Goal: Information Seeking & Learning: Learn about a topic

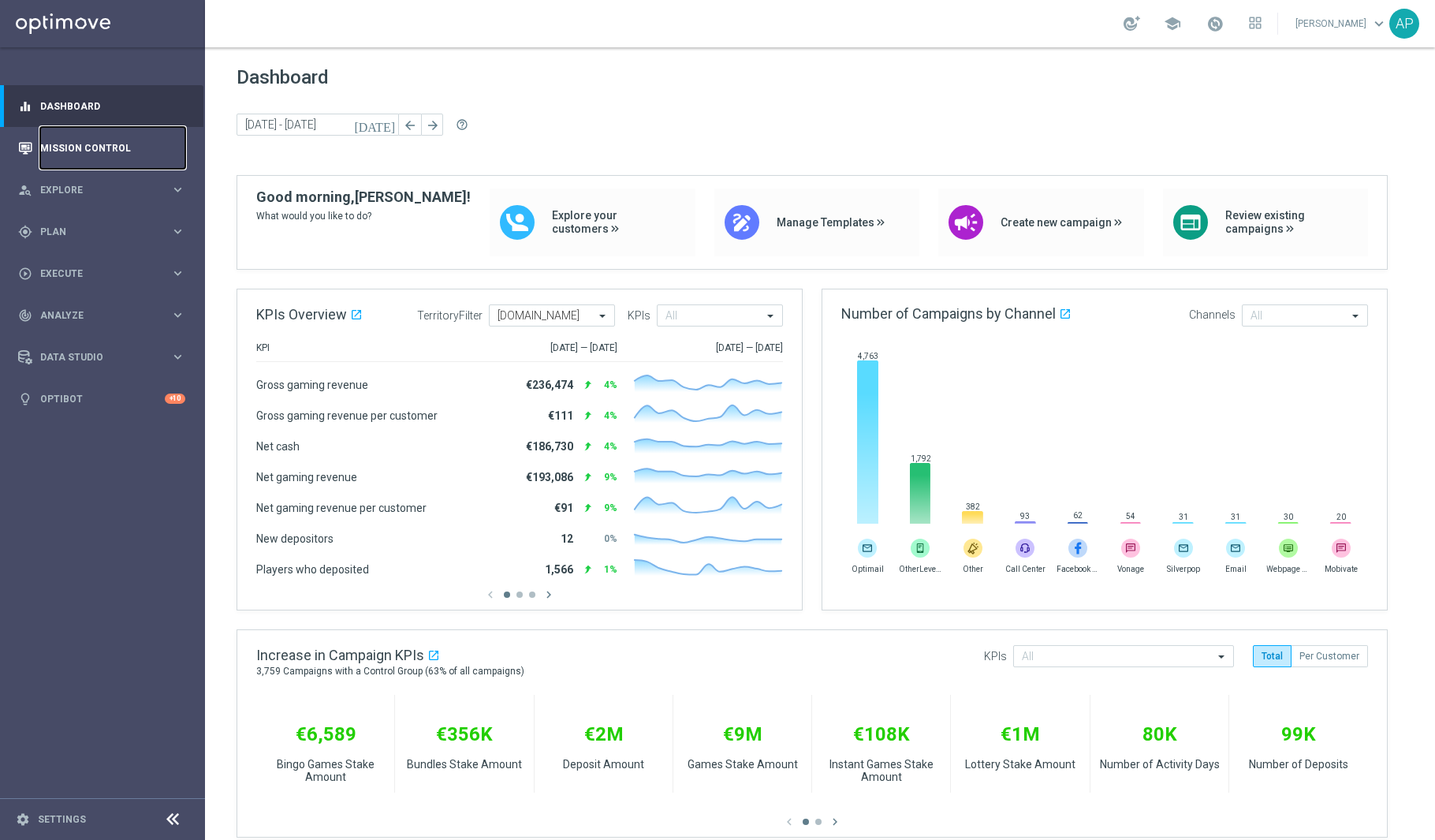
click at [60, 150] on link "Mission Control" at bounding box center [113, 147] width 145 height 42
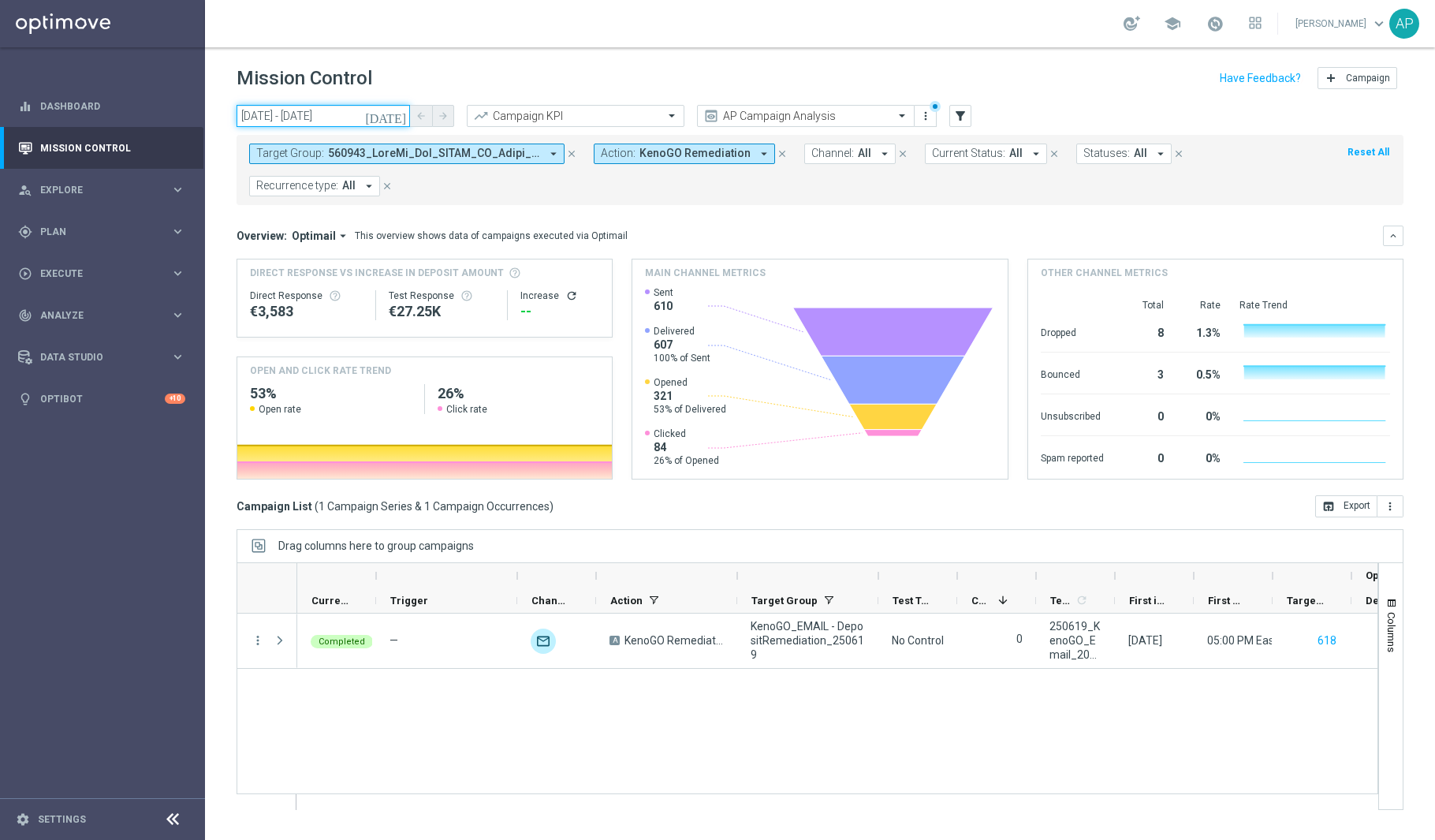
click at [359, 120] on input "19 Jun 2025 - 19 Jun 2025" at bounding box center [323, 116] width 174 height 23
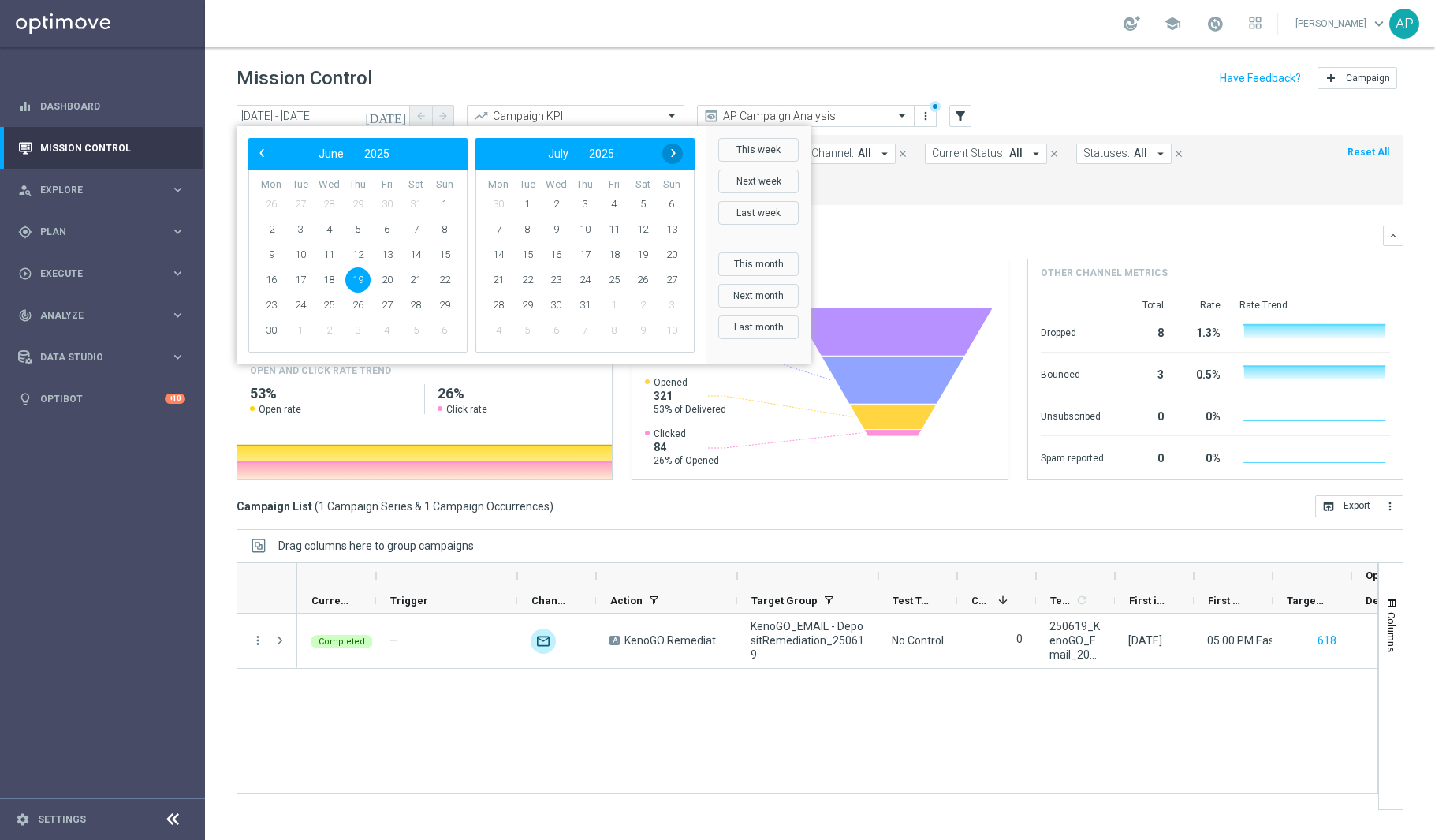
click at [667, 155] on span "›" at bounding box center [673, 153] width 21 height 21
click at [555, 252] on span "13" at bounding box center [556, 254] width 25 height 25
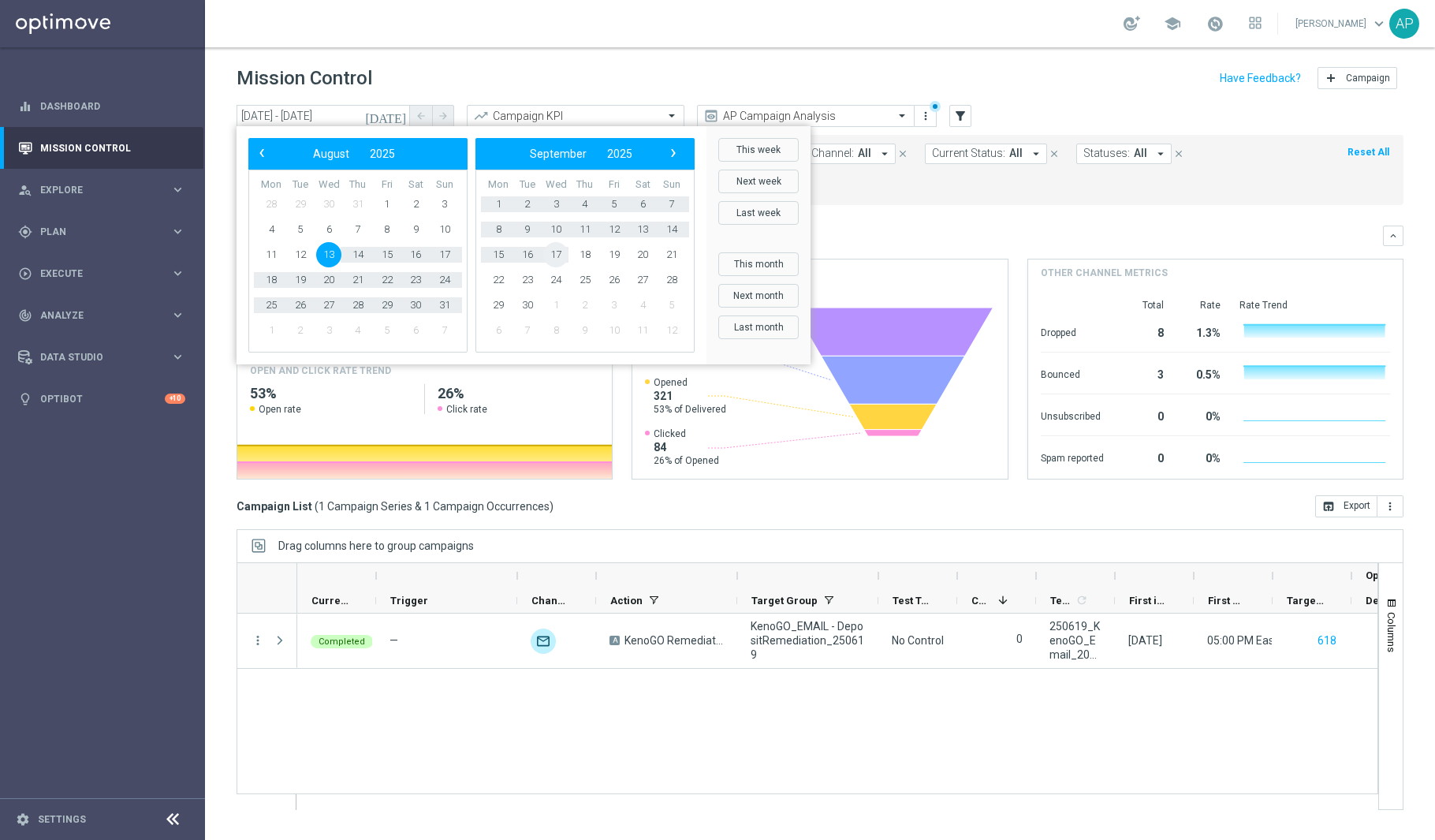
click at [555, 252] on span "17" at bounding box center [556, 254] width 25 height 25
type input "13 Aug 2025 - 17 Sep 2025"
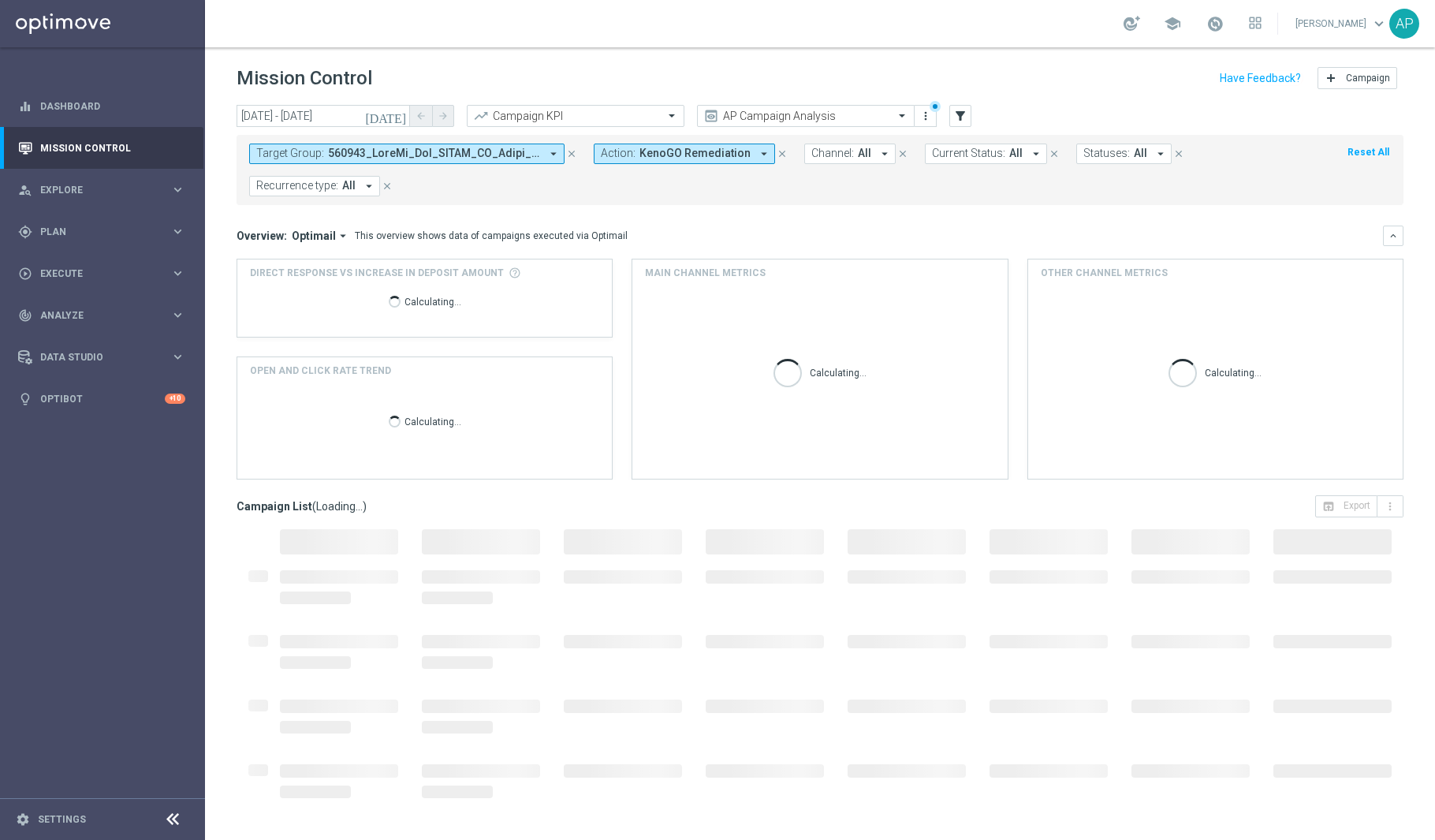
click at [712, 157] on span "KenoGO Remediation" at bounding box center [695, 153] width 111 height 13
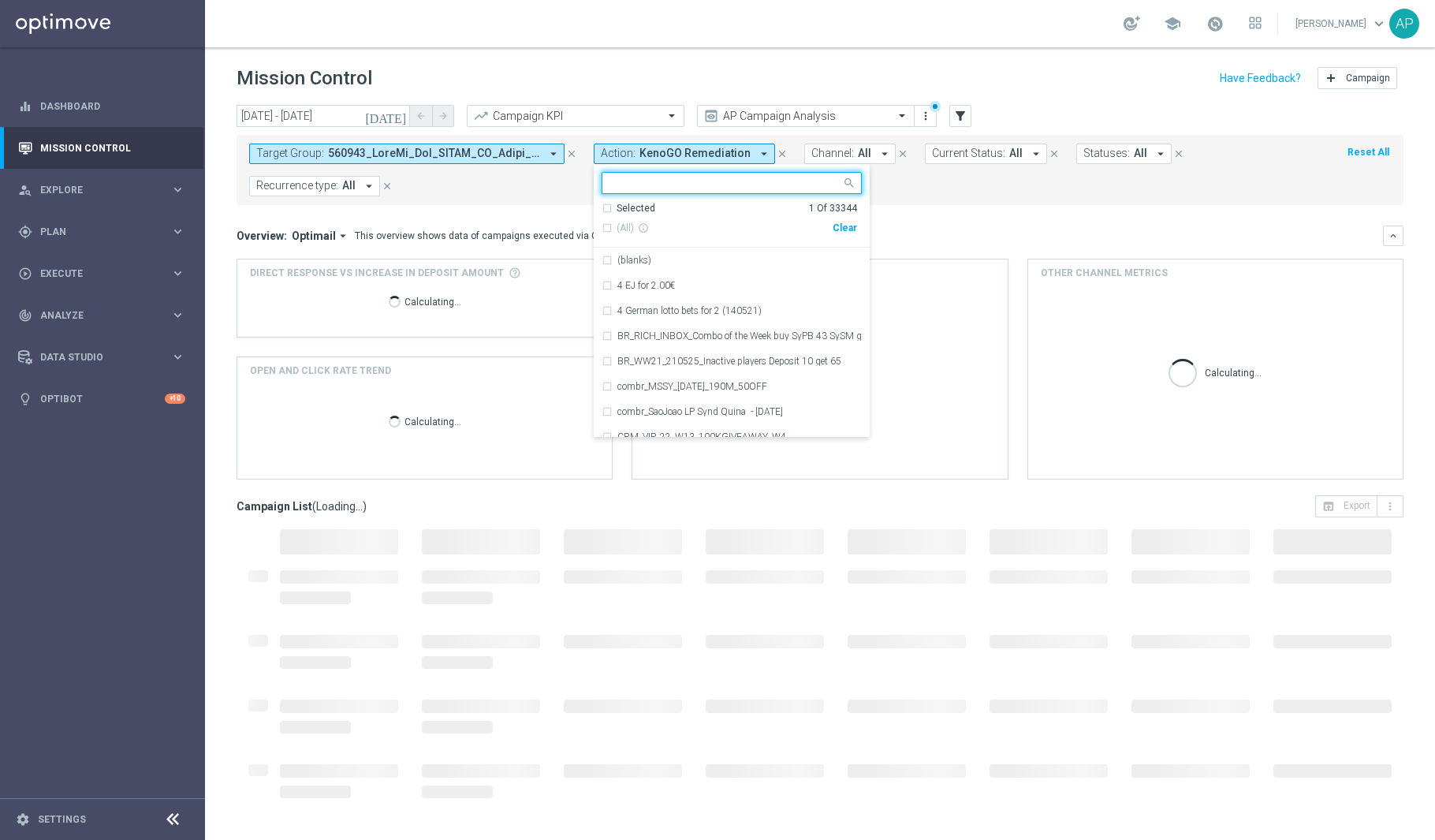
click at [0, 0] on div "Clear" at bounding box center [0, 0] width 0 height 0
click at [1019, 220] on mini-dashboard "Overview: Optimail arrow_drop_down This overview shows data of campaigns execut…" at bounding box center [819, 349] width 1167 height 290
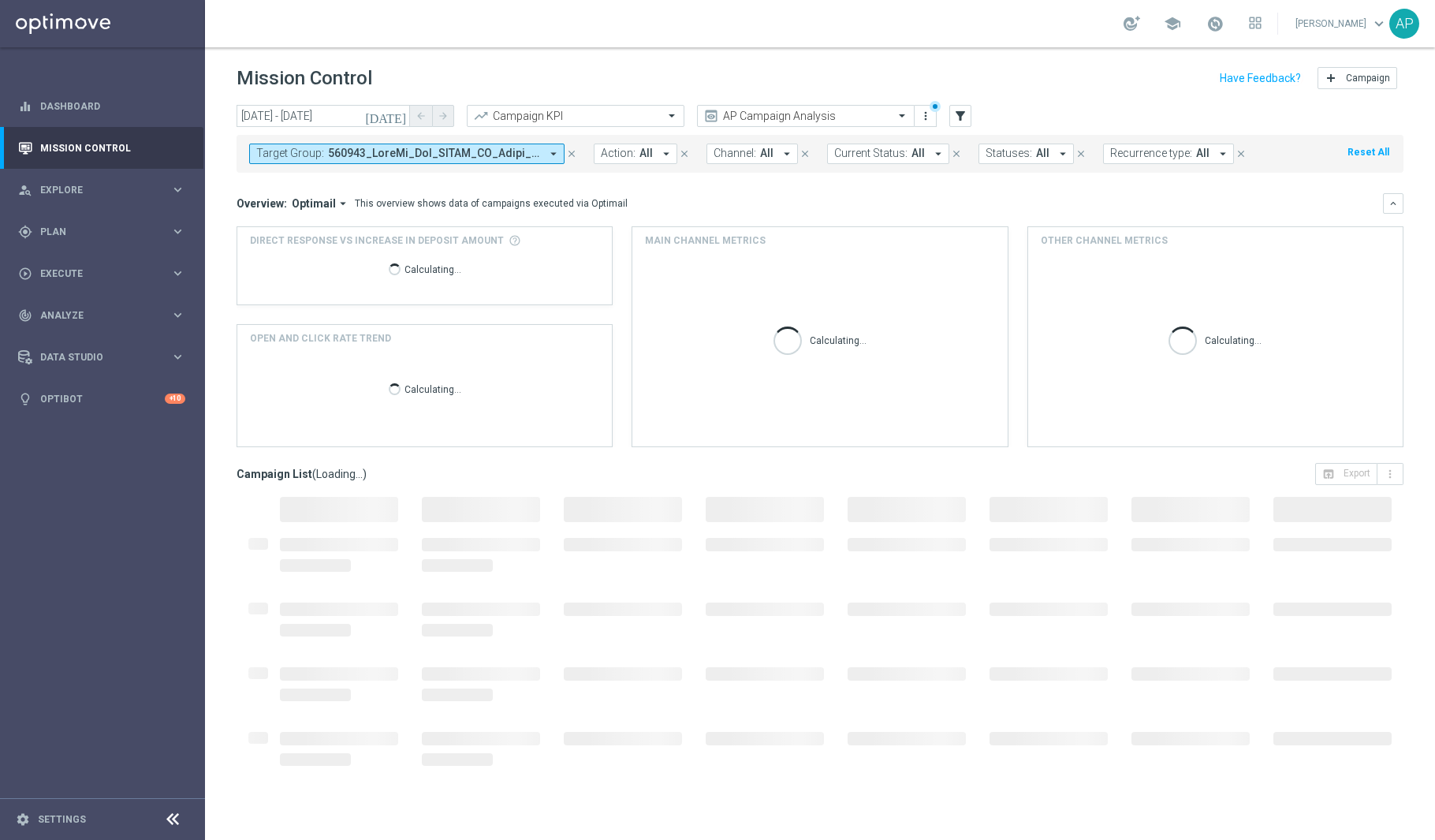
click at [475, 153] on span at bounding box center [434, 153] width 212 height 13
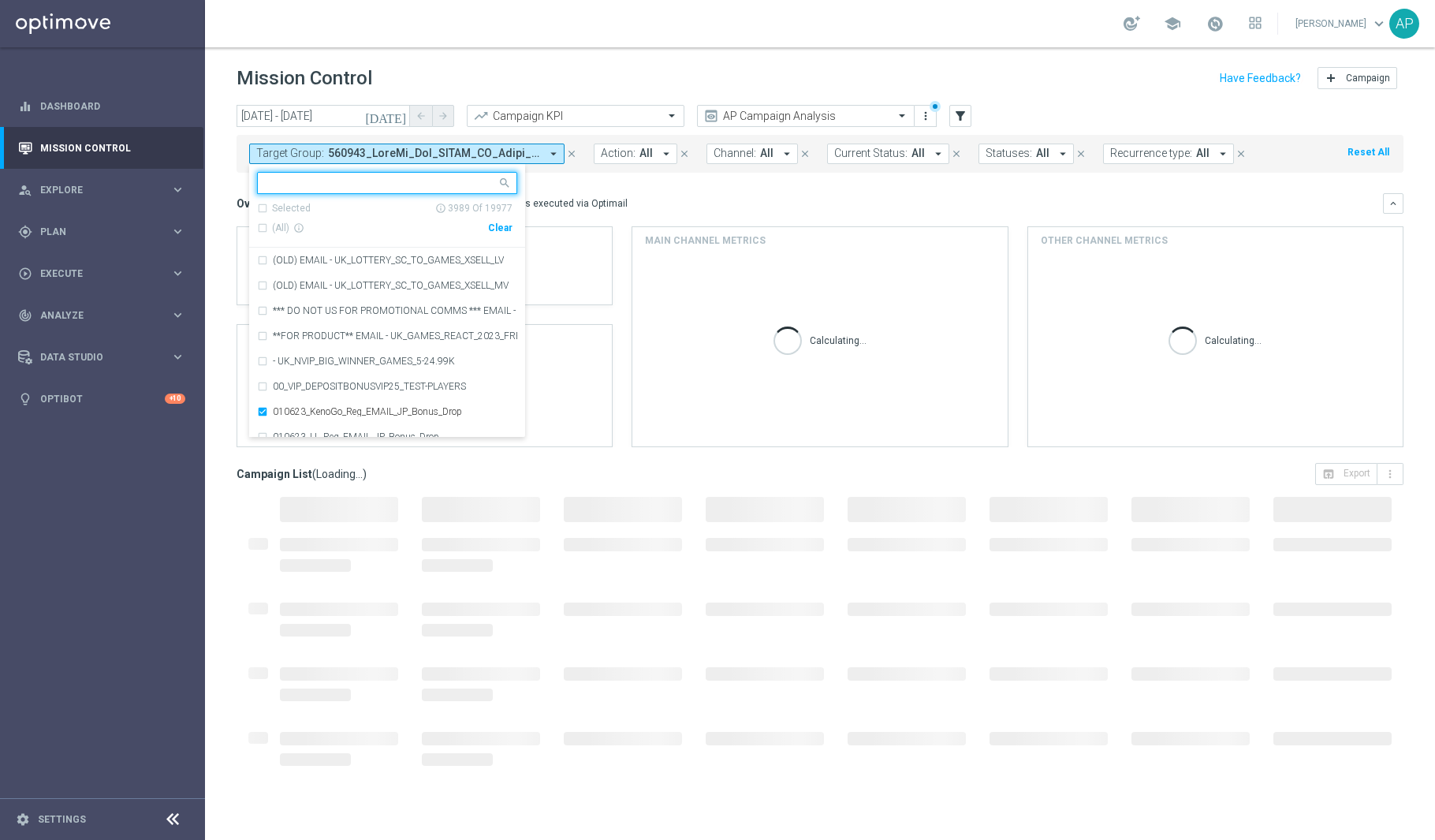
click at [0, 0] on div "Clear" at bounding box center [0, 0] width 0 height 0
click at [425, 185] on input "text" at bounding box center [381, 183] width 231 height 13
click at [311, 235] on div "(All Search Results) Clear" at bounding box center [385, 228] width 255 height 26
click at [313, 224] on span "(All Search Results)" at bounding box center [315, 228] width 86 height 13
type input "kenogo"
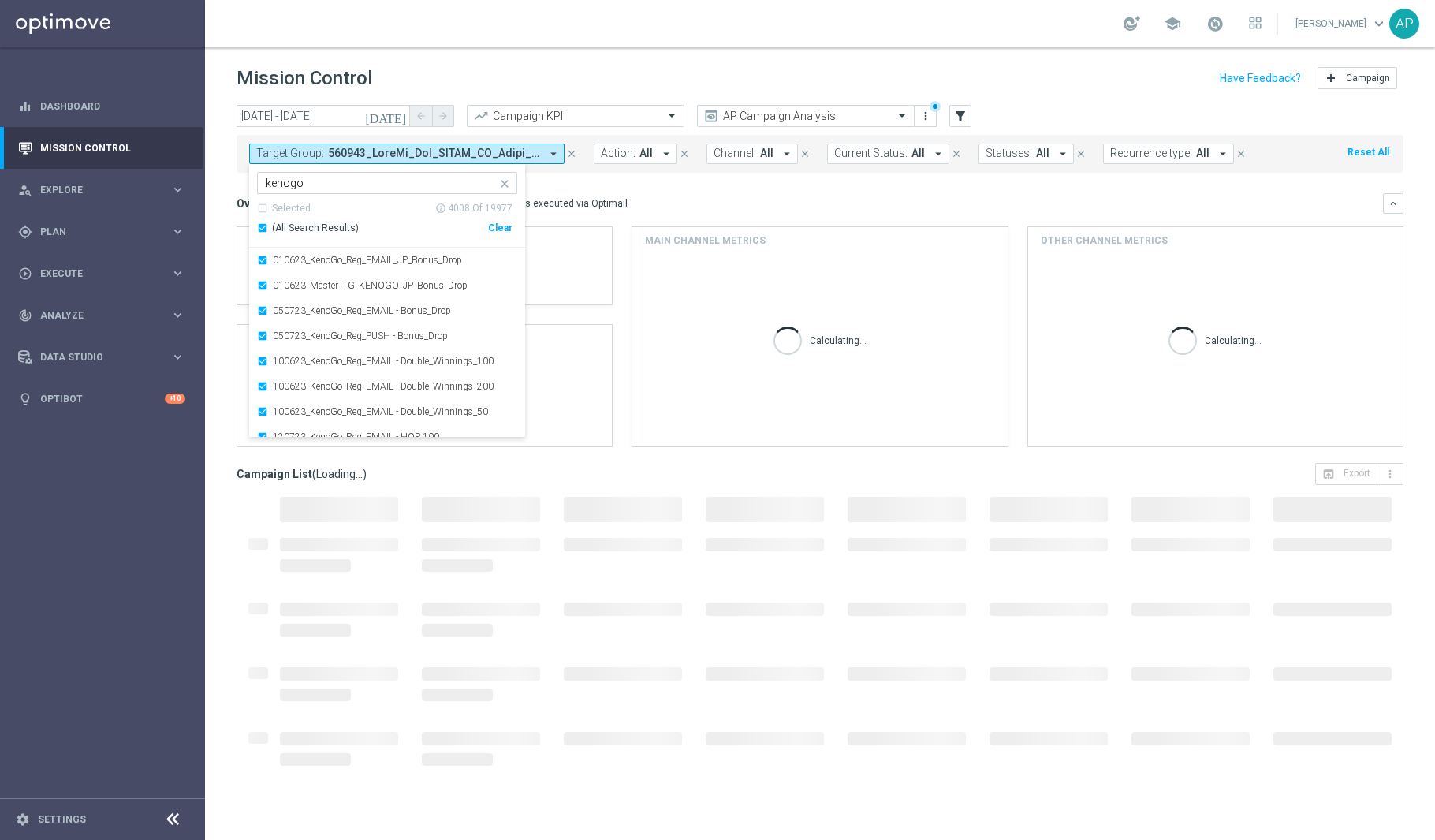
click at [723, 193] on div "Overview: Optimail arrow_drop_down This overview shows data of campaigns execut…" at bounding box center [819, 204] width 1167 height 21
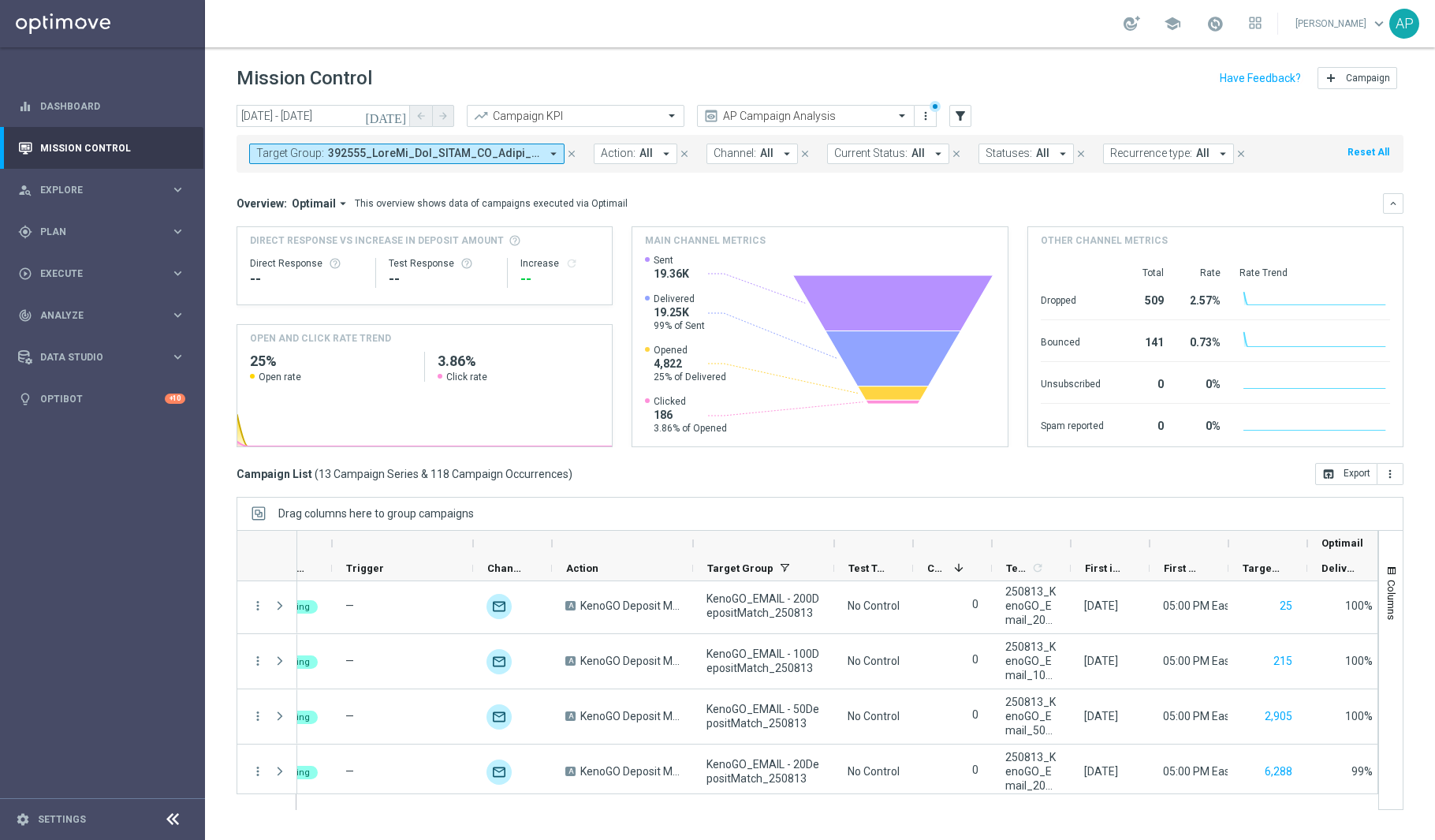
scroll to position [0, 42]
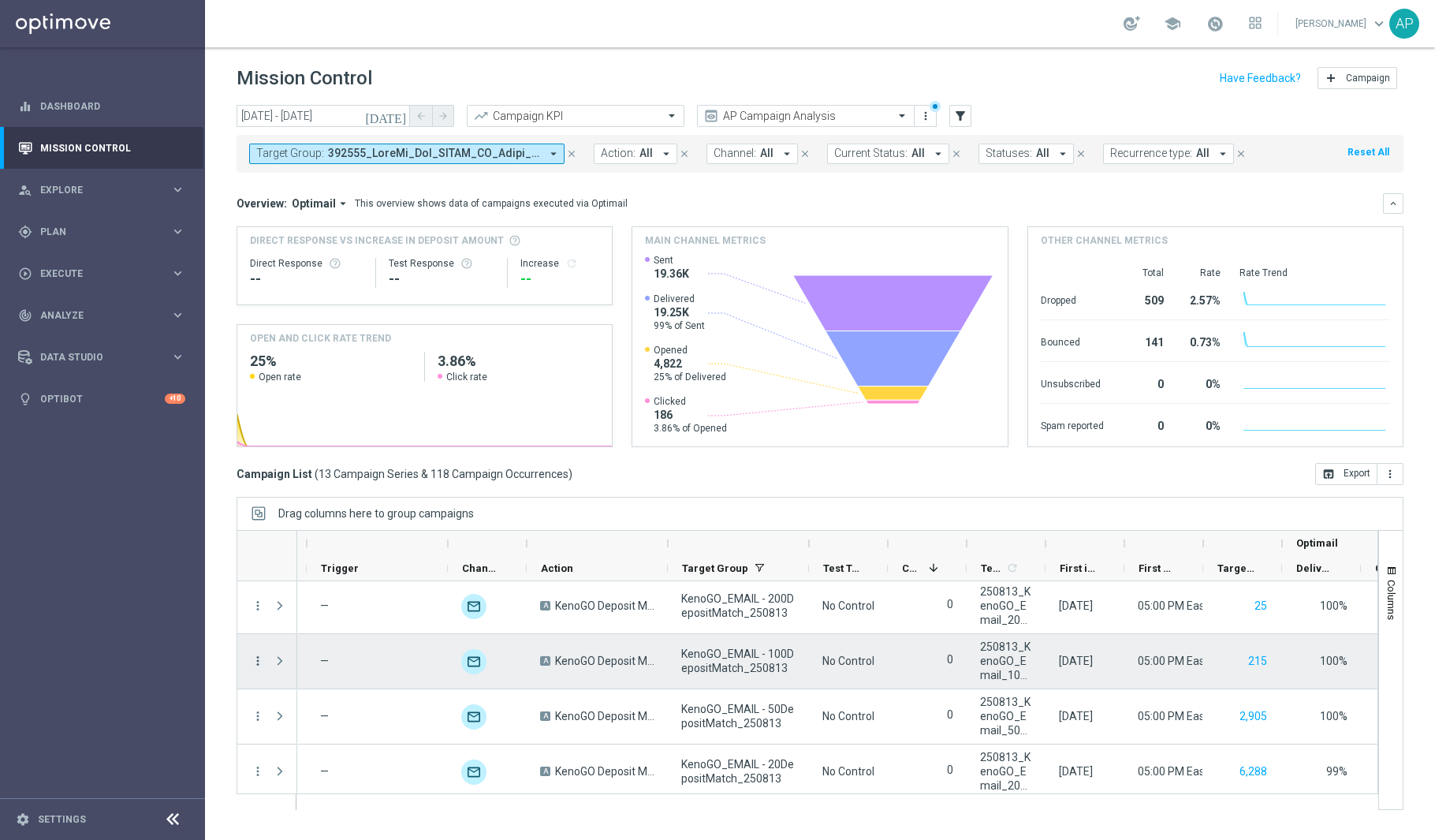
click at [254, 667] on icon "more_vert" at bounding box center [257, 660] width 14 height 14
click at [343, 565] on span "Go to Campaign Analysis" at bounding box center [345, 563] width 113 height 11
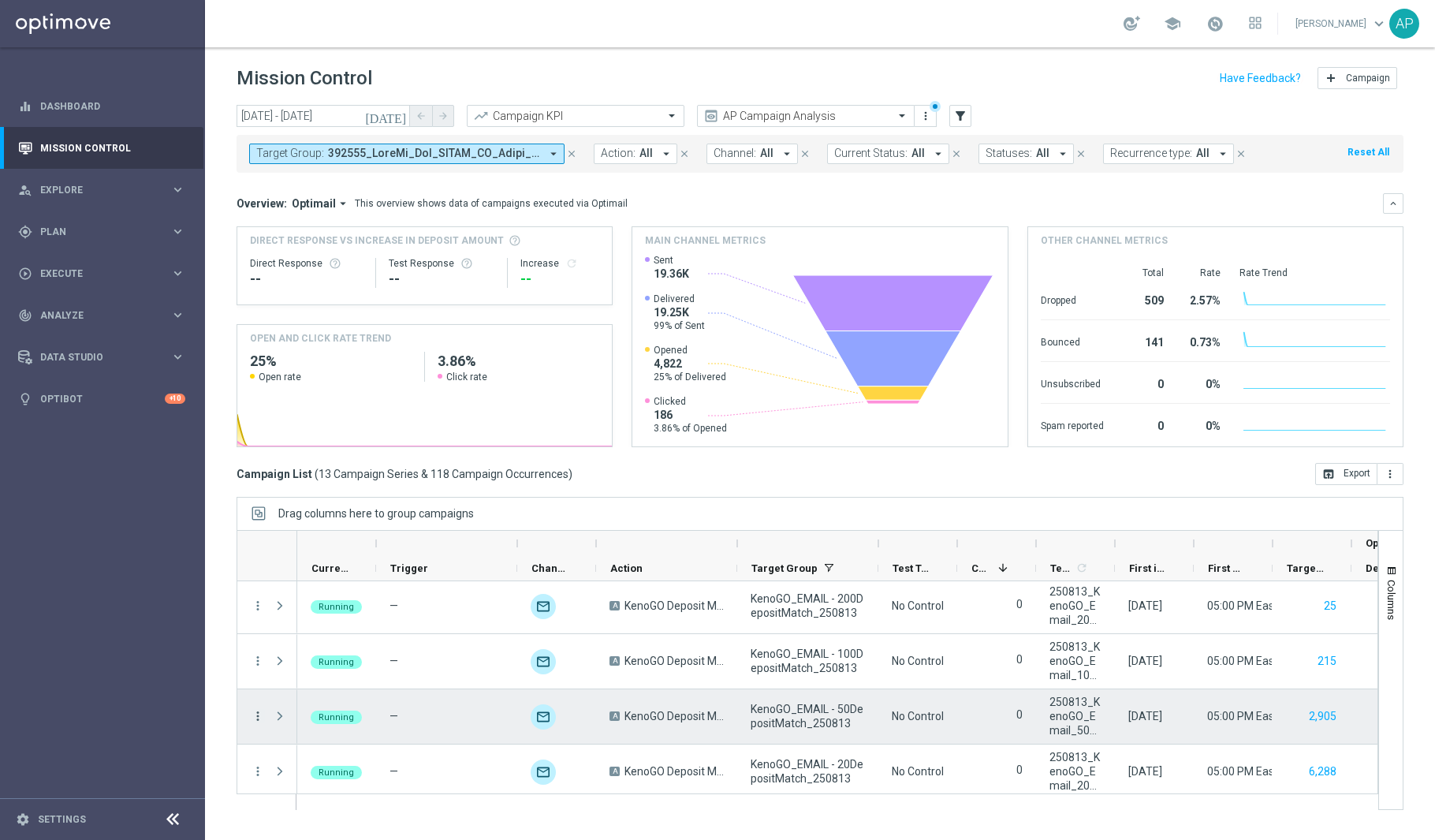
click at [259, 717] on icon "more_vert" at bounding box center [257, 715] width 14 height 14
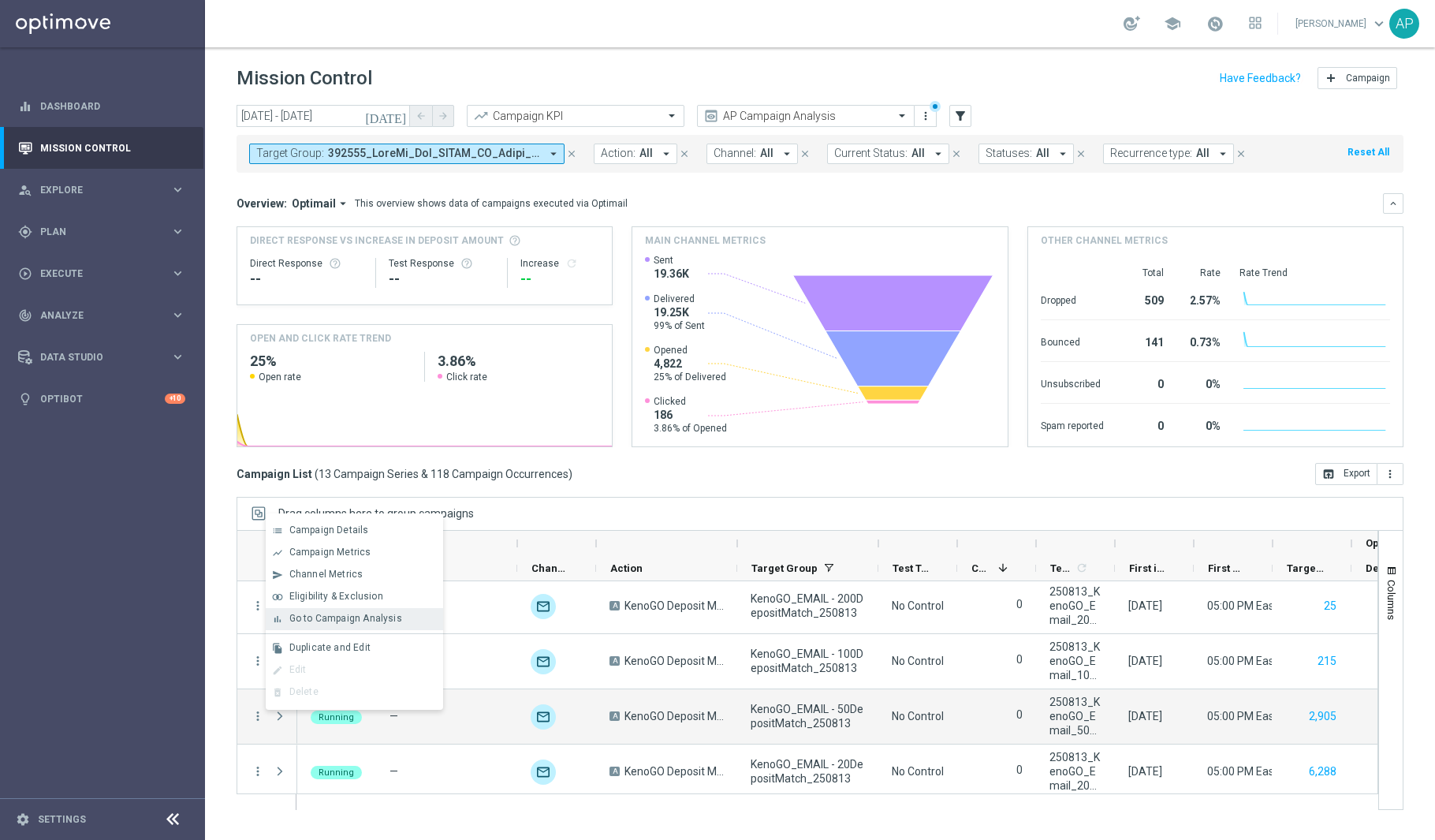
click at [375, 623] on div "Go to Campaign Analysis" at bounding box center [362, 619] width 146 height 11
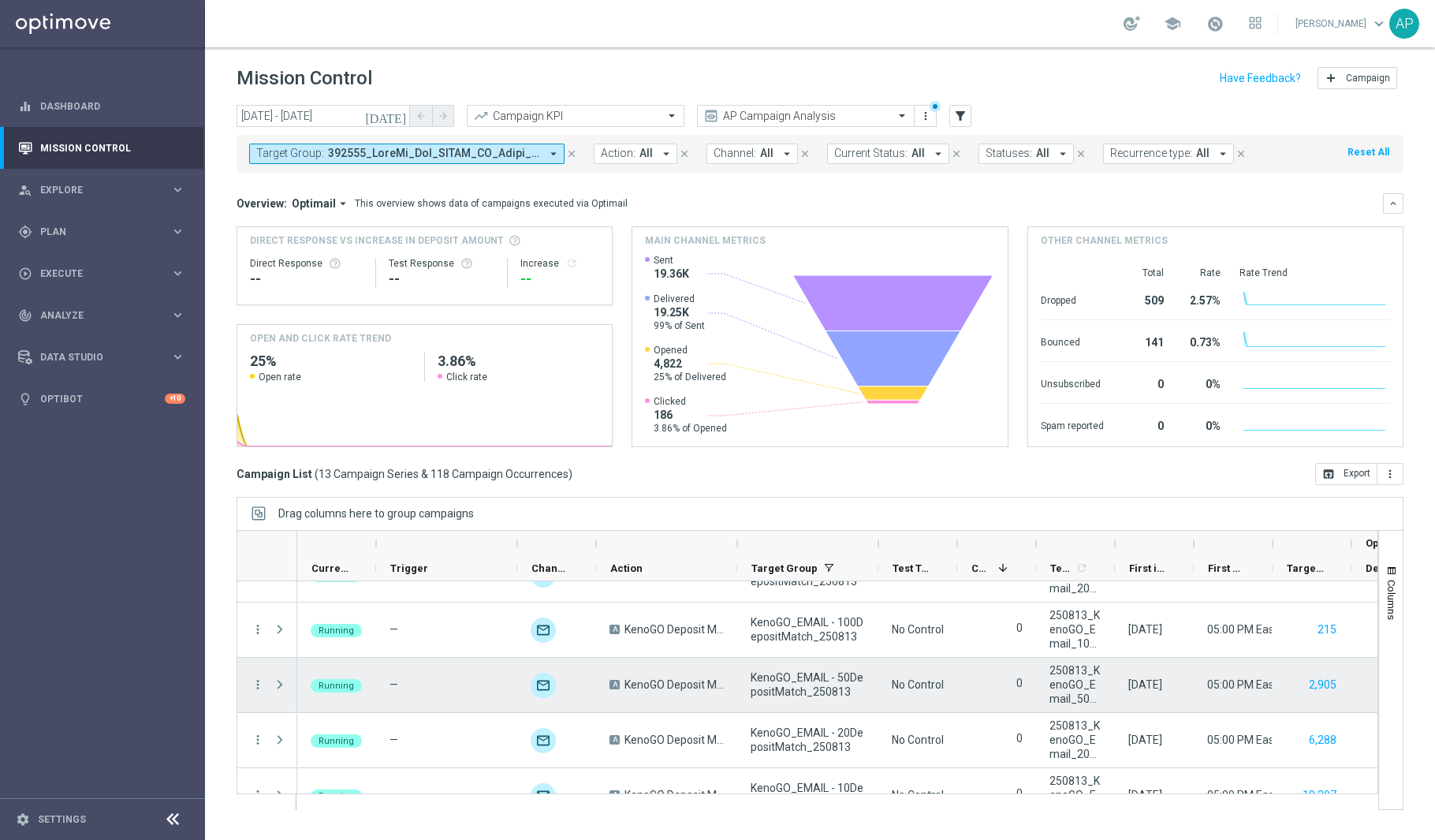
scroll to position [202, 0]
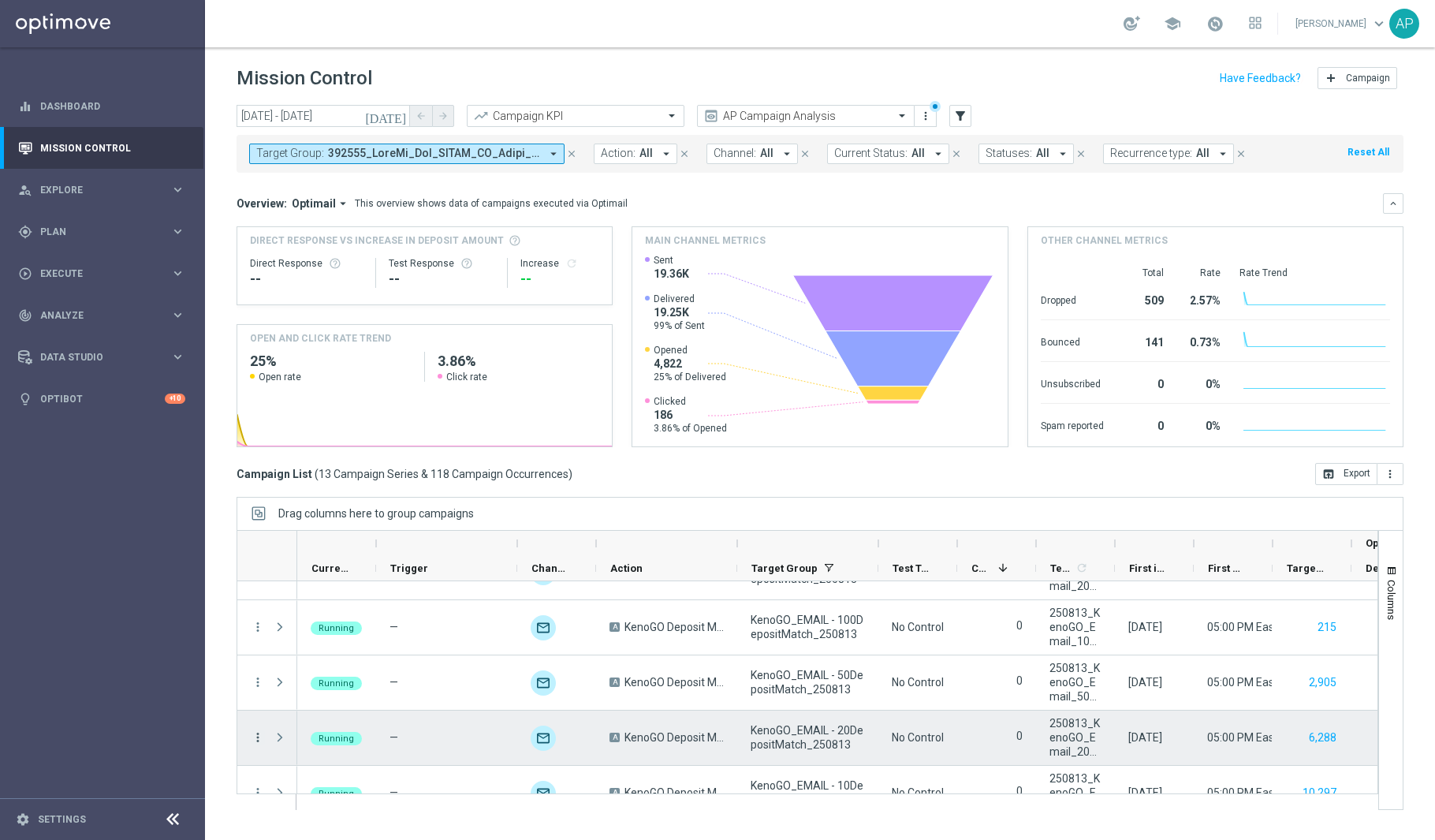
click at [251, 738] on icon "more_vert" at bounding box center [257, 737] width 14 height 14
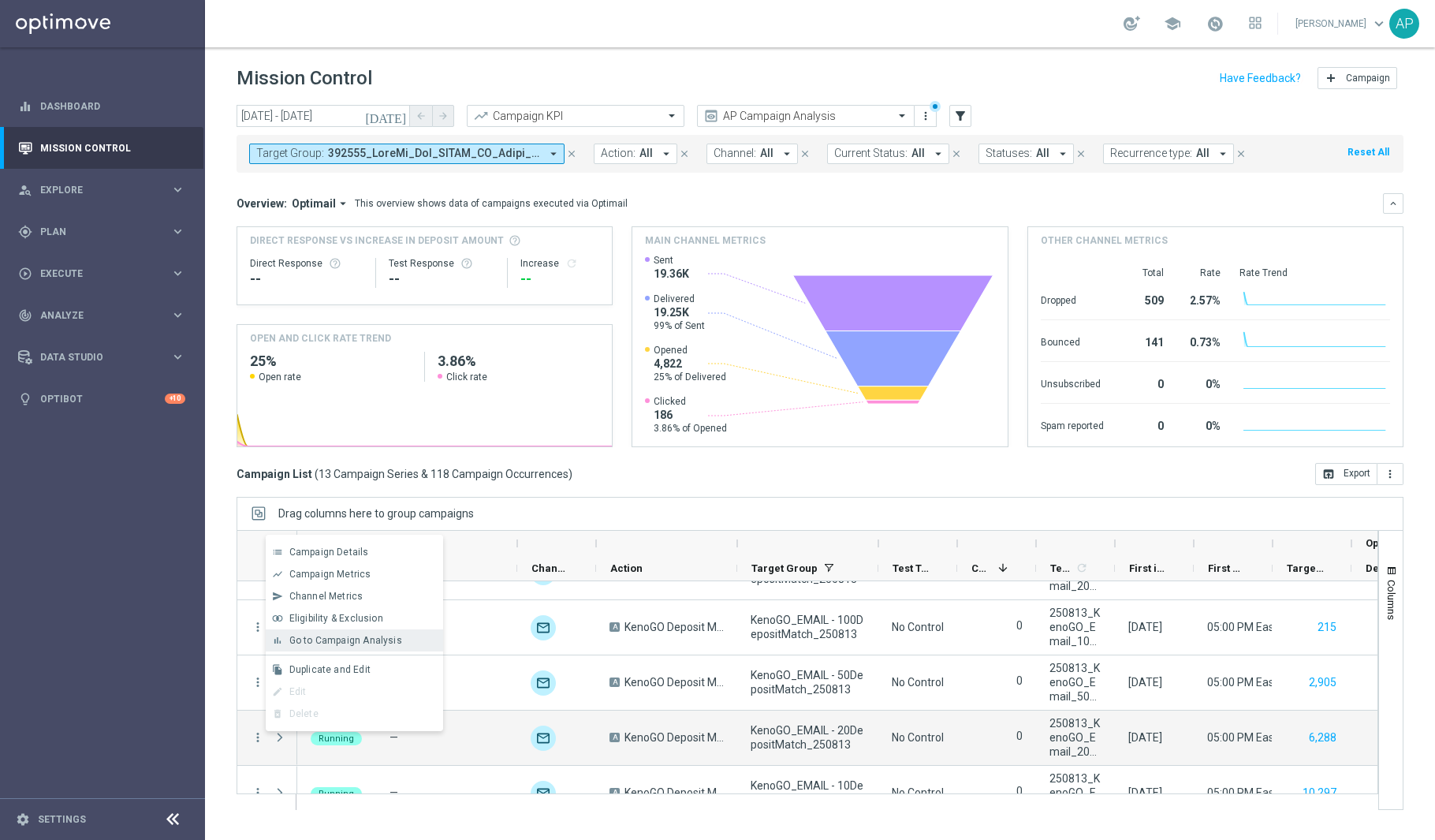
click at [362, 644] on span "Go to Campaign Analysis" at bounding box center [345, 640] width 113 height 11
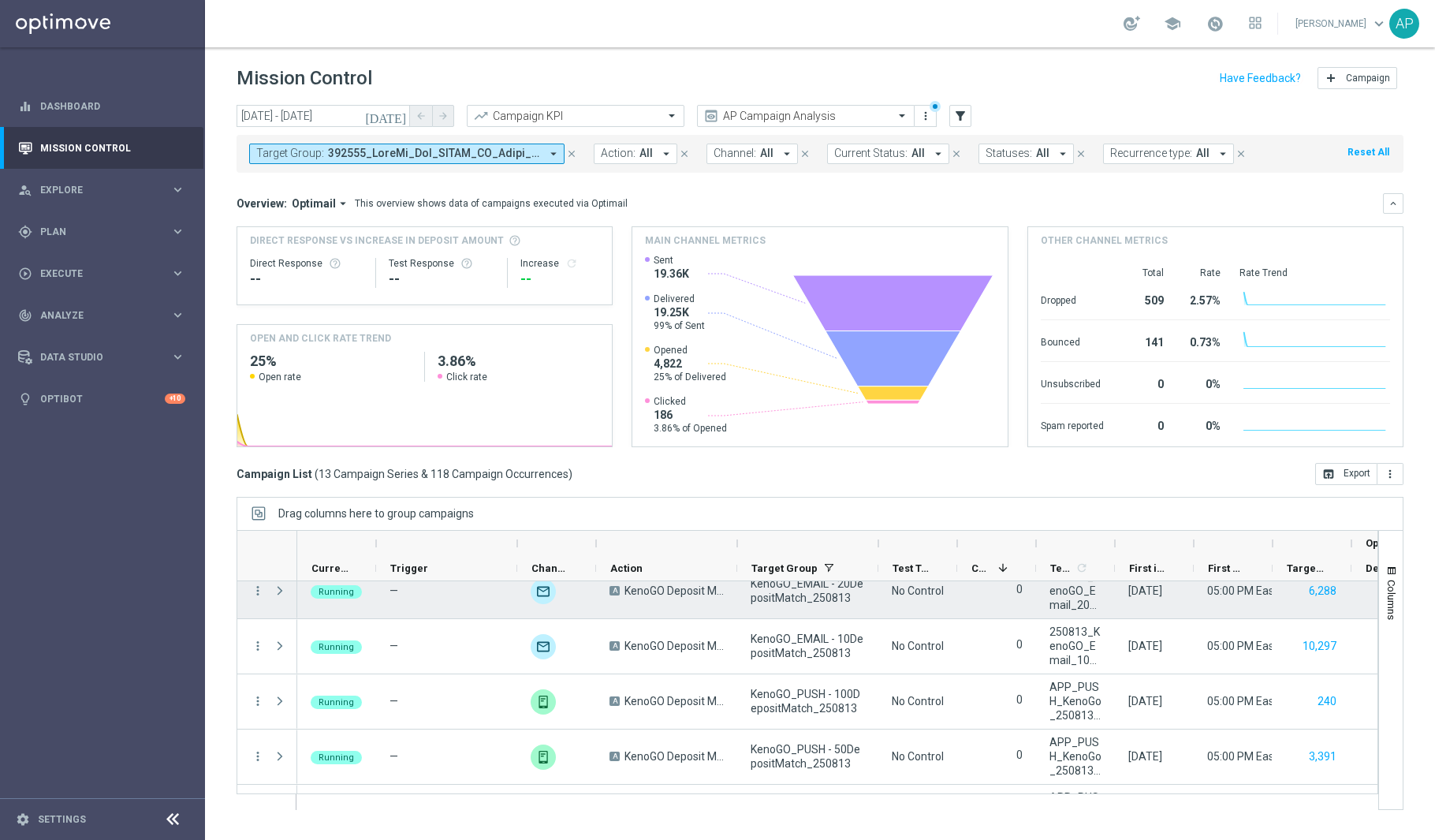
scroll to position [336, 0]
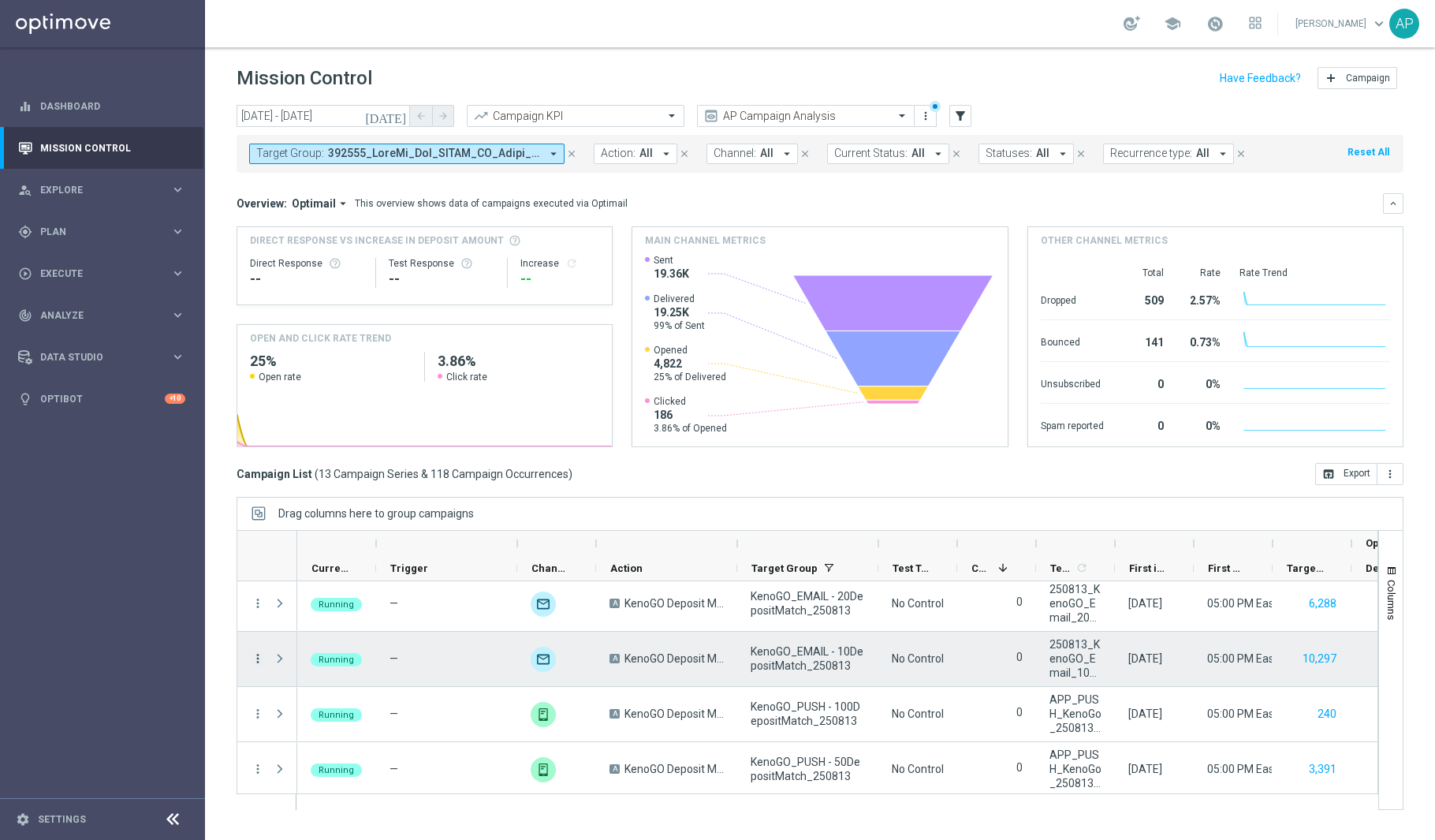
click at [260, 661] on icon "more_vert" at bounding box center [257, 658] width 14 height 14
click at [372, 559] on span "Go to Campaign Analysis" at bounding box center [345, 560] width 113 height 11
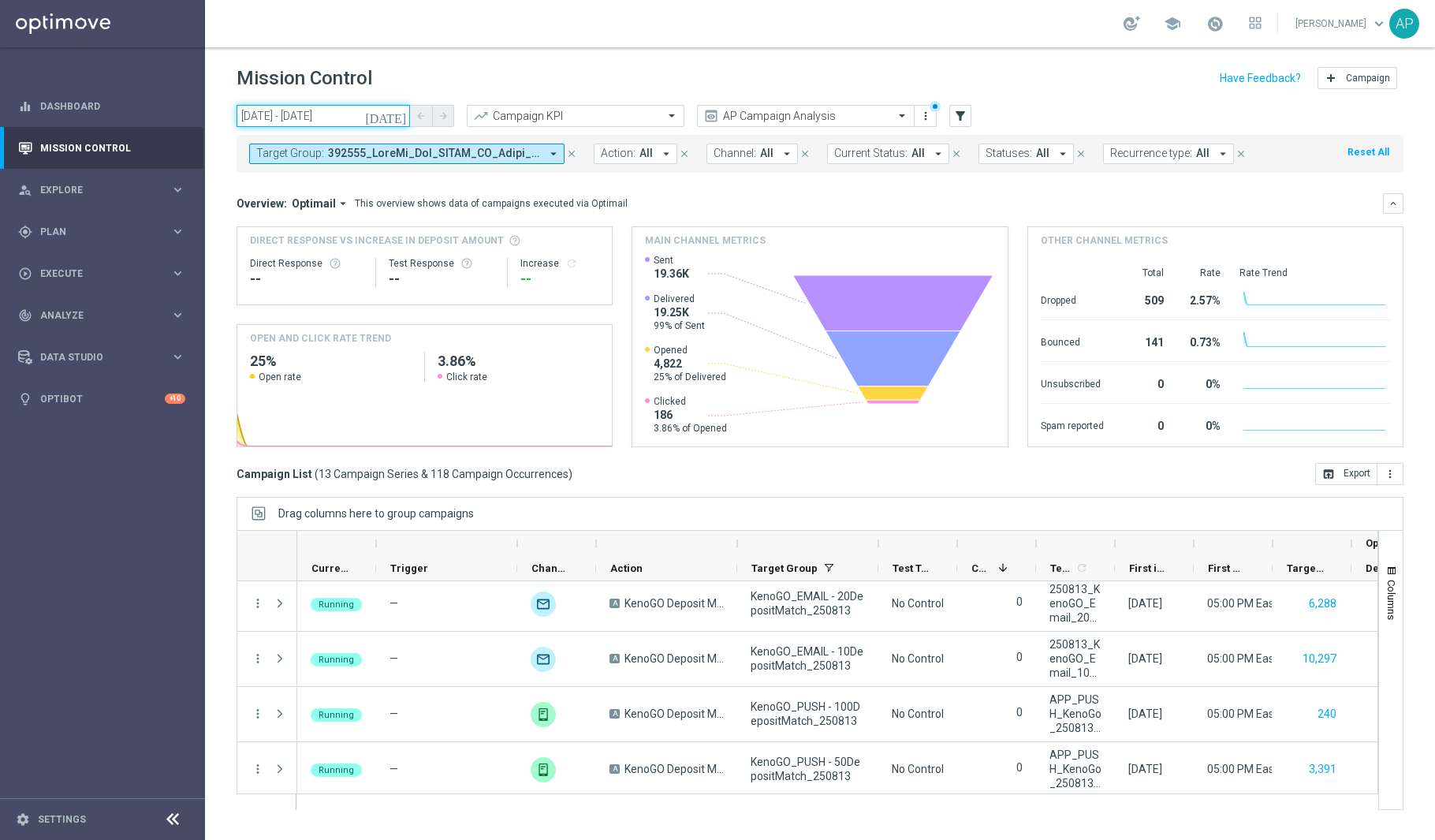
click at [279, 114] on input "13 Aug 2025 - 17 Sep 2025" at bounding box center [323, 116] width 174 height 23
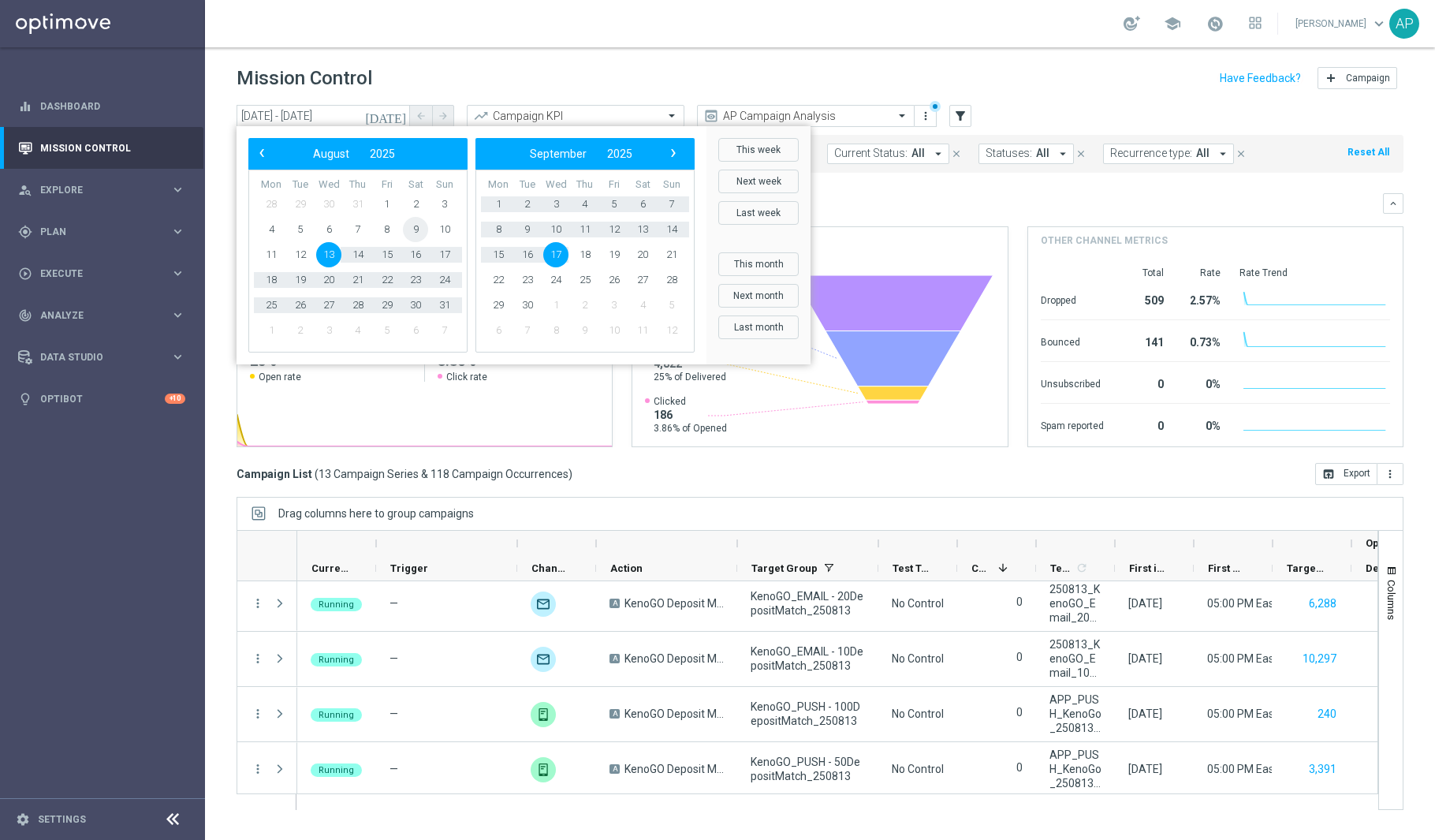
click at [417, 234] on span "9" at bounding box center [415, 229] width 25 height 25
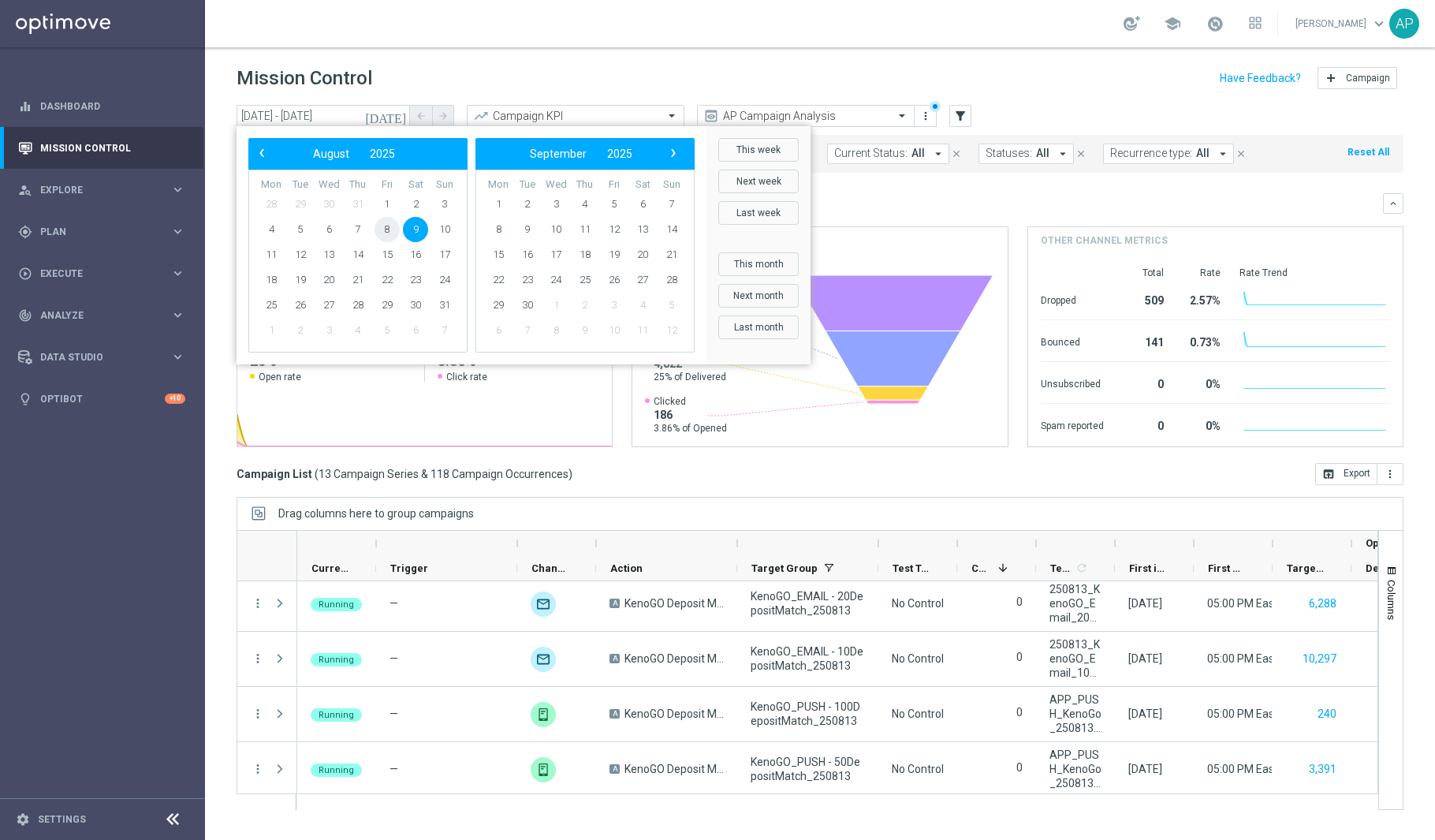
click at [381, 231] on span "8" at bounding box center [387, 229] width 25 height 25
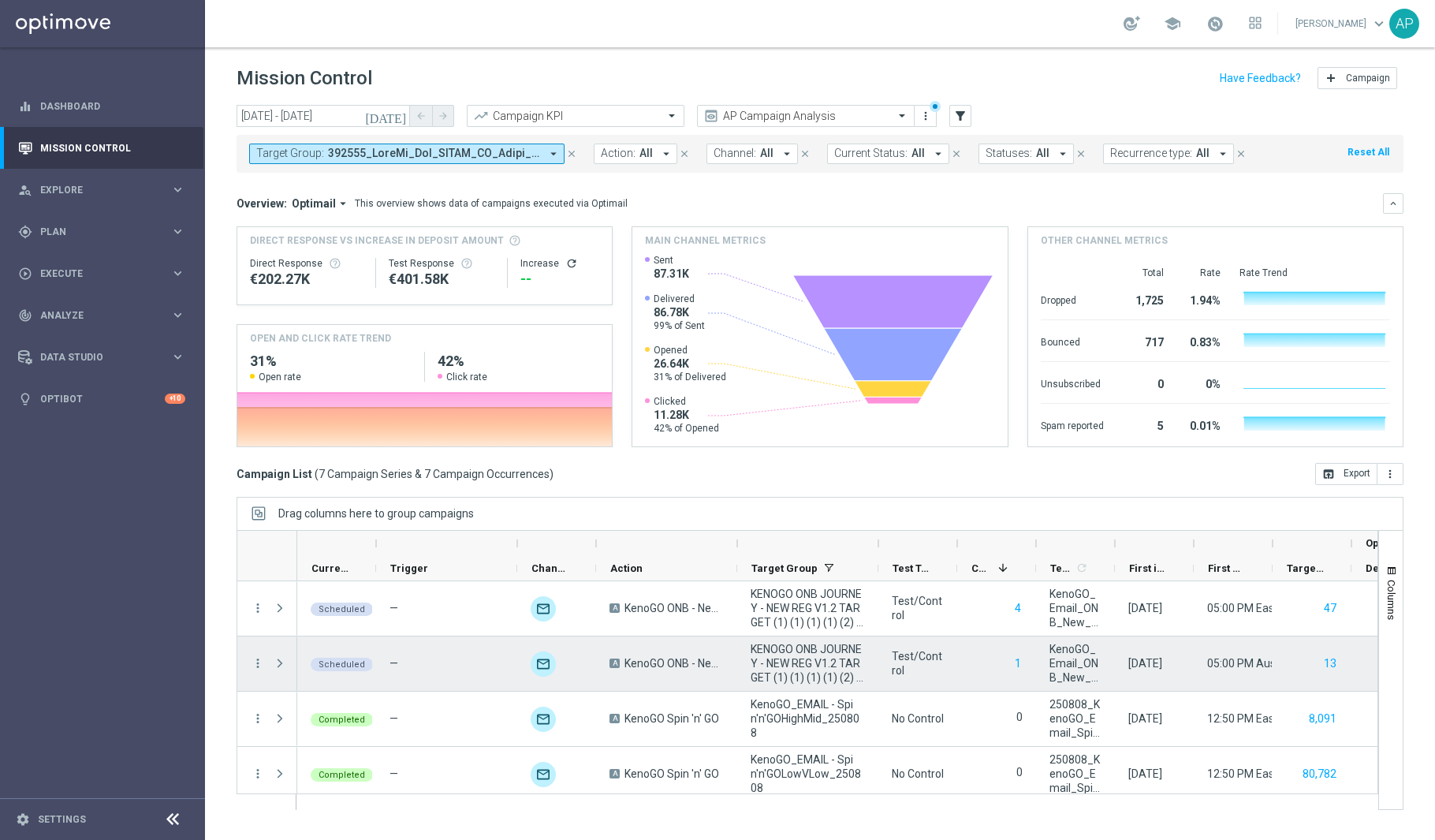
scroll to position [175, 0]
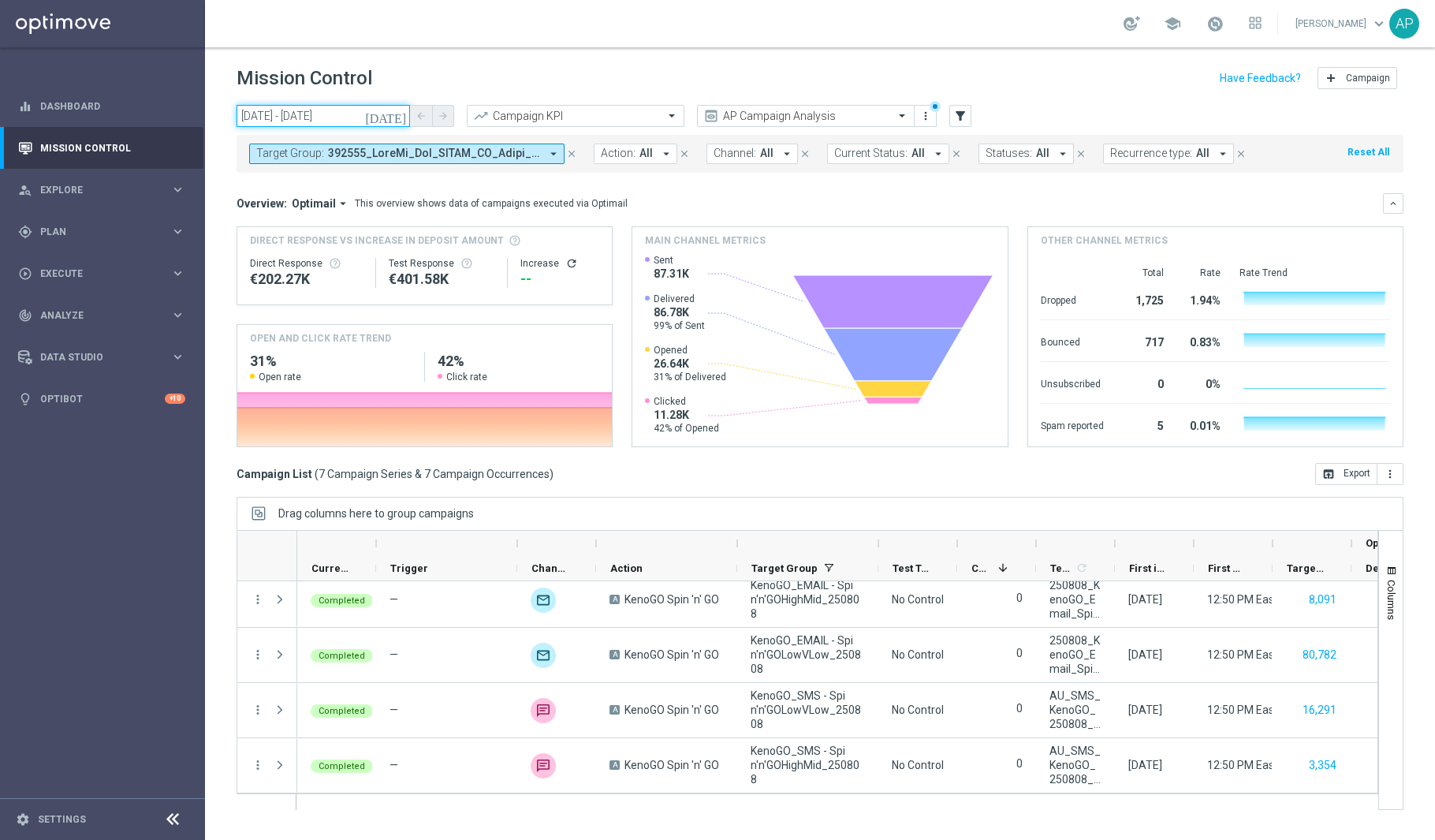
click at [357, 121] on input "08 Aug 2025 - 08 Aug 2025" at bounding box center [323, 116] width 174 height 23
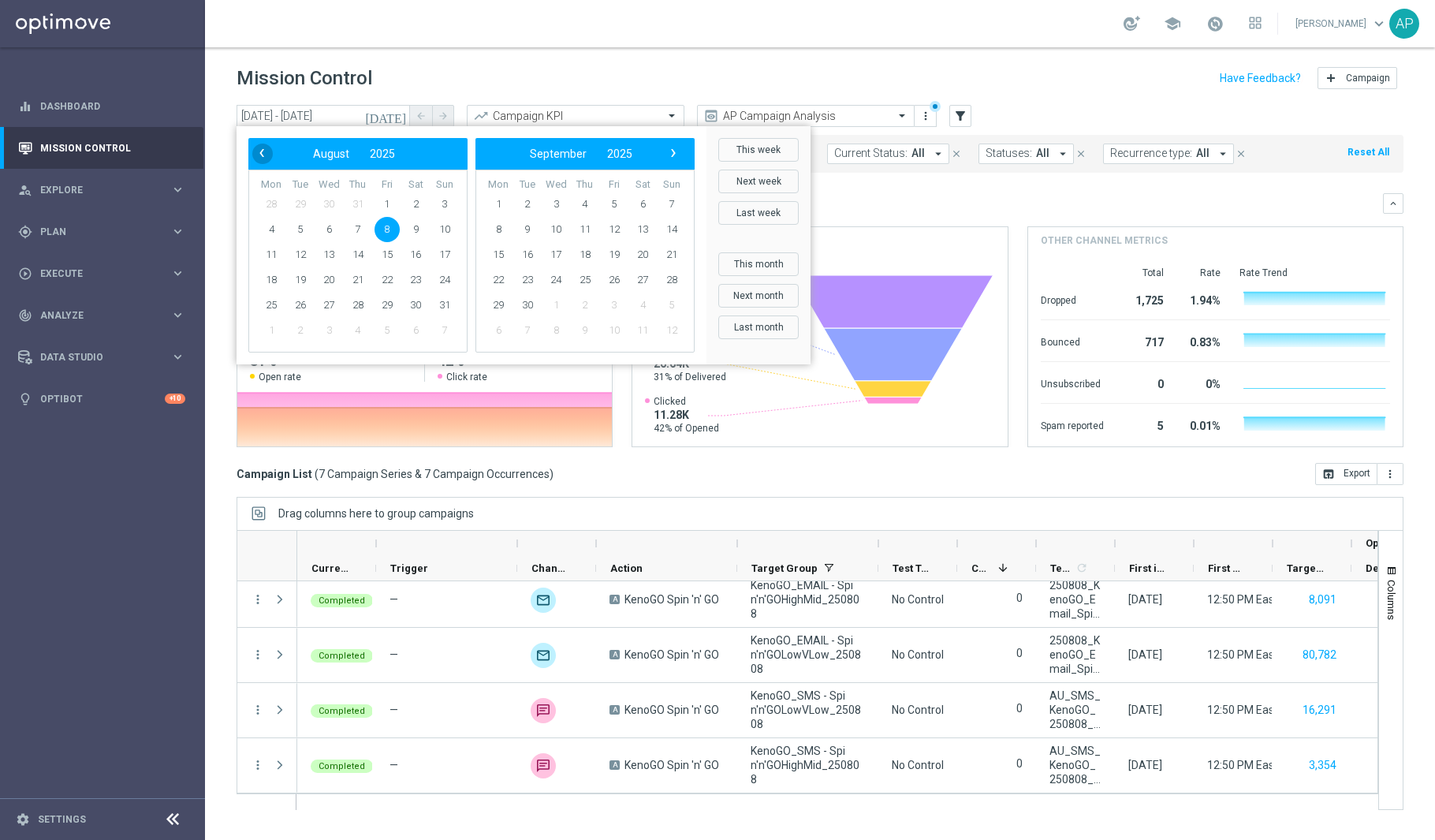
click at [272, 155] on button "‹" at bounding box center [263, 154] width 21 height 21
click at [296, 209] on span "1" at bounding box center [300, 204] width 25 height 25
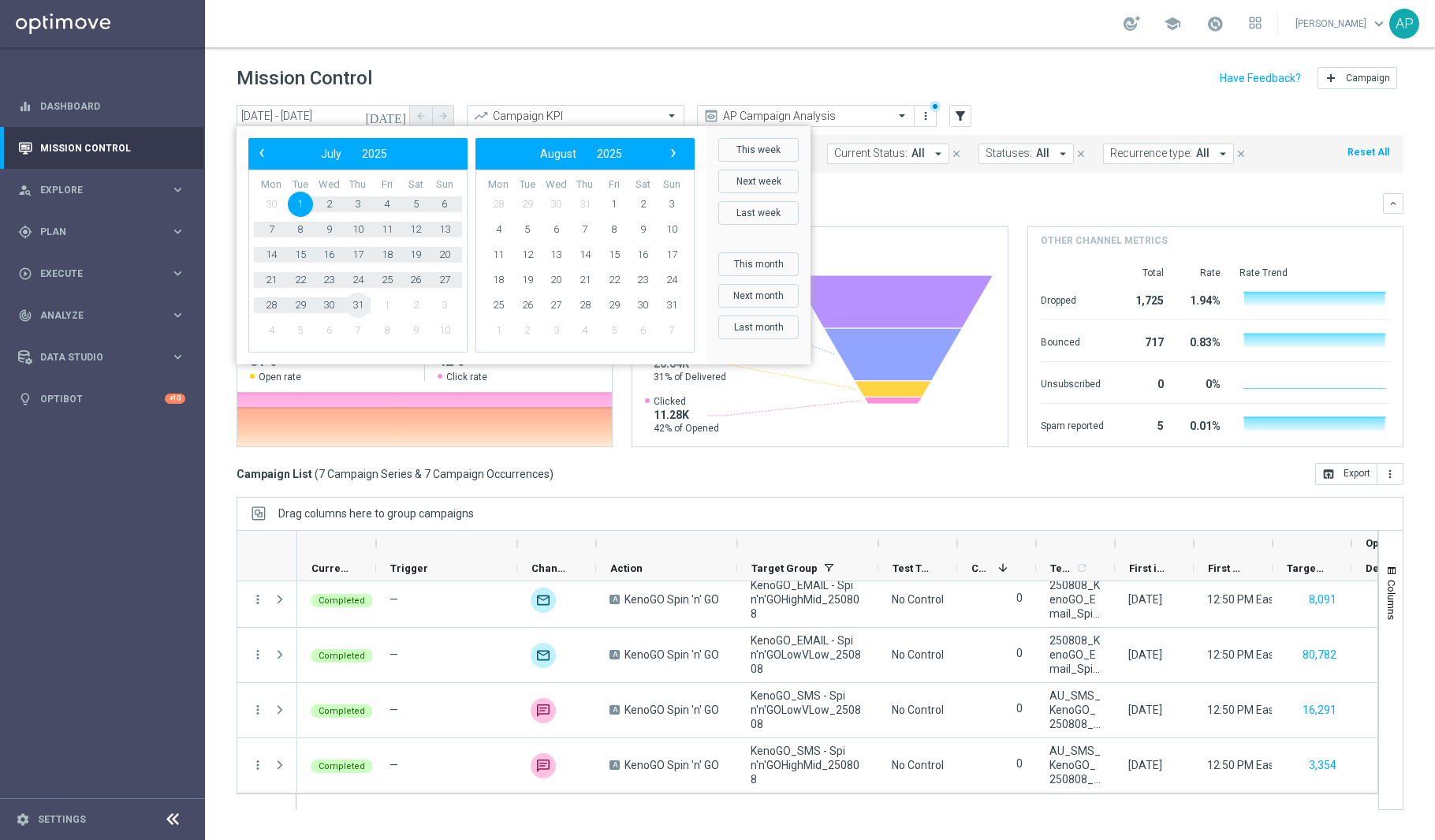
click at [357, 303] on span "31" at bounding box center [358, 305] width 25 height 25
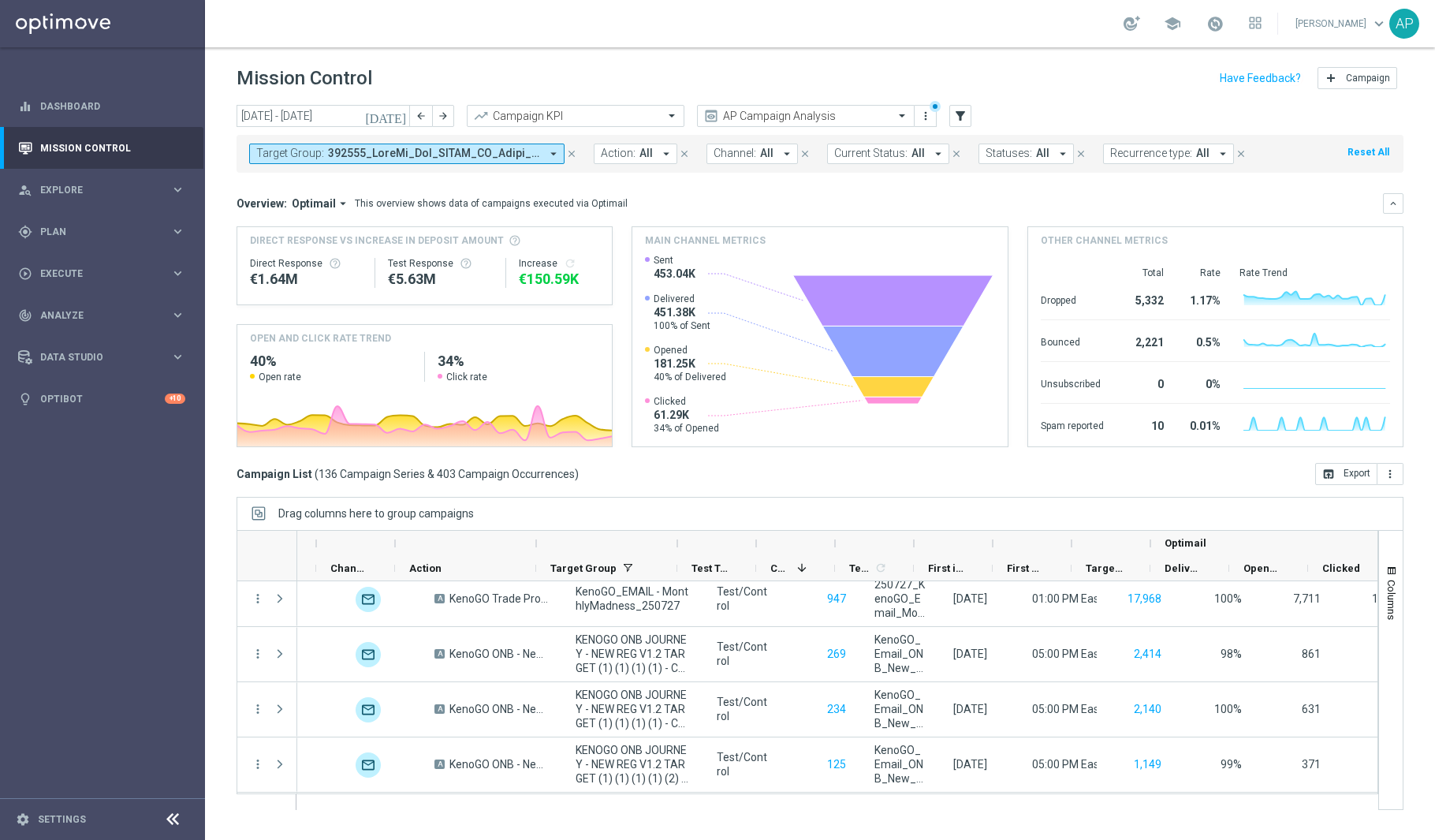
scroll to position [0, 203]
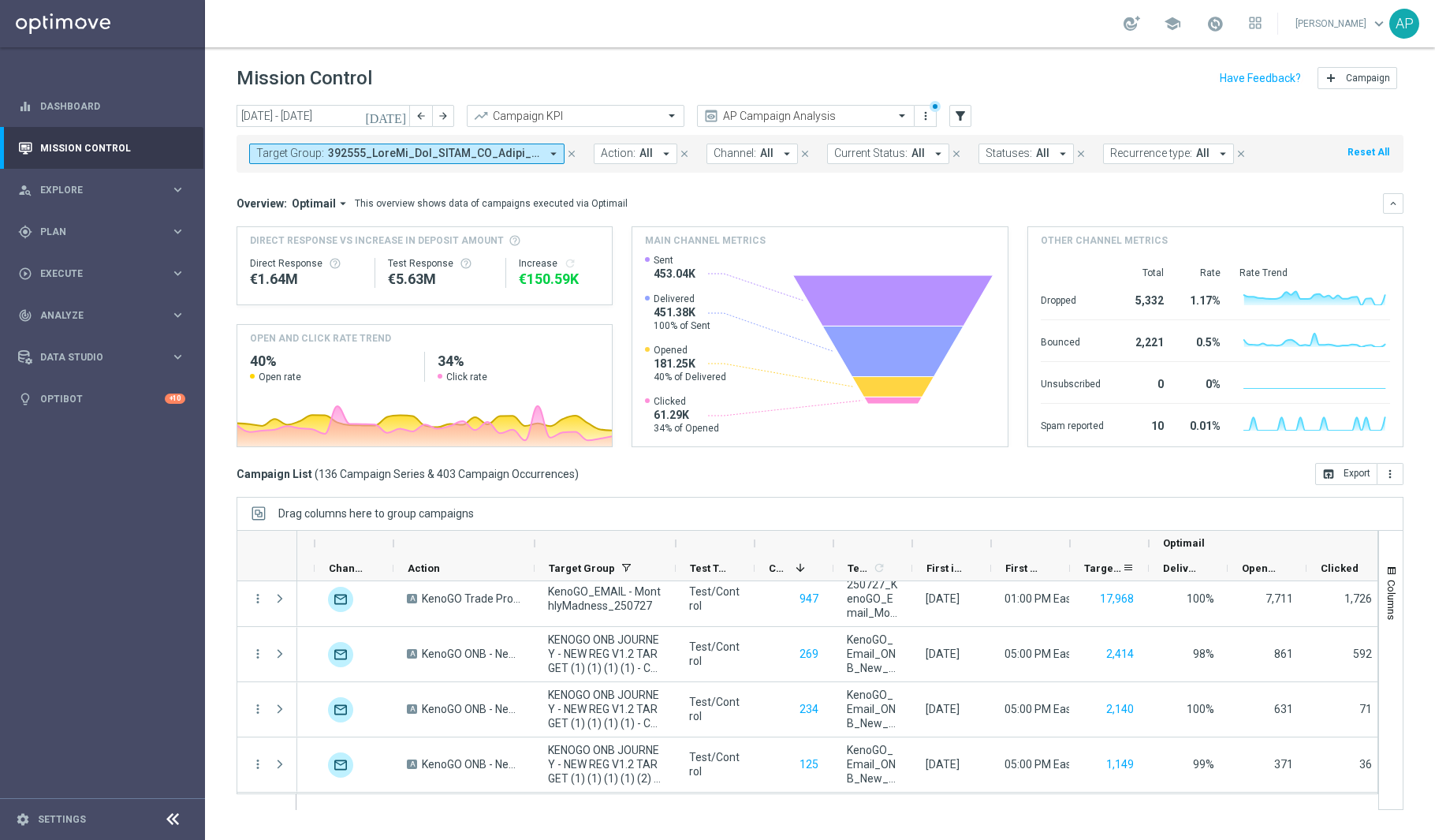
click at [1090, 566] on span "Targeted Customers" at bounding box center [1103, 568] width 38 height 12
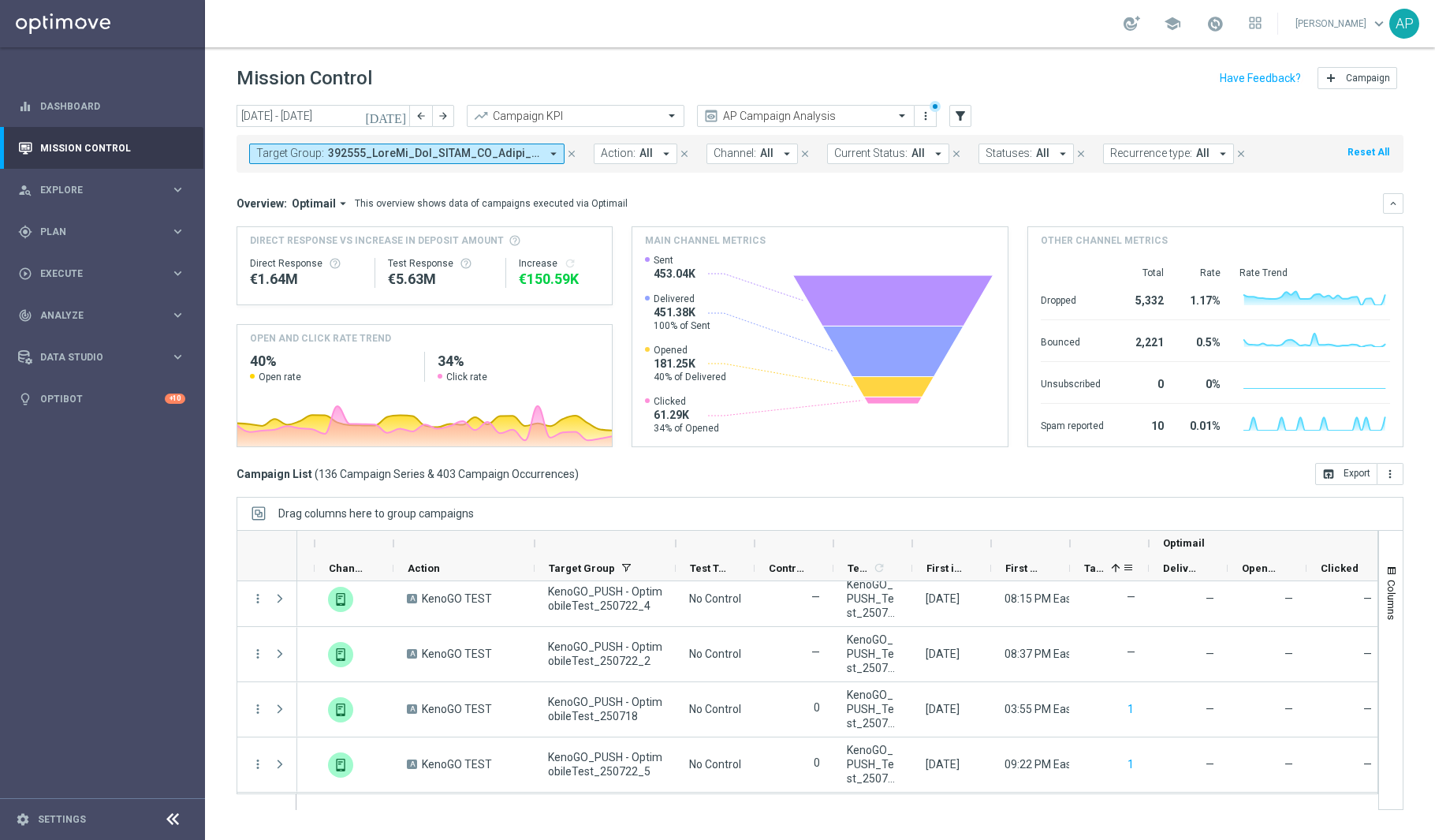
click at [1082, 569] on div "Targeted Customers 1" at bounding box center [1109, 568] width 79 height 25
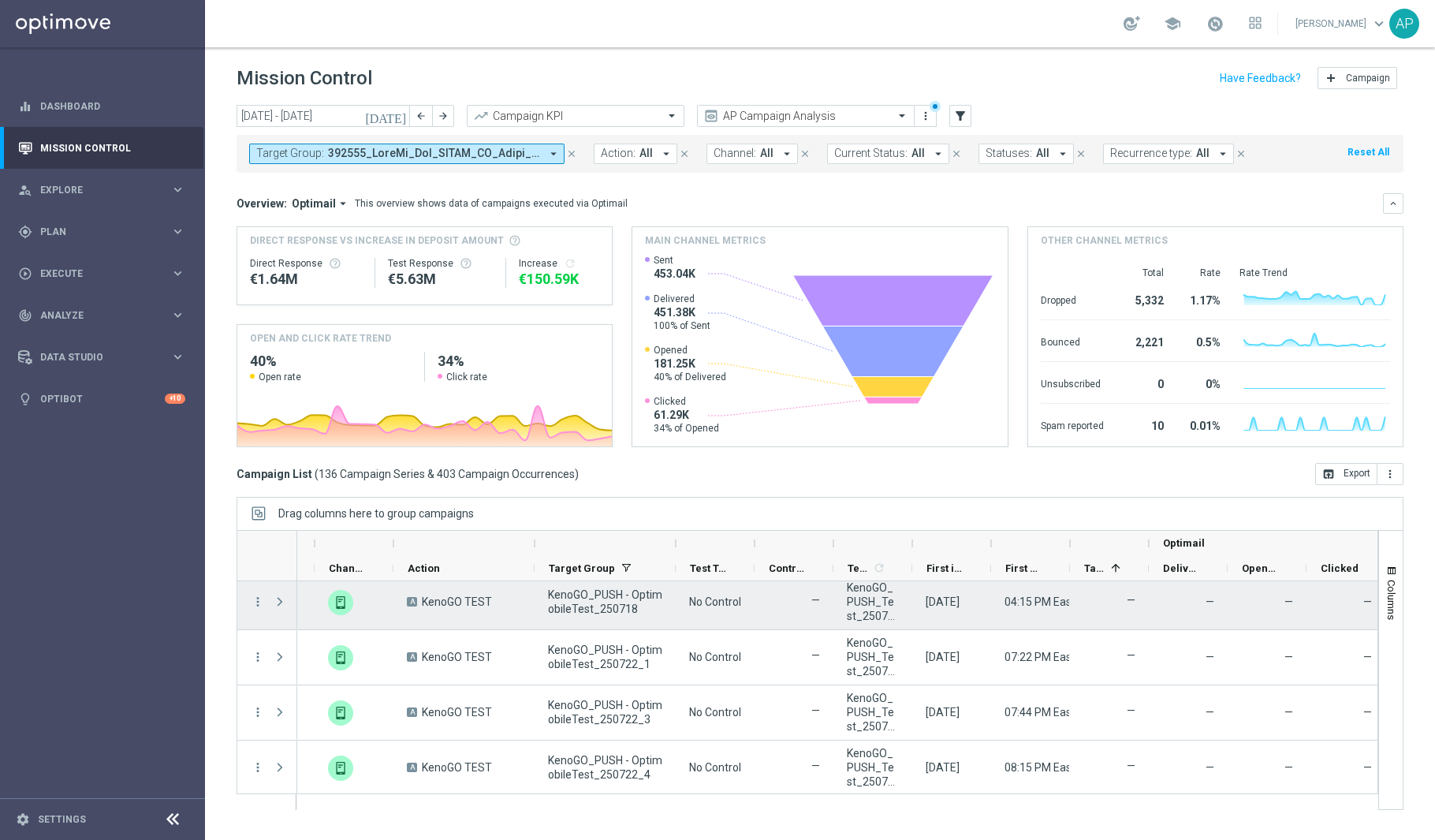
scroll to position [0, 0]
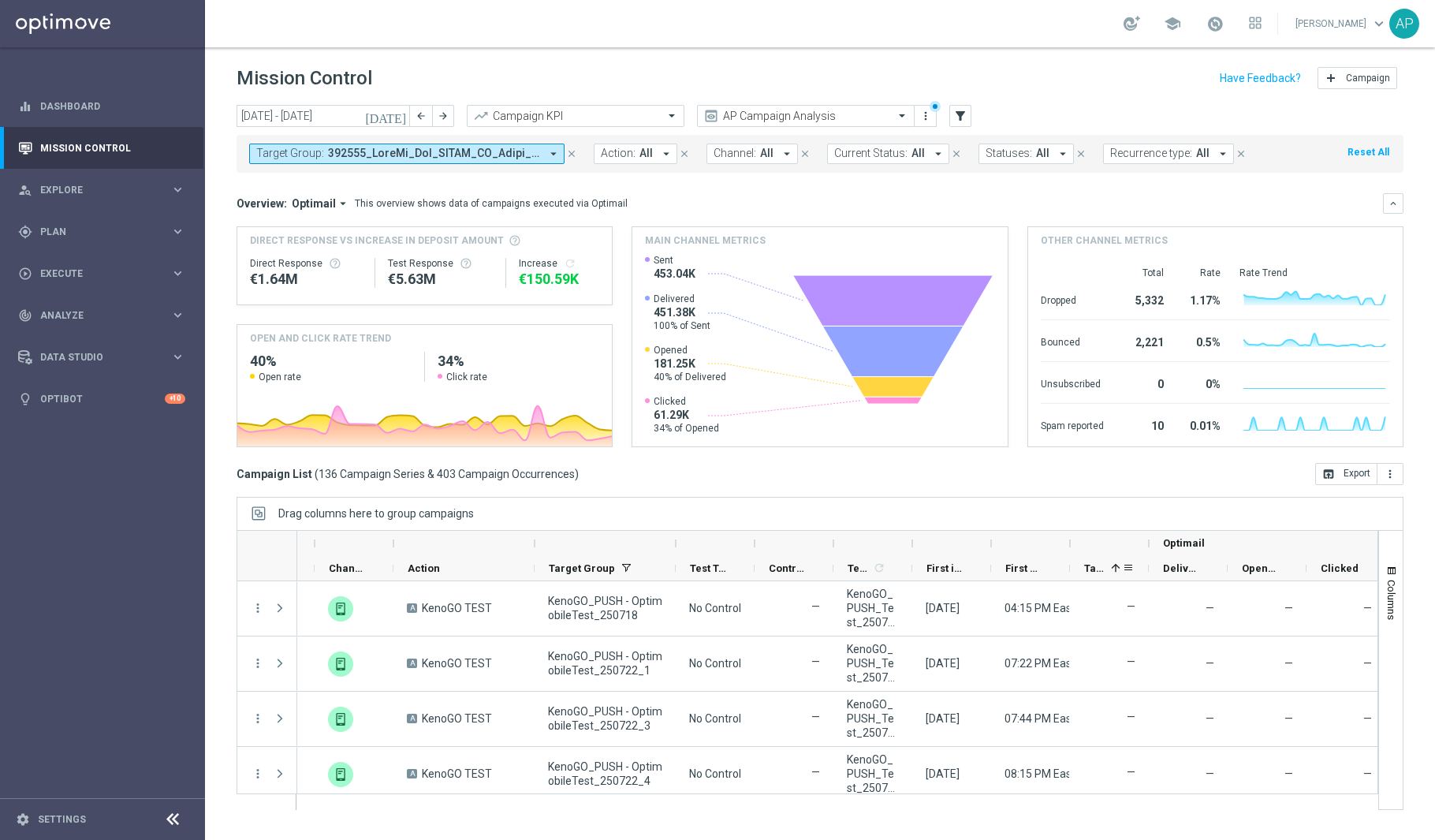
click at [1086, 569] on span "Targeted Customers" at bounding box center [1094, 568] width 21 height 12
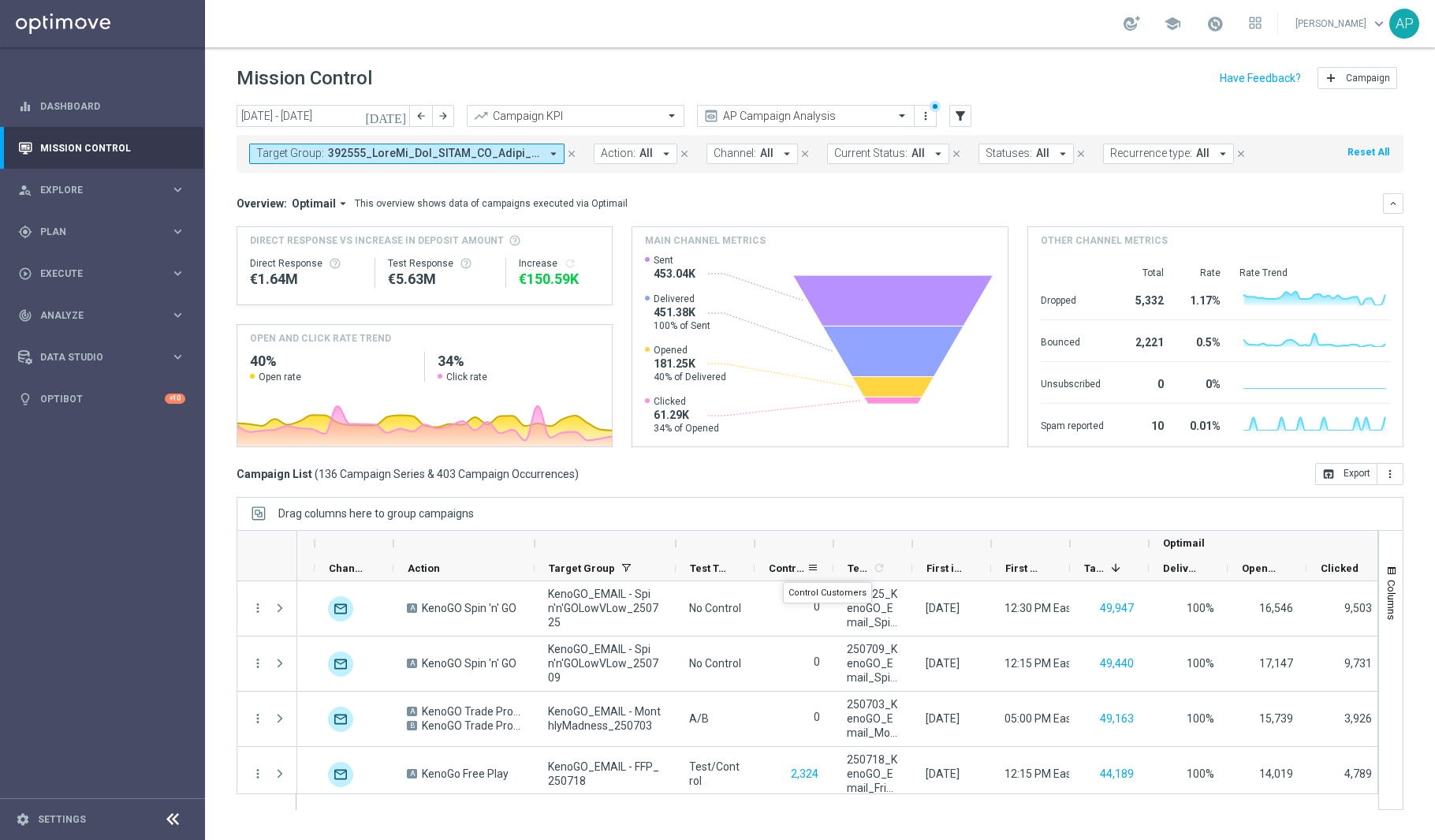
click at [783, 569] on span "Control Customers" at bounding box center [787, 568] width 38 height 12
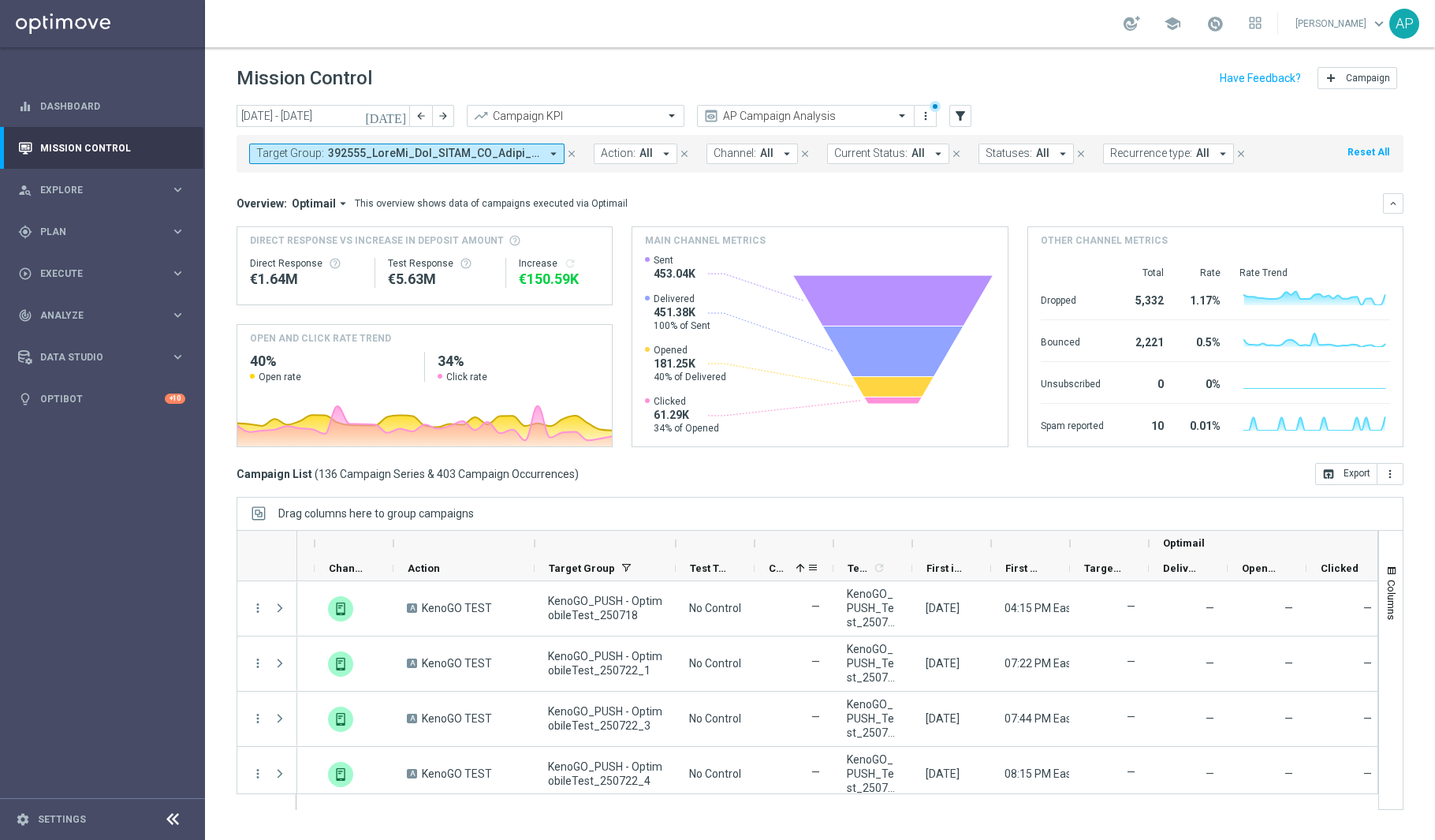
click at [783, 569] on span "Control Customers" at bounding box center [779, 568] width 21 height 12
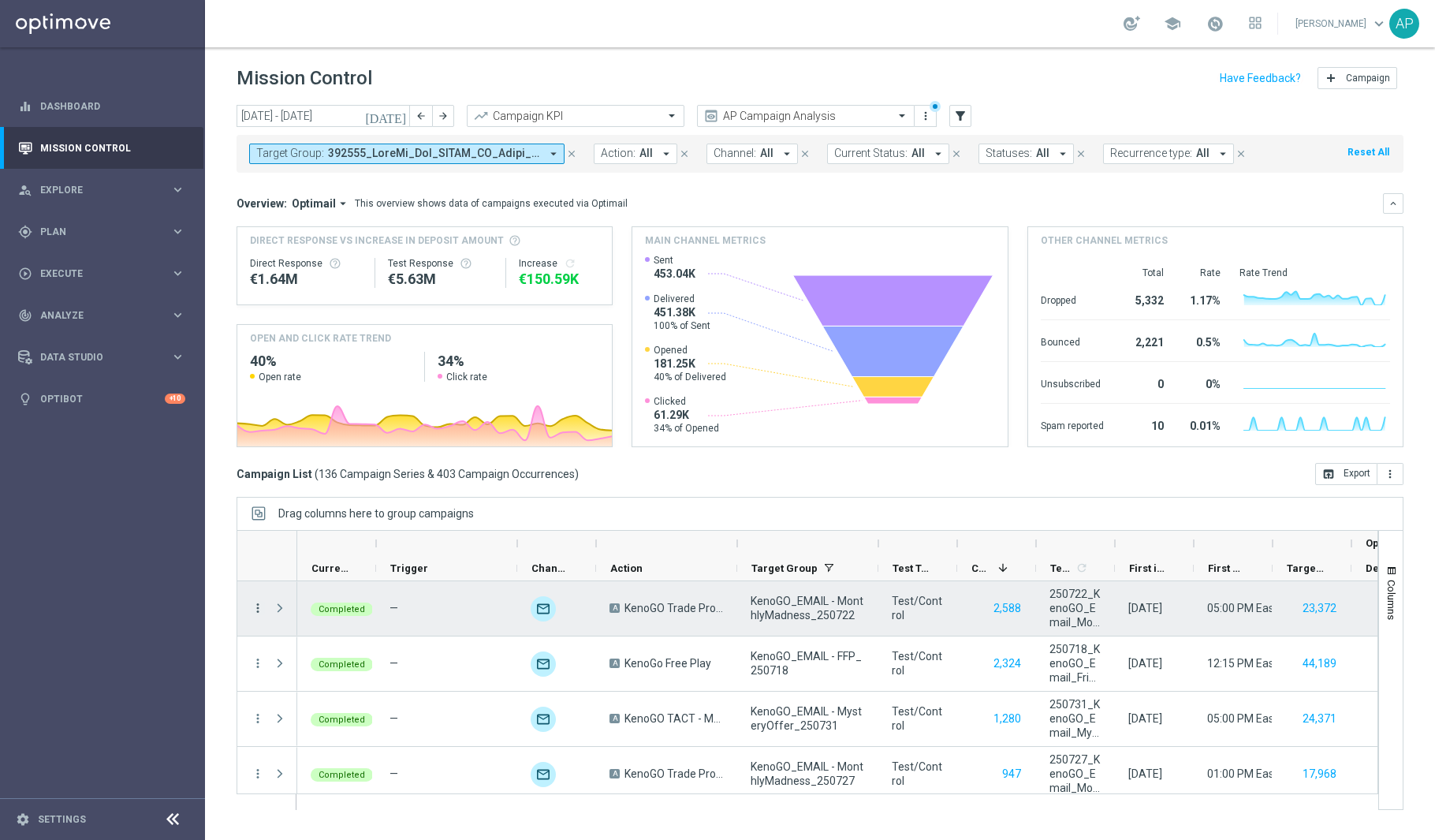
click at [264, 608] on icon "more_vert" at bounding box center [257, 607] width 14 height 14
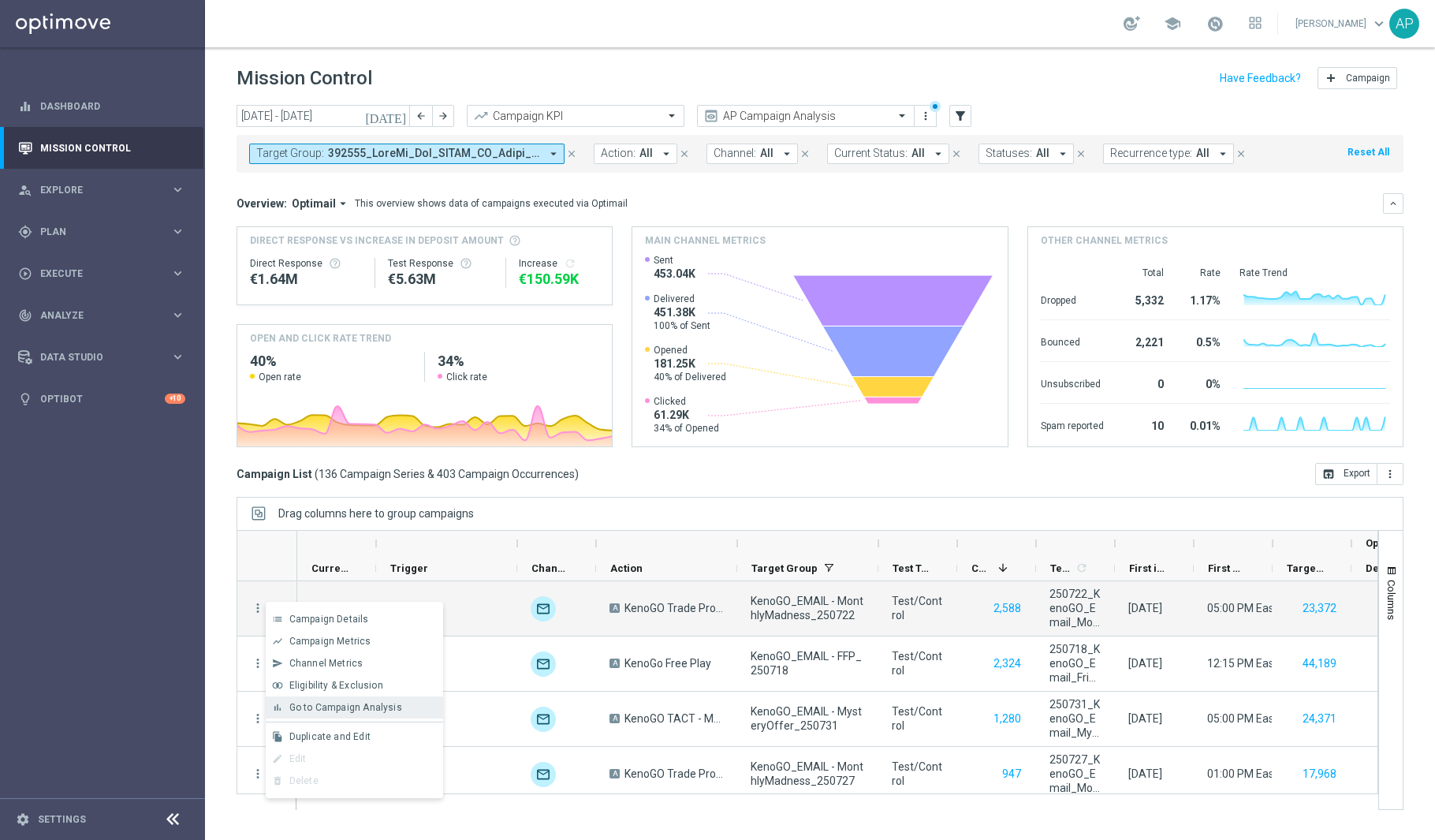
click at [346, 707] on span "Go to Campaign Analysis" at bounding box center [345, 708] width 113 height 11
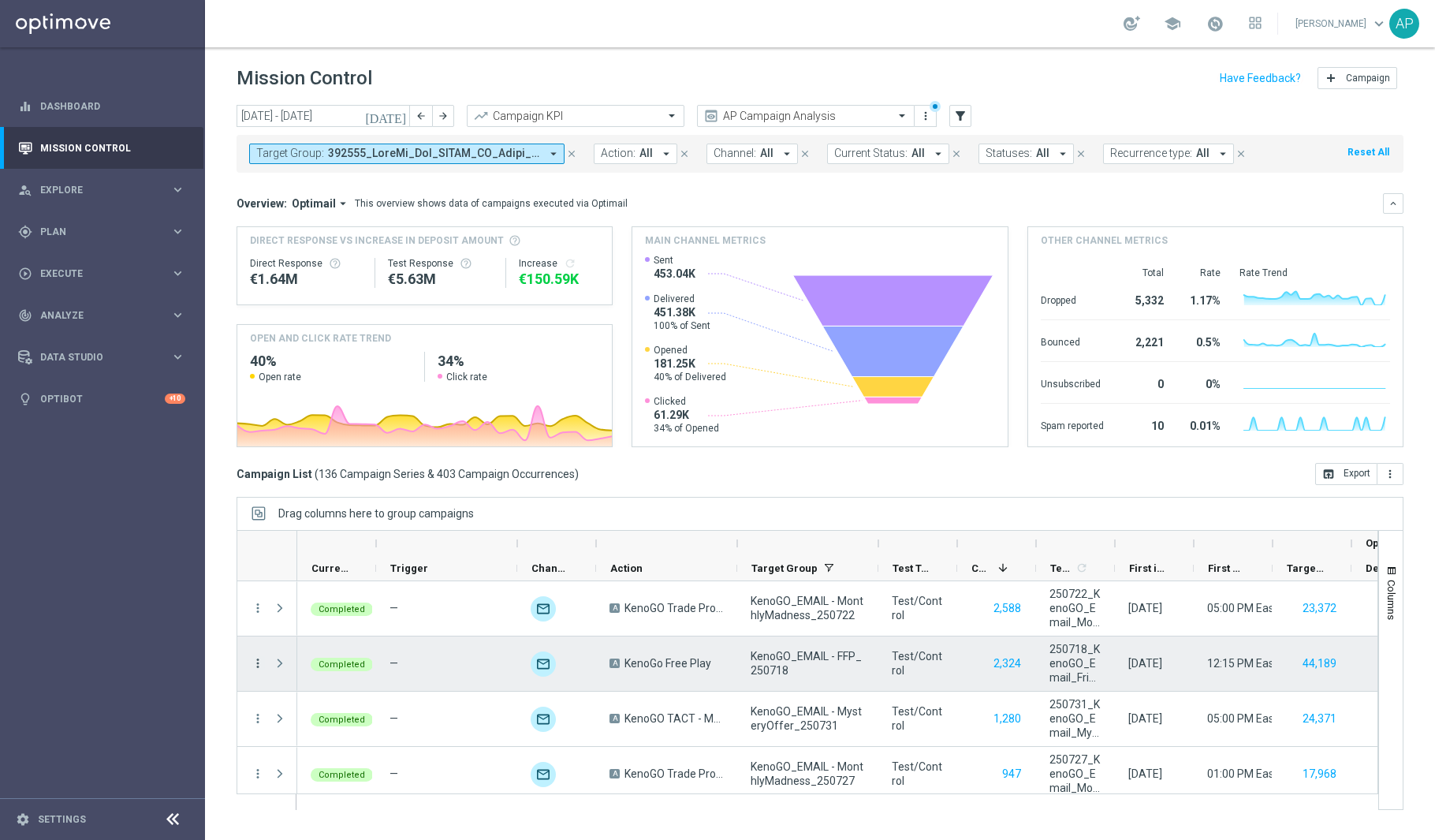
click at [258, 658] on icon "more_vert" at bounding box center [257, 663] width 14 height 14
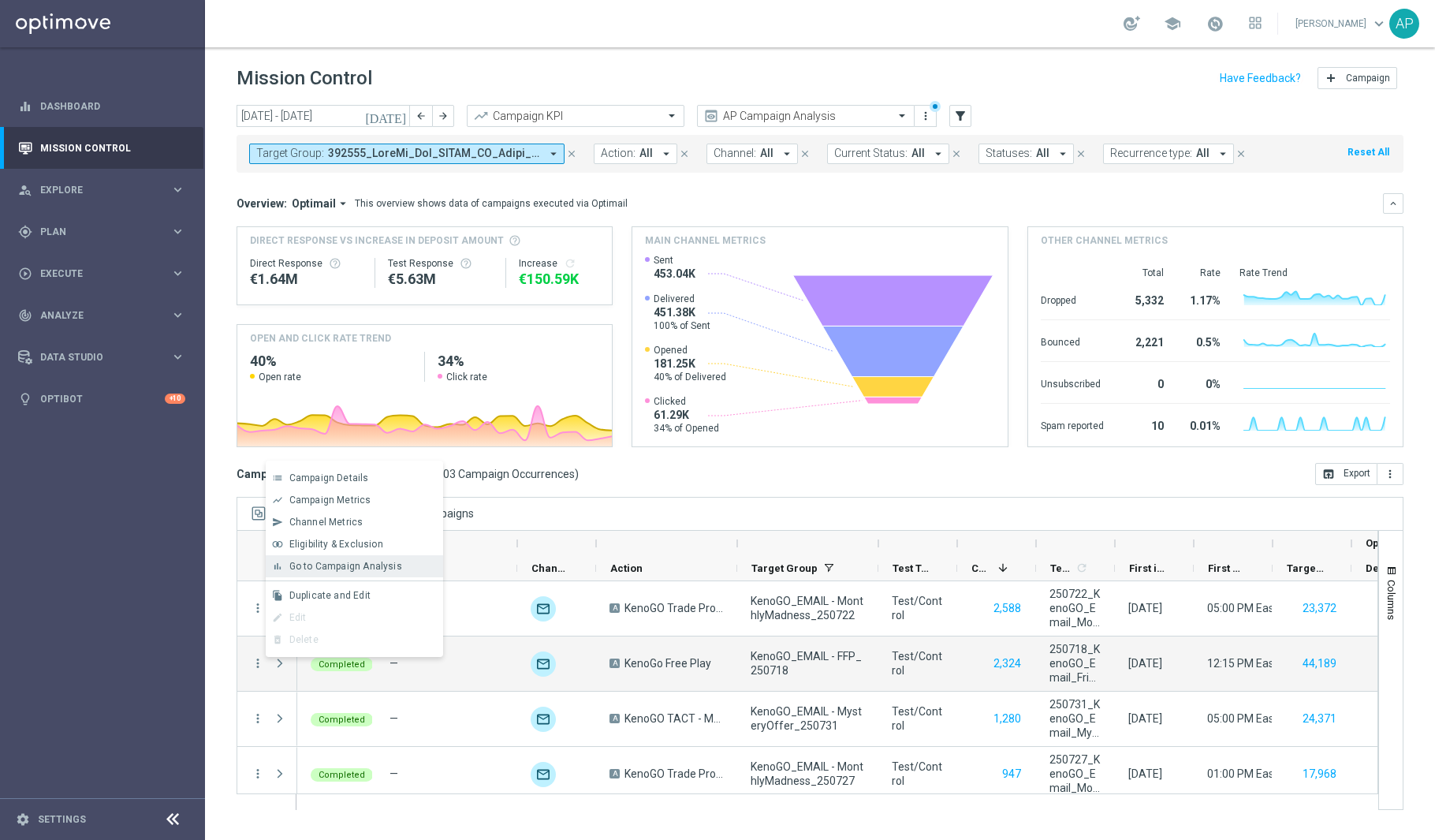
click at [367, 564] on span "Go to Campaign Analysis" at bounding box center [345, 566] width 113 height 11
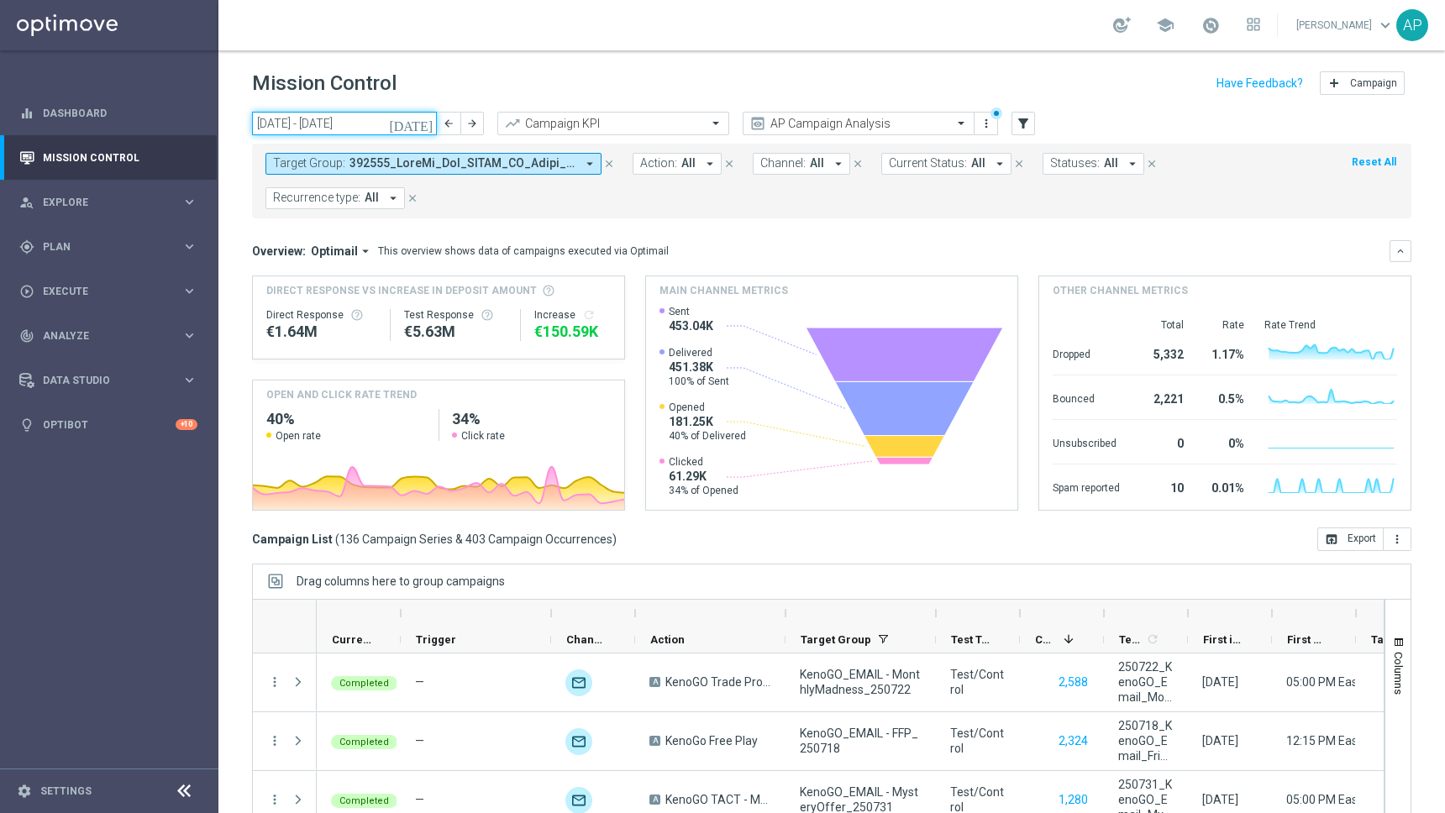
click at [376, 119] on input "01 Jul 2025 - 31 Jul 2025" at bounding box center [344, 124] width 185 height 24
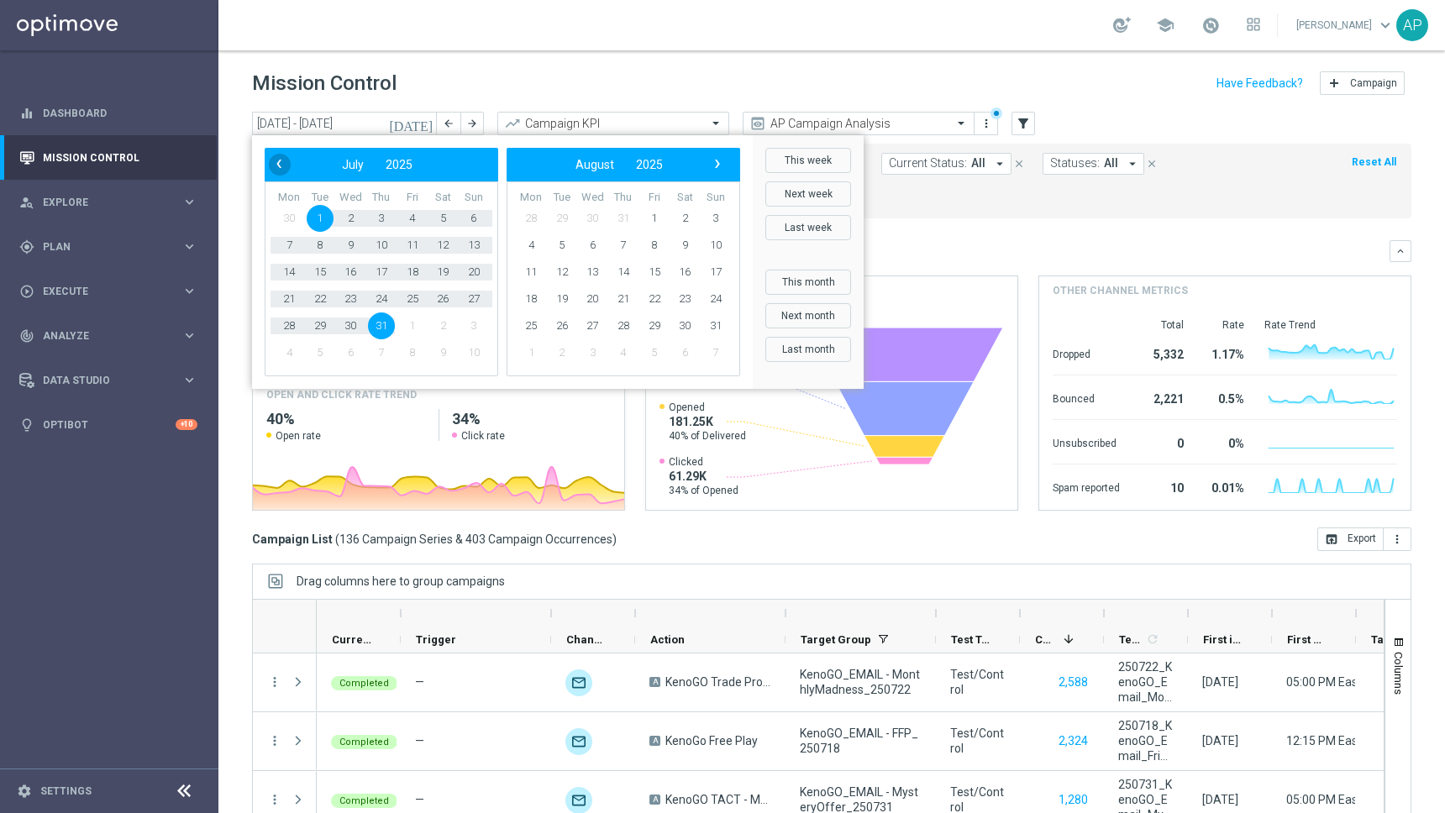
click at [280, 165] on span "‹" at bounding box center [279, 164] width 22 height 22
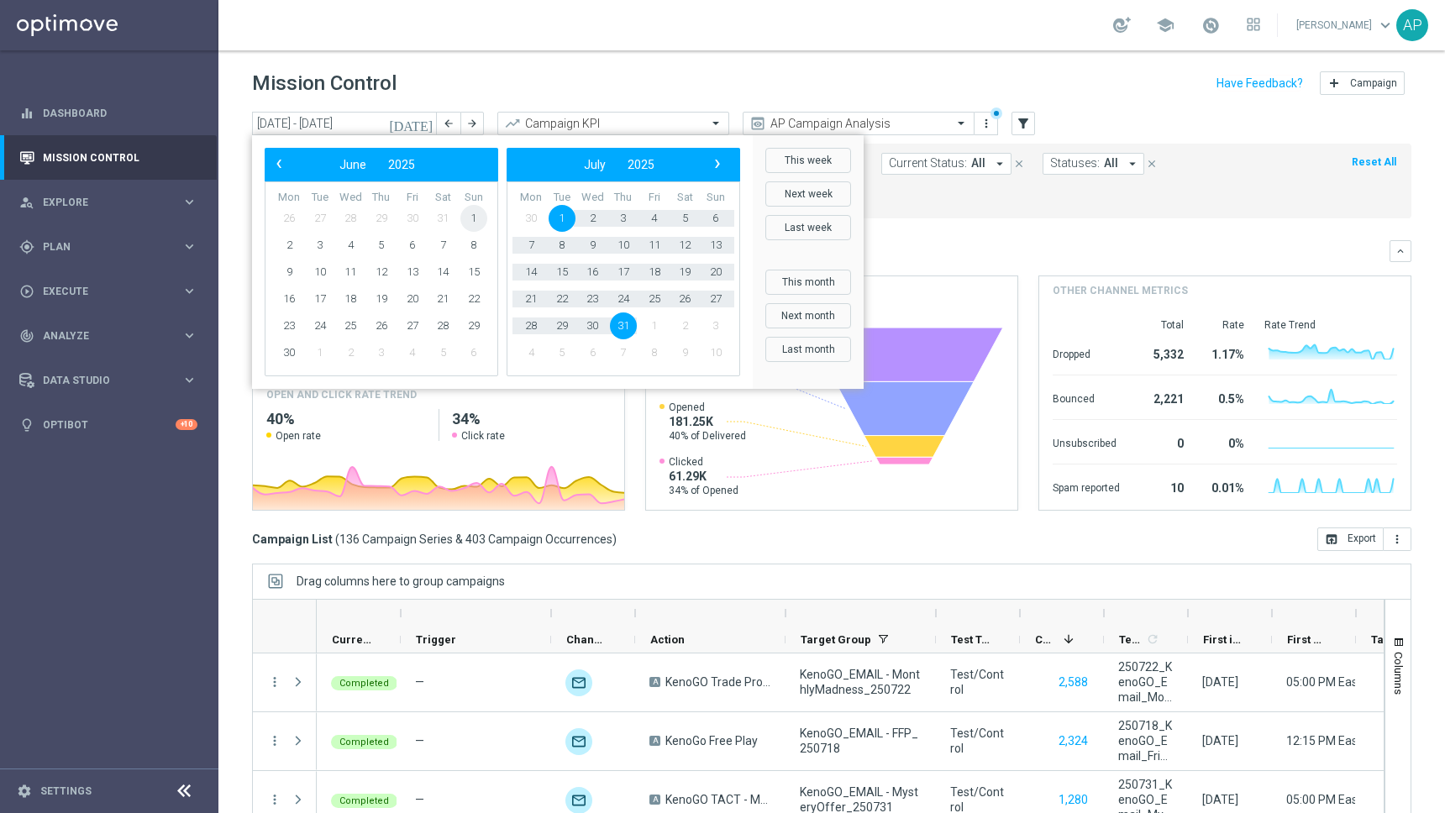
click at [467, 214] on span "1" at bounding box center [473, 218] width 27 height 27
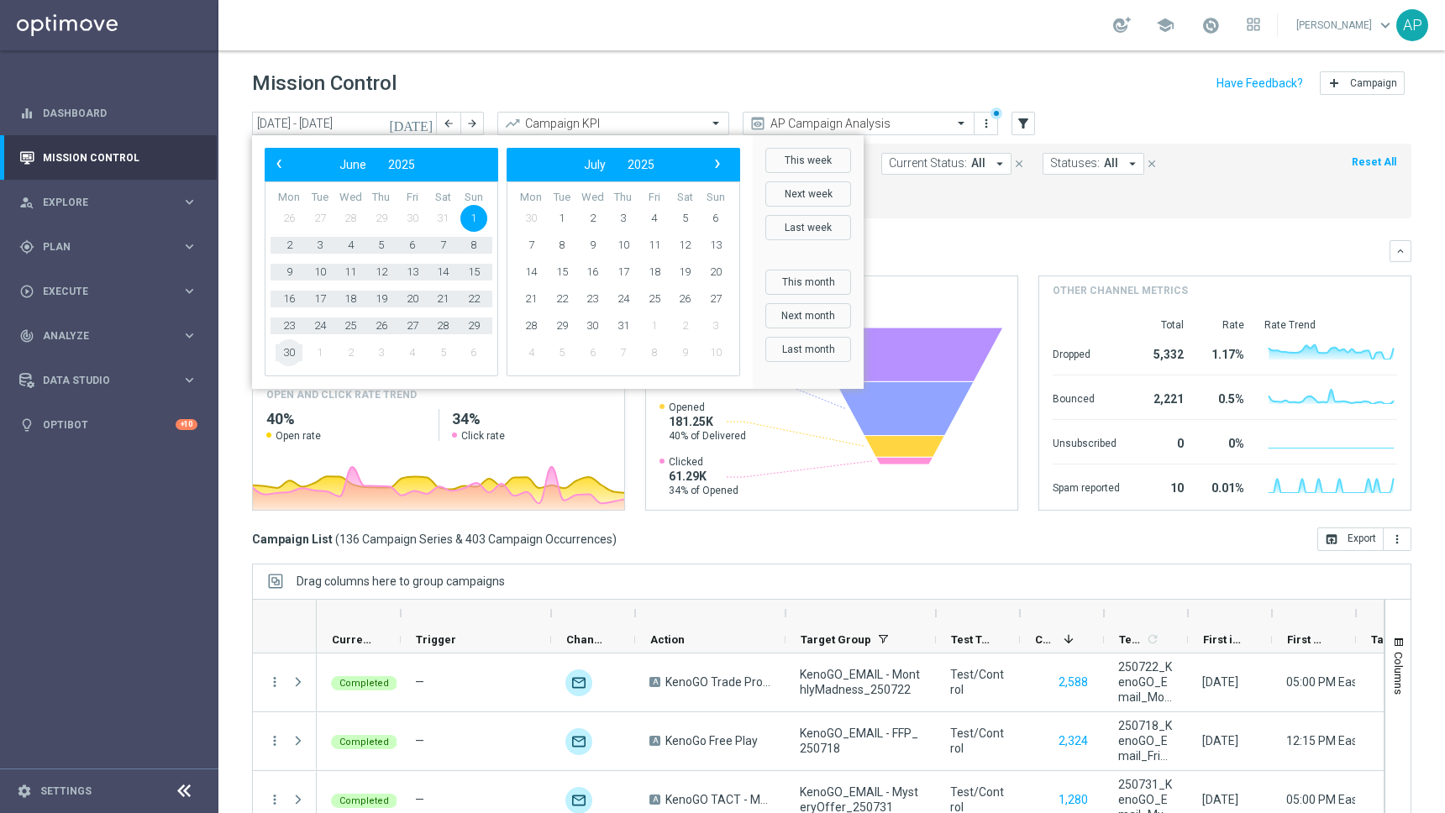
click at [295, 349] on span "30" at bounding box center [289, 352] width 27 height 27
type input "[DATE] - [DATE]"
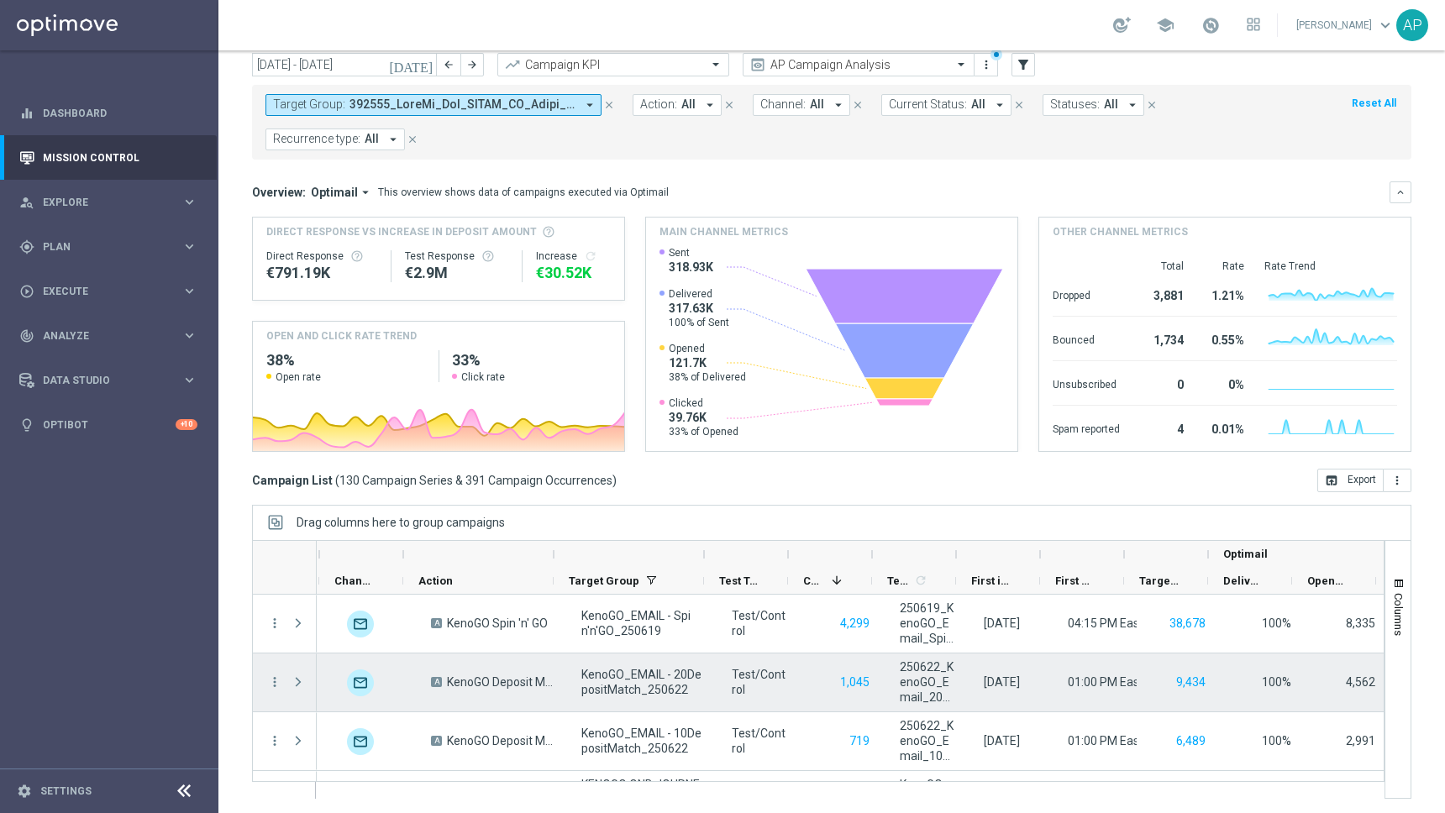
scroll to position [0, 252]
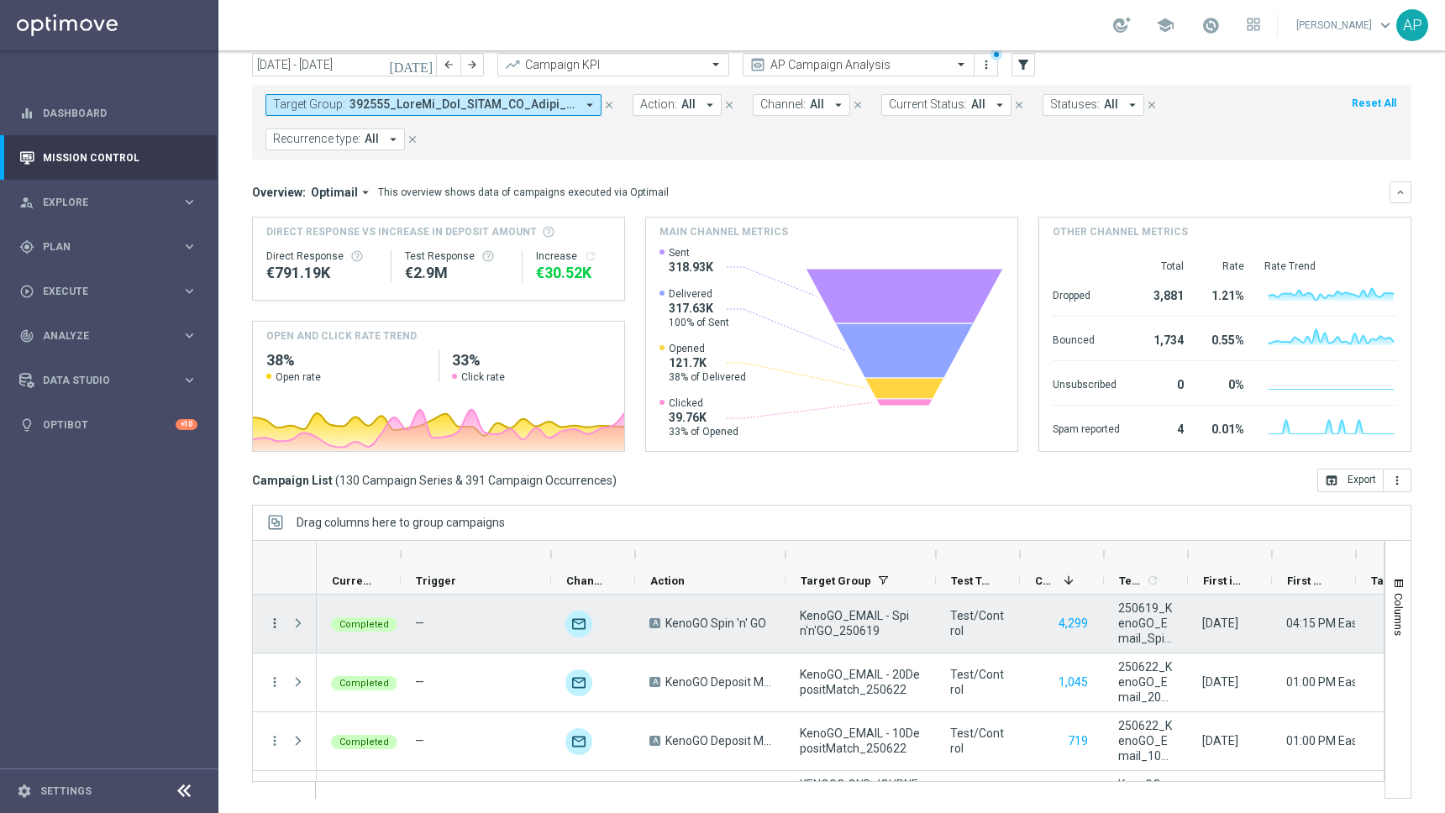
click at [271, 617] on icon "more_vert" at bounding box center [274, 623] width 15 height 15
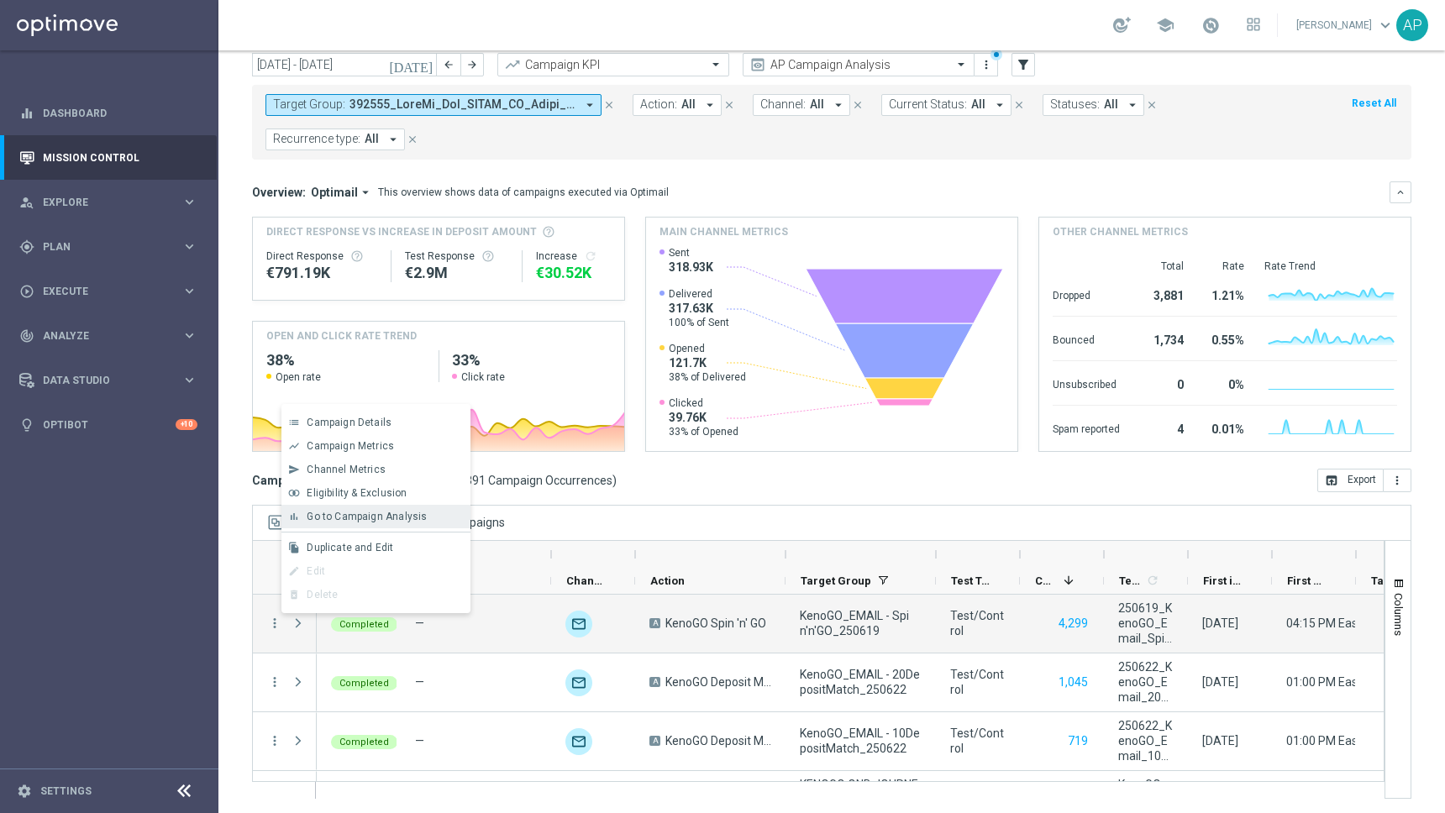
click at [368, 509] on div "bar_chart Go to Campaign Analysis" at bounding box center [375, 517] width 189 height 24
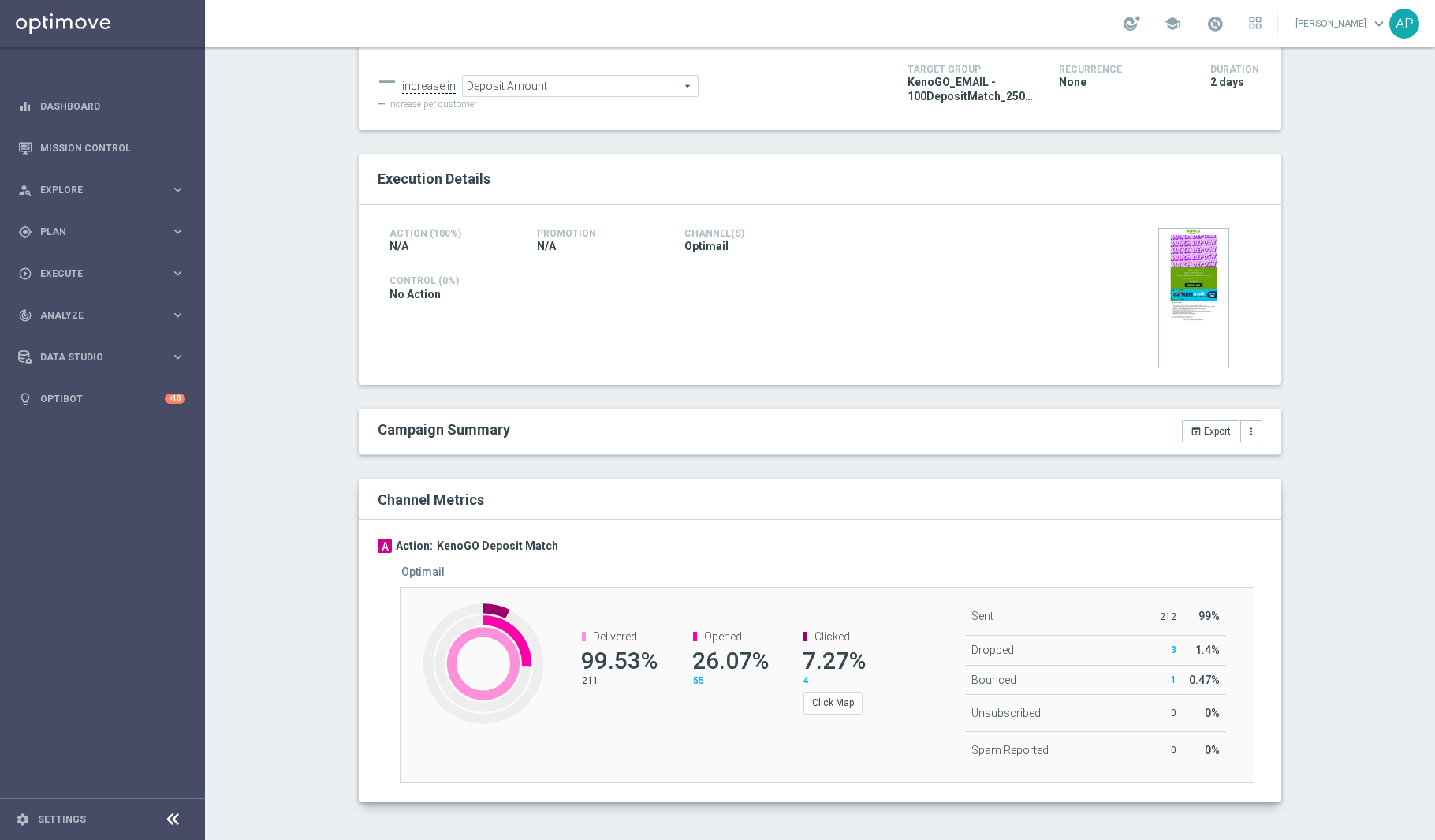
scroll to position [190, 0]
click at [819, 702] on button "Click Map" at bounding box center [832, 701] width 59 height 23
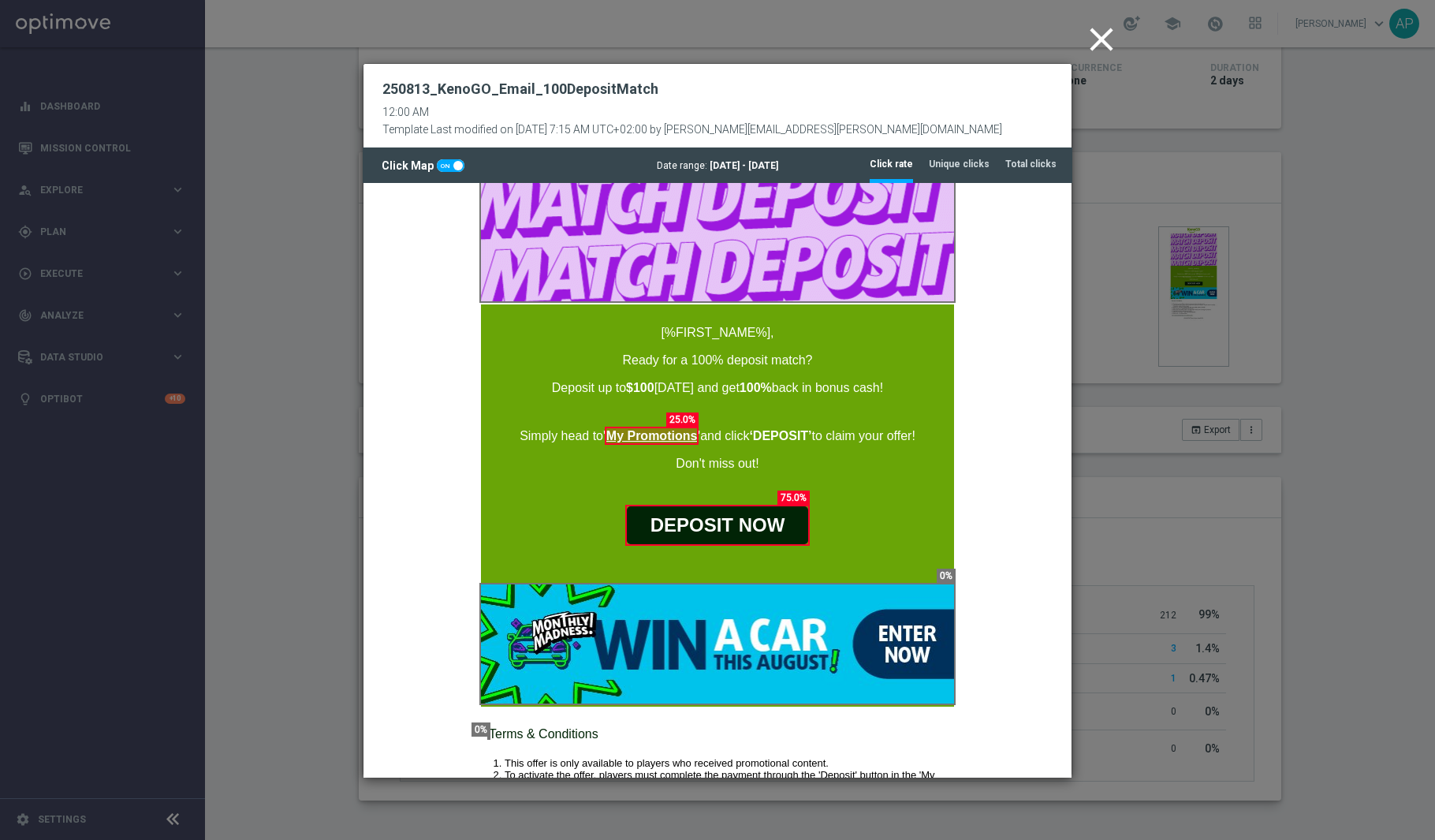
scroll to position [348, 0]
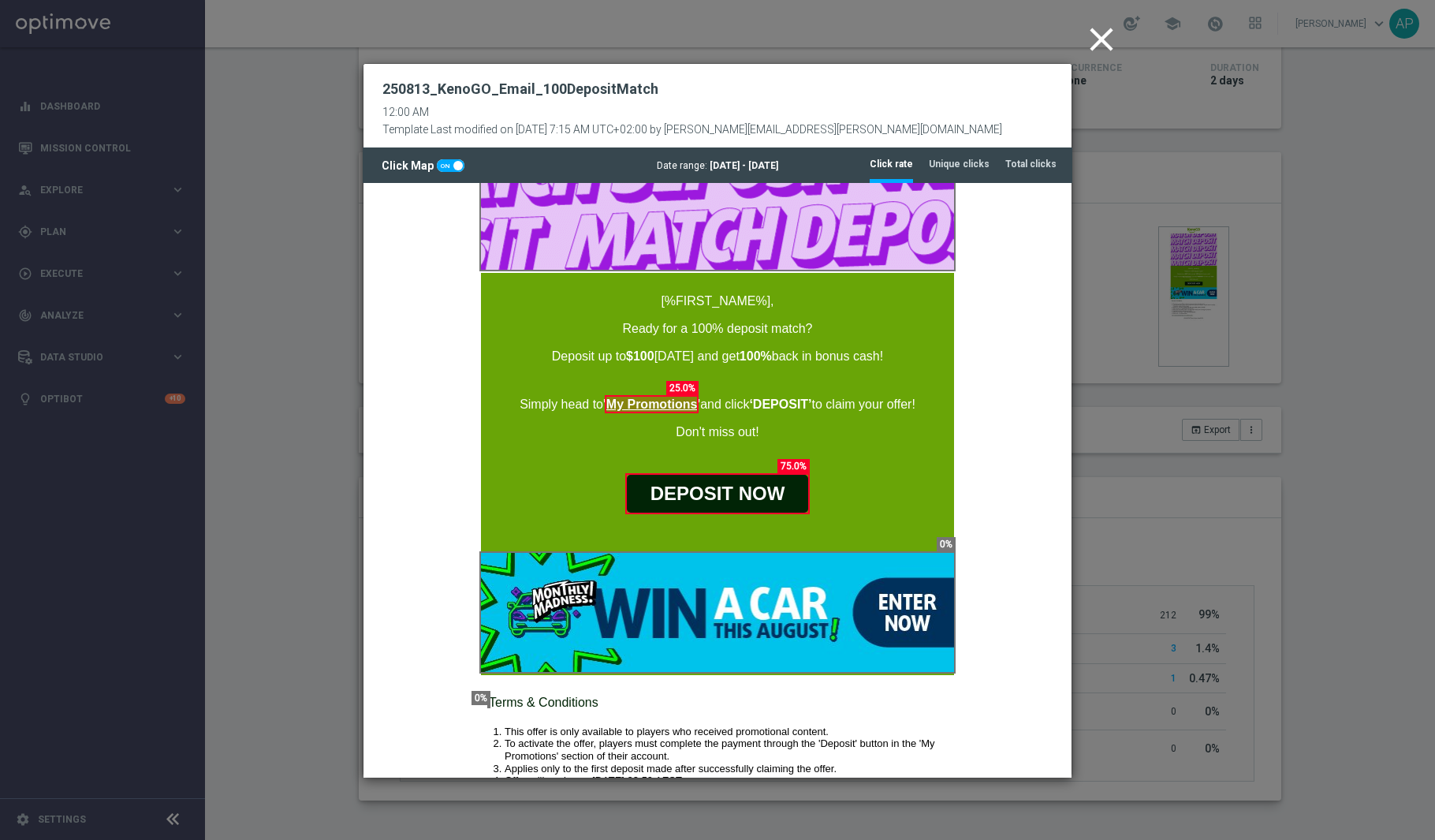
click at [1095, 29] on icon "close" at bounding box center [1101, 39] width 39 height 39
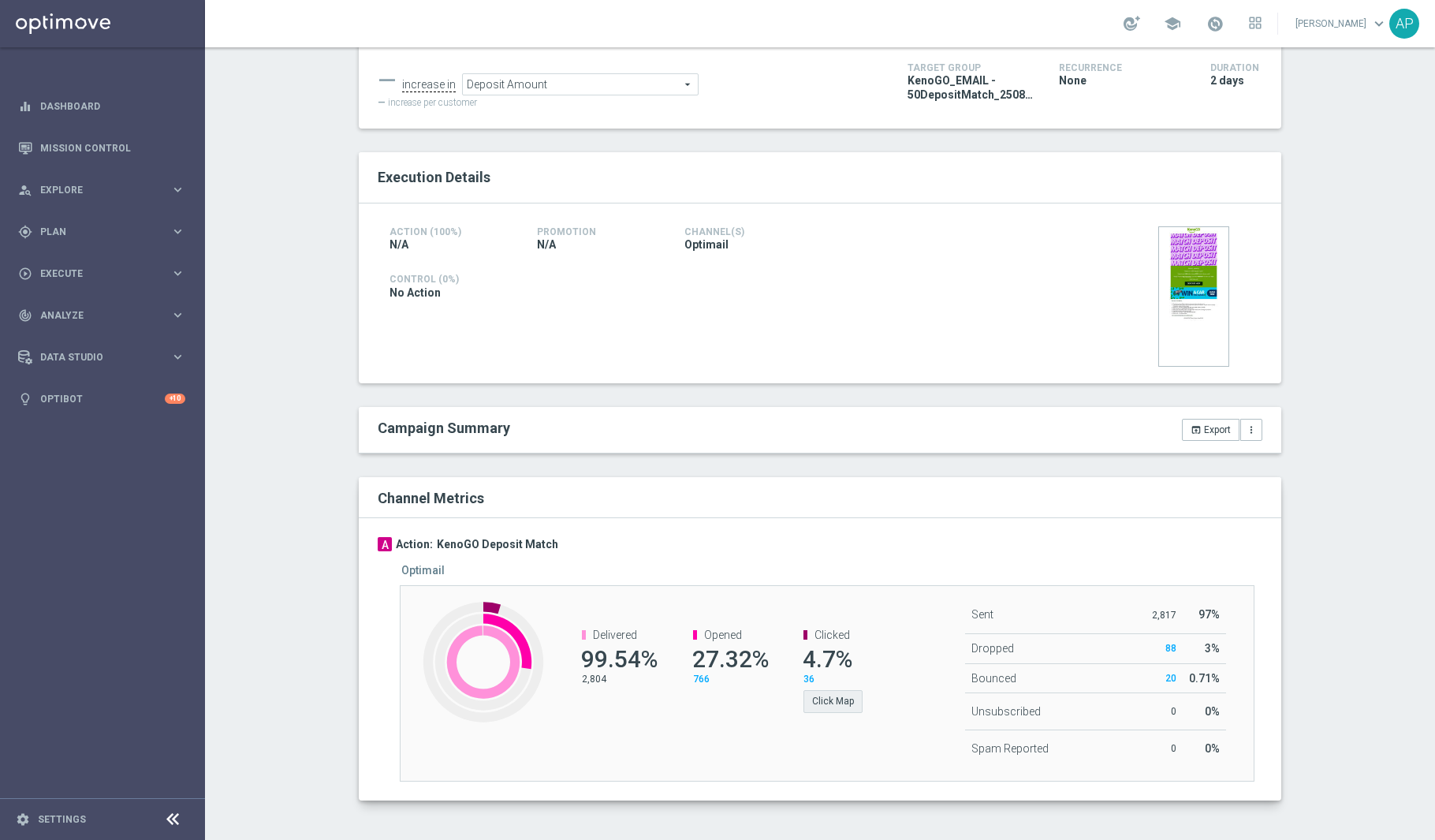
scroll to position [190, 0]
click at [835, 698] on button "Click Map" at bounding box center [832, 701] width 59 height 23
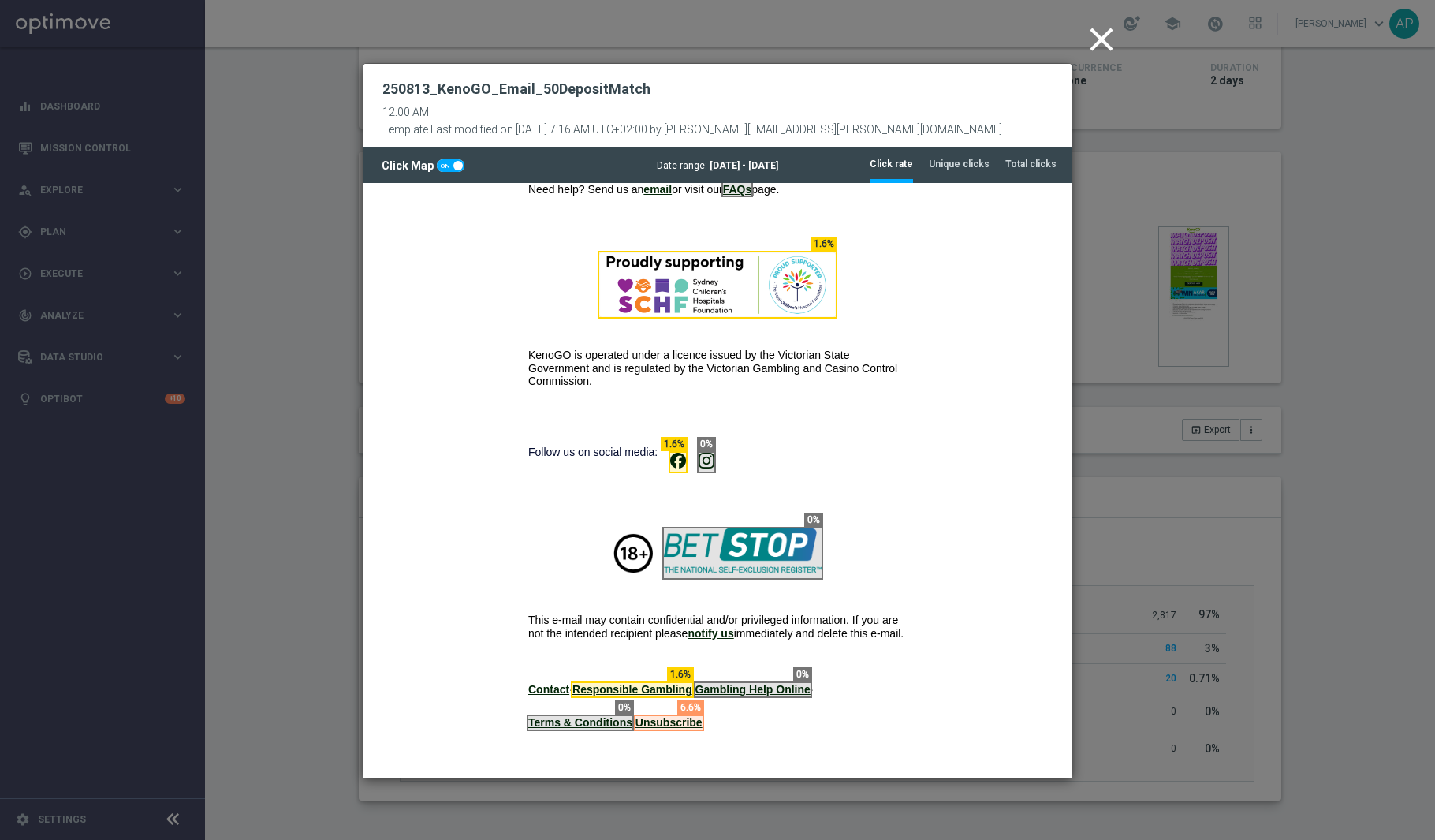
scroll to position [1176, 0]
click at [1021, 169] on tab-header "Total clicks" at bounding box center [1030, 164] width 52 height 13
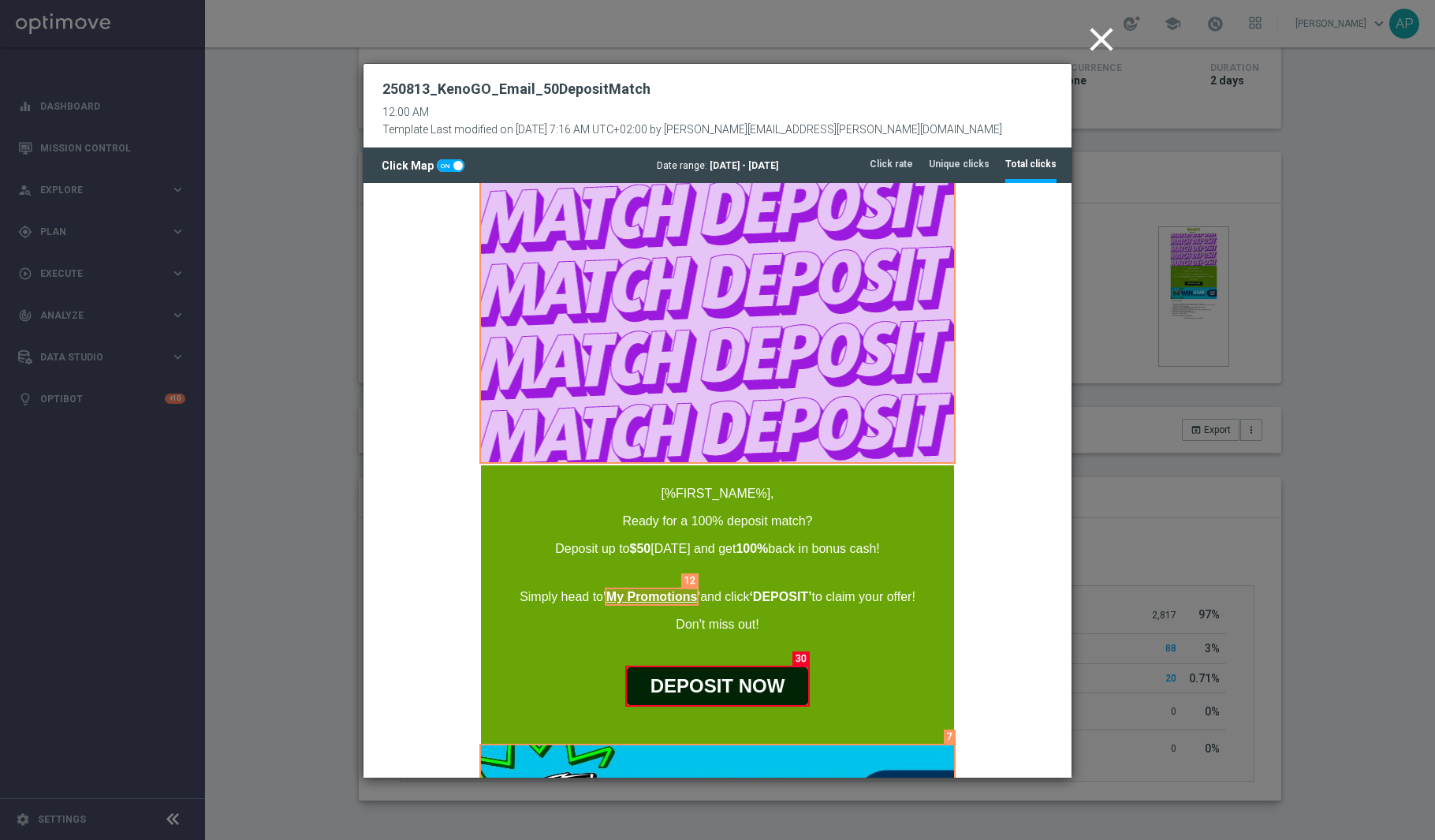
scroll to position [155, 0]
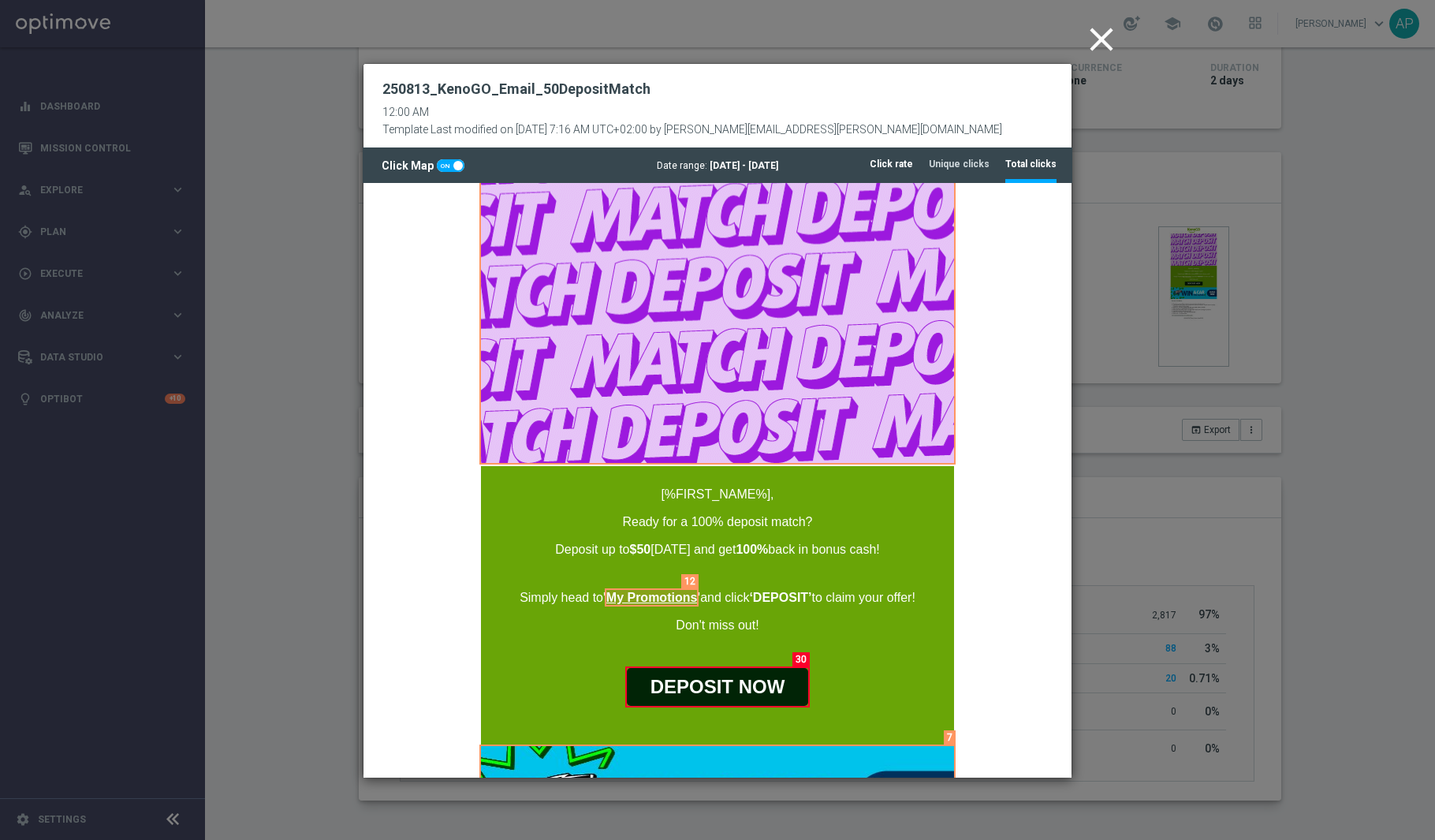
click at [911, 170] on tab-header "Click rate" at bounding box center [892, 164] width 43 height 13
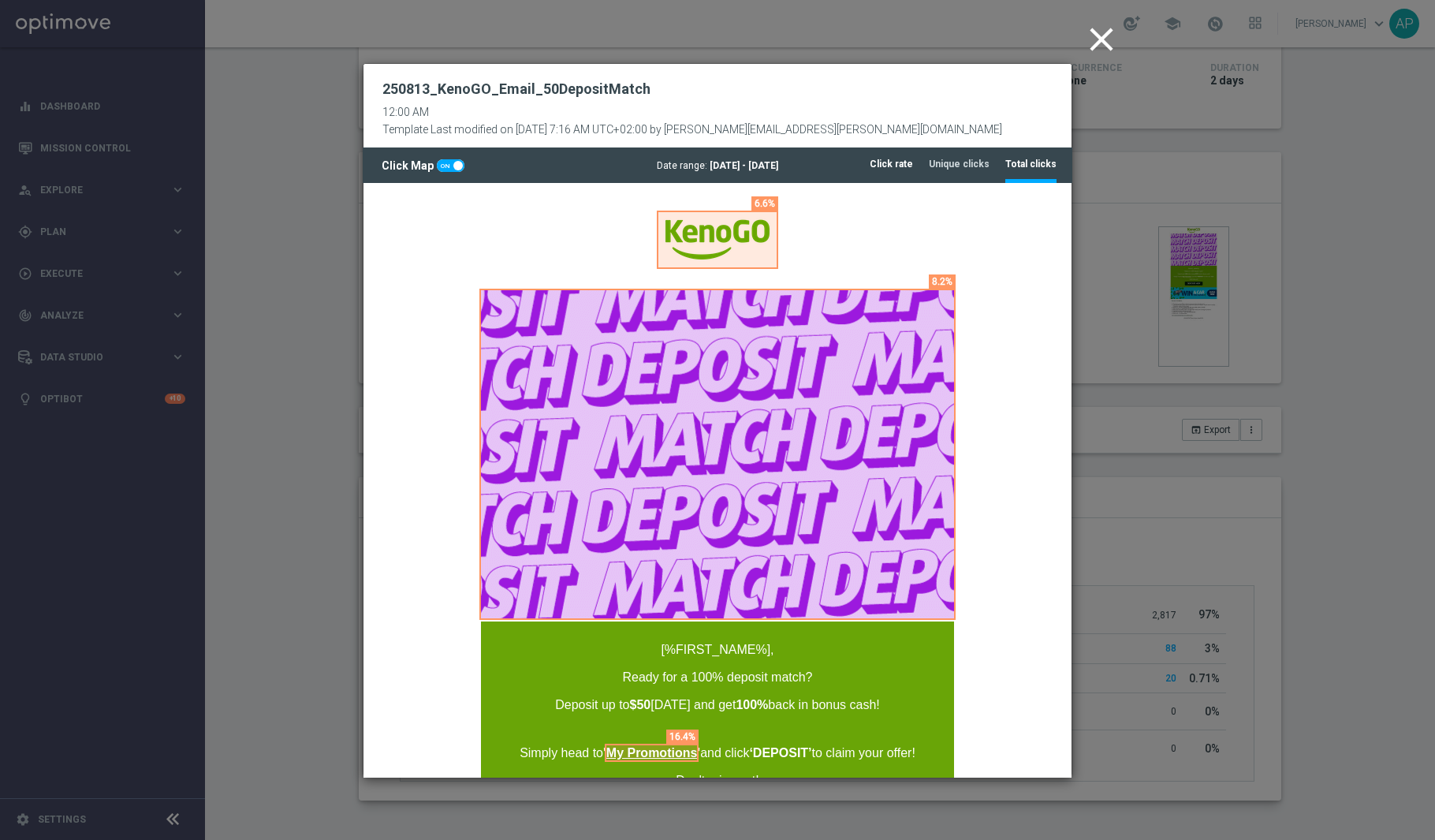
scroll to position [0, 0]
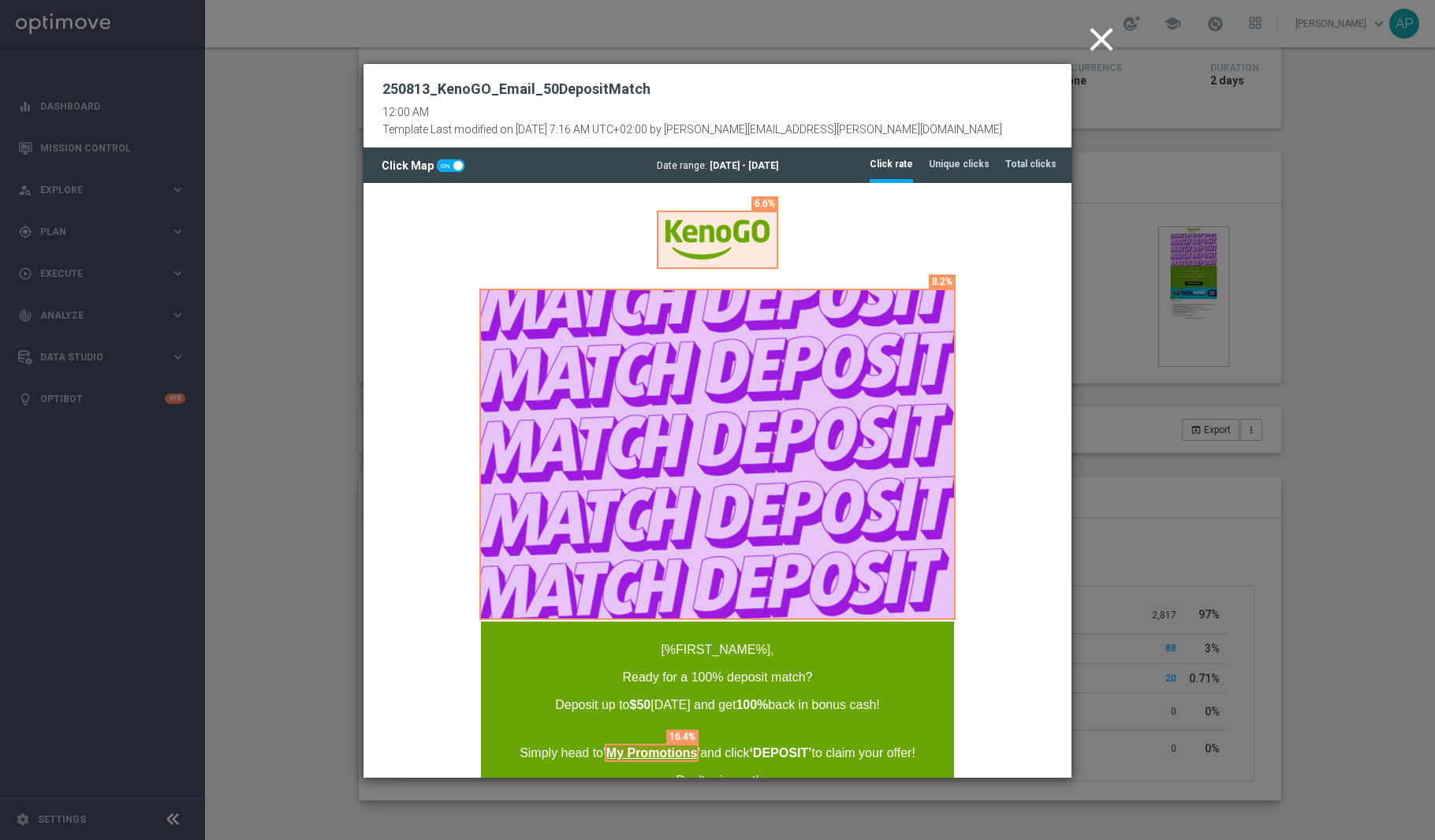
click at [1096, 48] on icon "close" at bounding box center [1101, 39] width 39 height 39
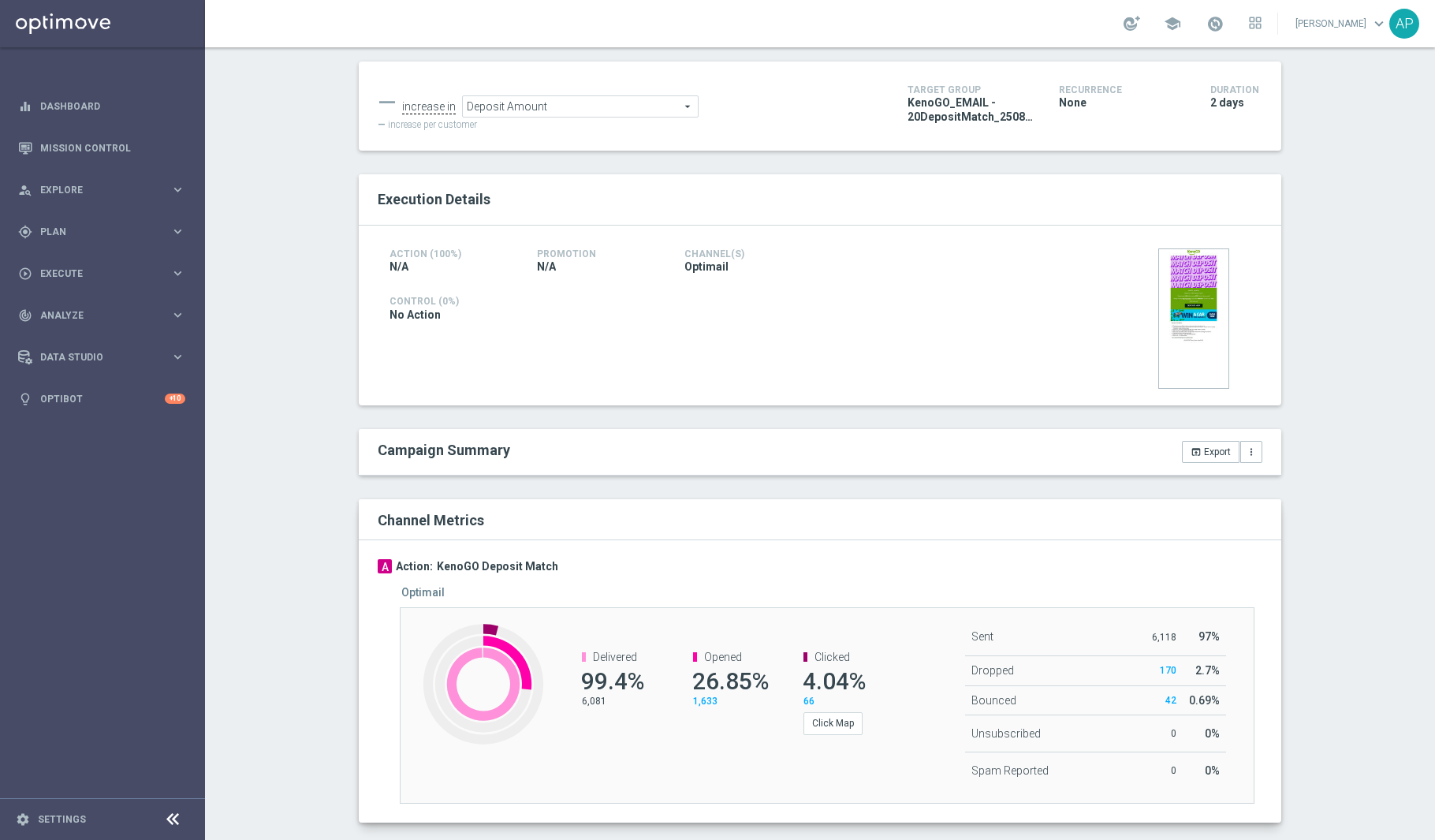
scroll to position [190, 0]
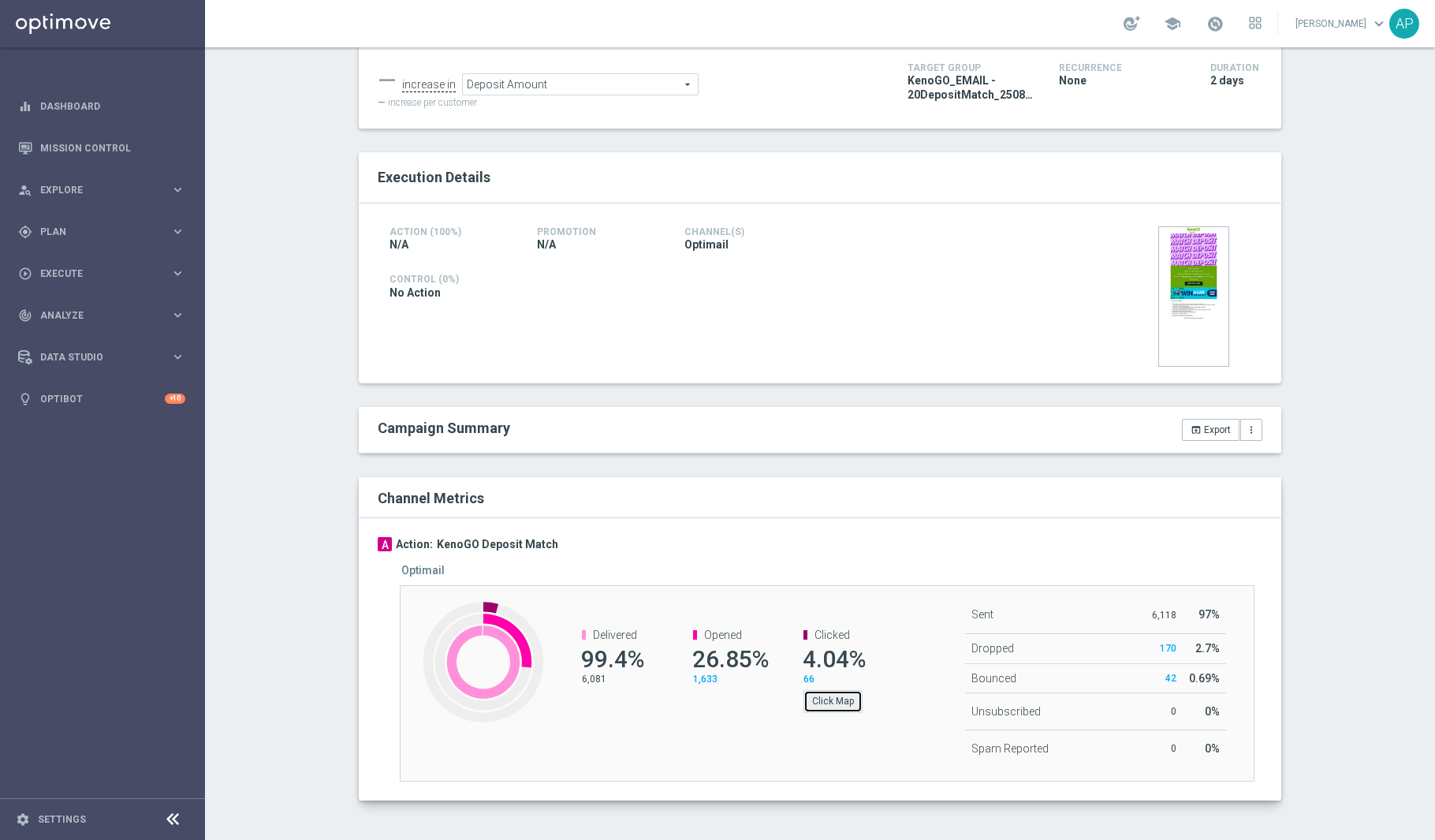
click at [821, 700] on button "Click Map" at bounding box center [832, 701] width 59 height 23
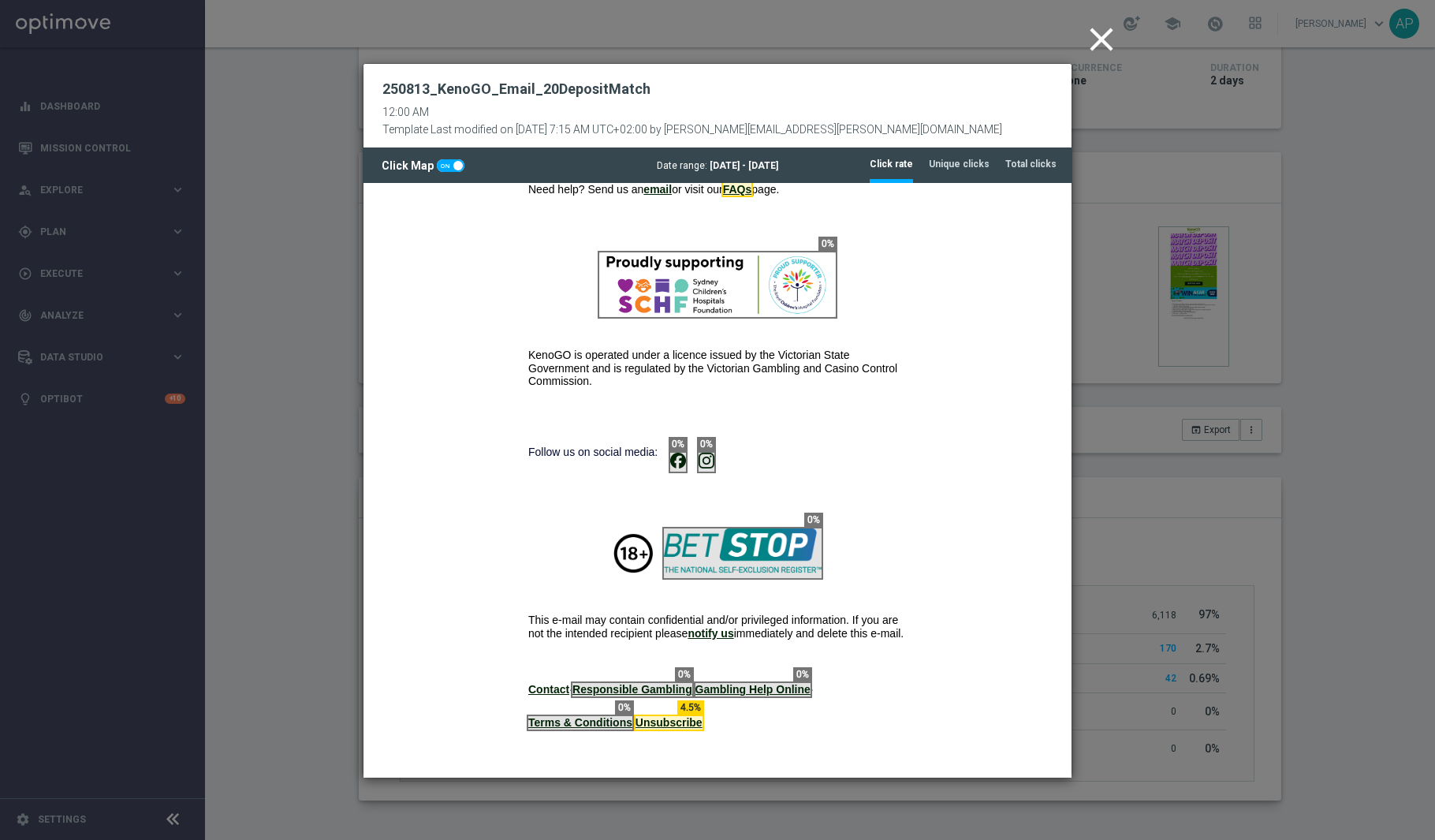
scroll to position [1176, 0]
click at [1108, 32] on icon "close" at bounding box center [1101, 39] width 39 height 39
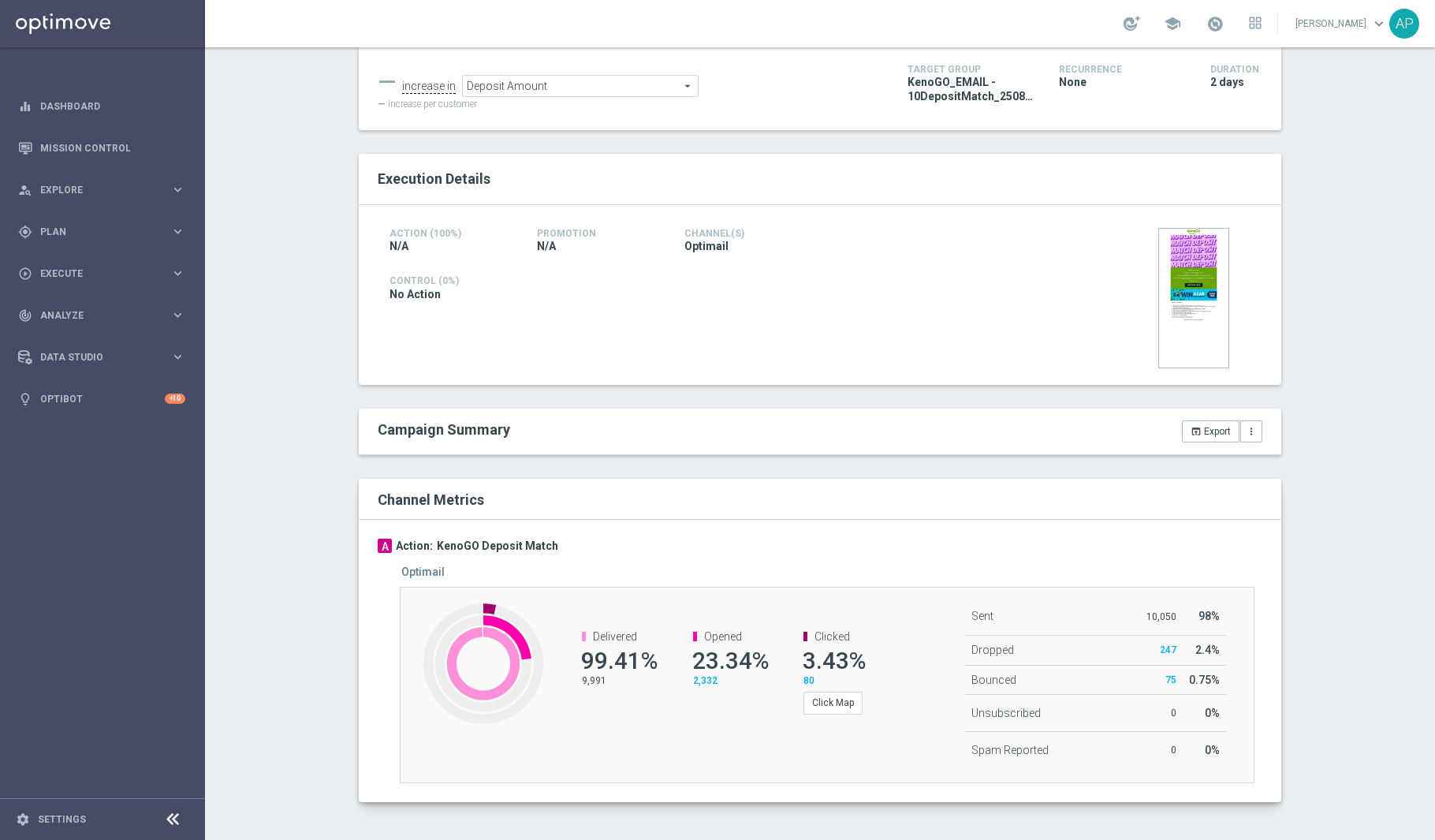
scroll to position [190, 0]
click at [816, 697] on button "Click Map" at bounding box center [832, 701] width 59 height 23
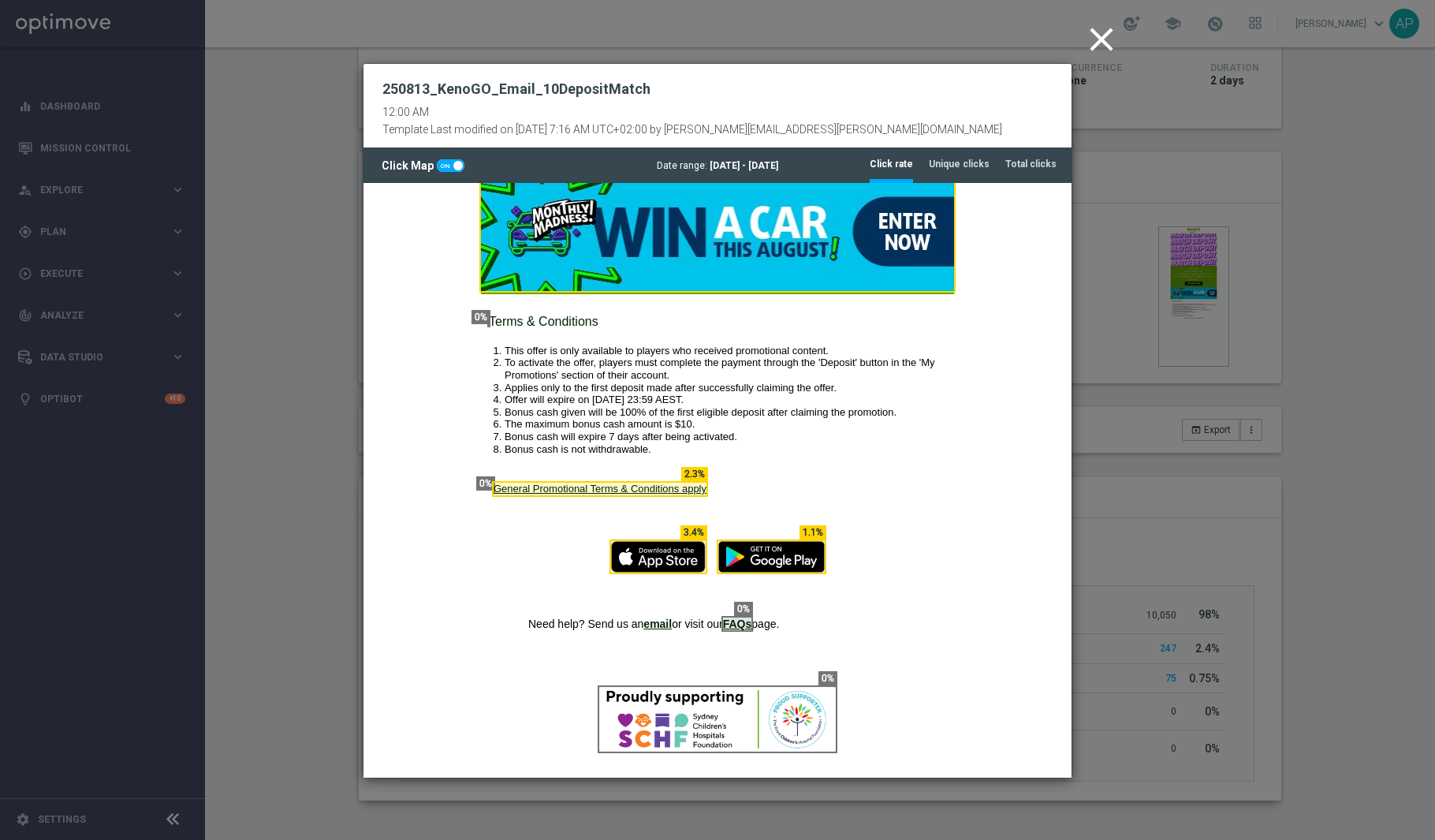
scroll to position [1176, 0]
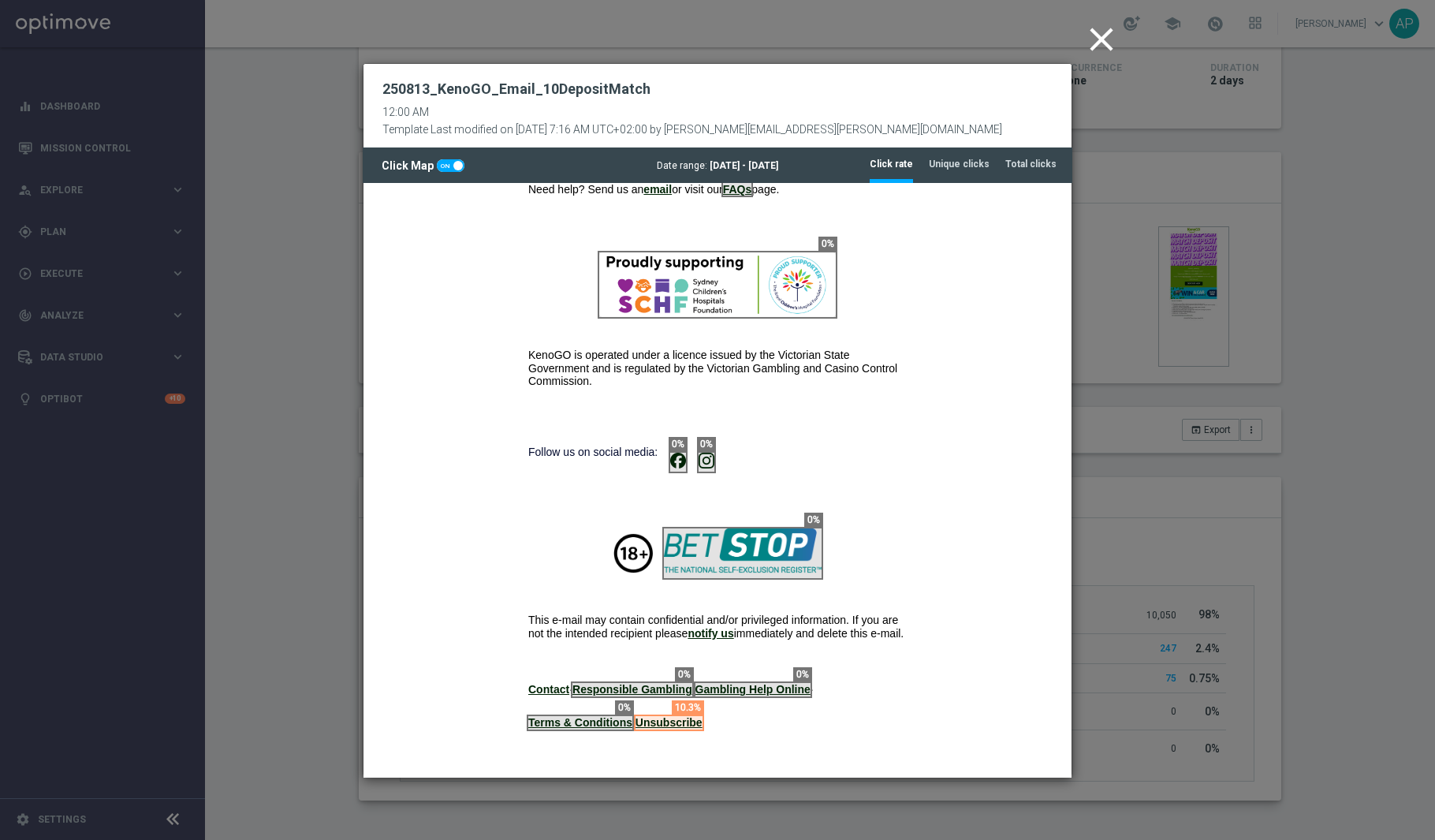
click at [1100, 41] on icon "close" at bounding box center [1101, 39] width 39 height 39
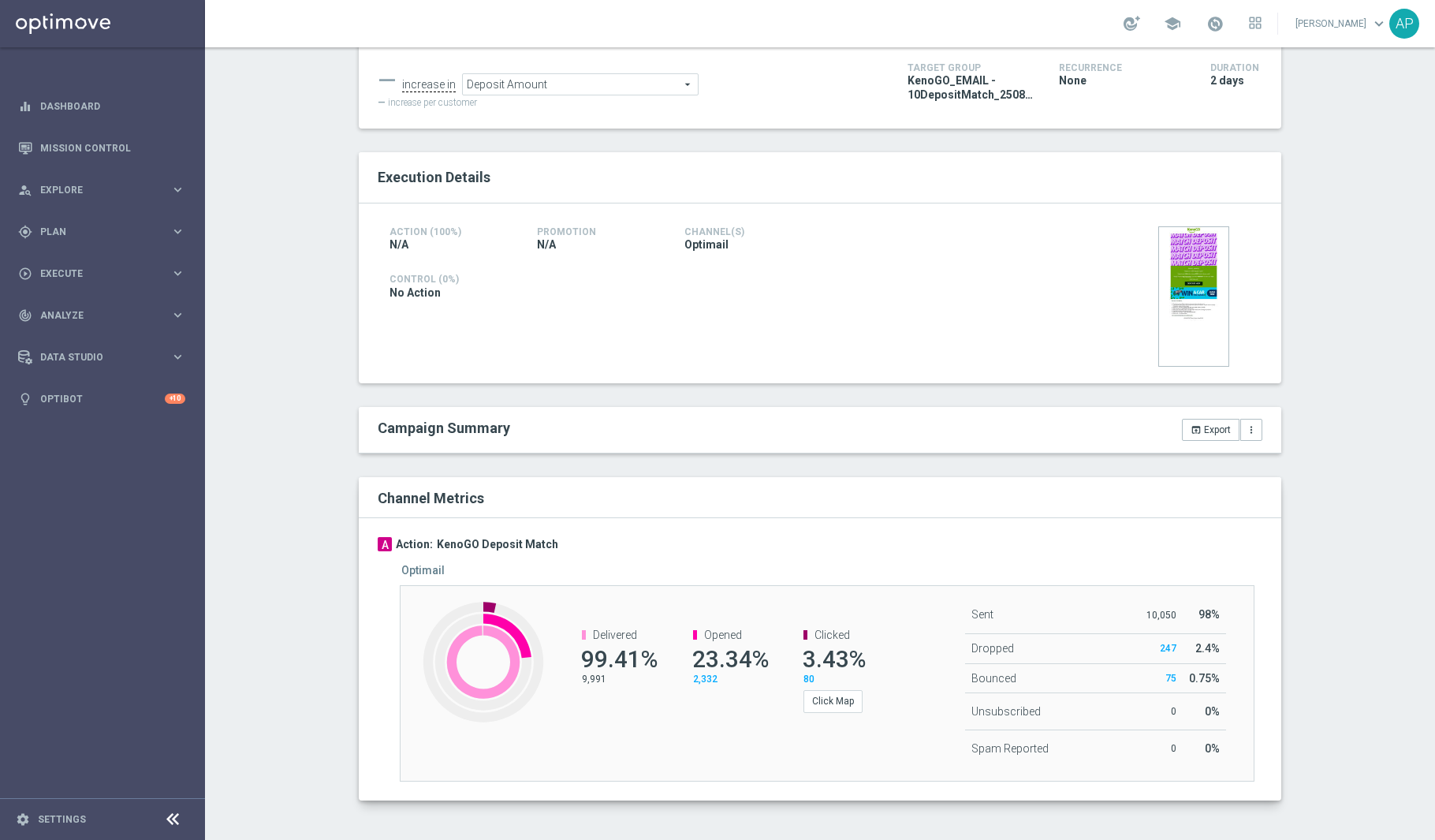
scroll to position [185, 0]
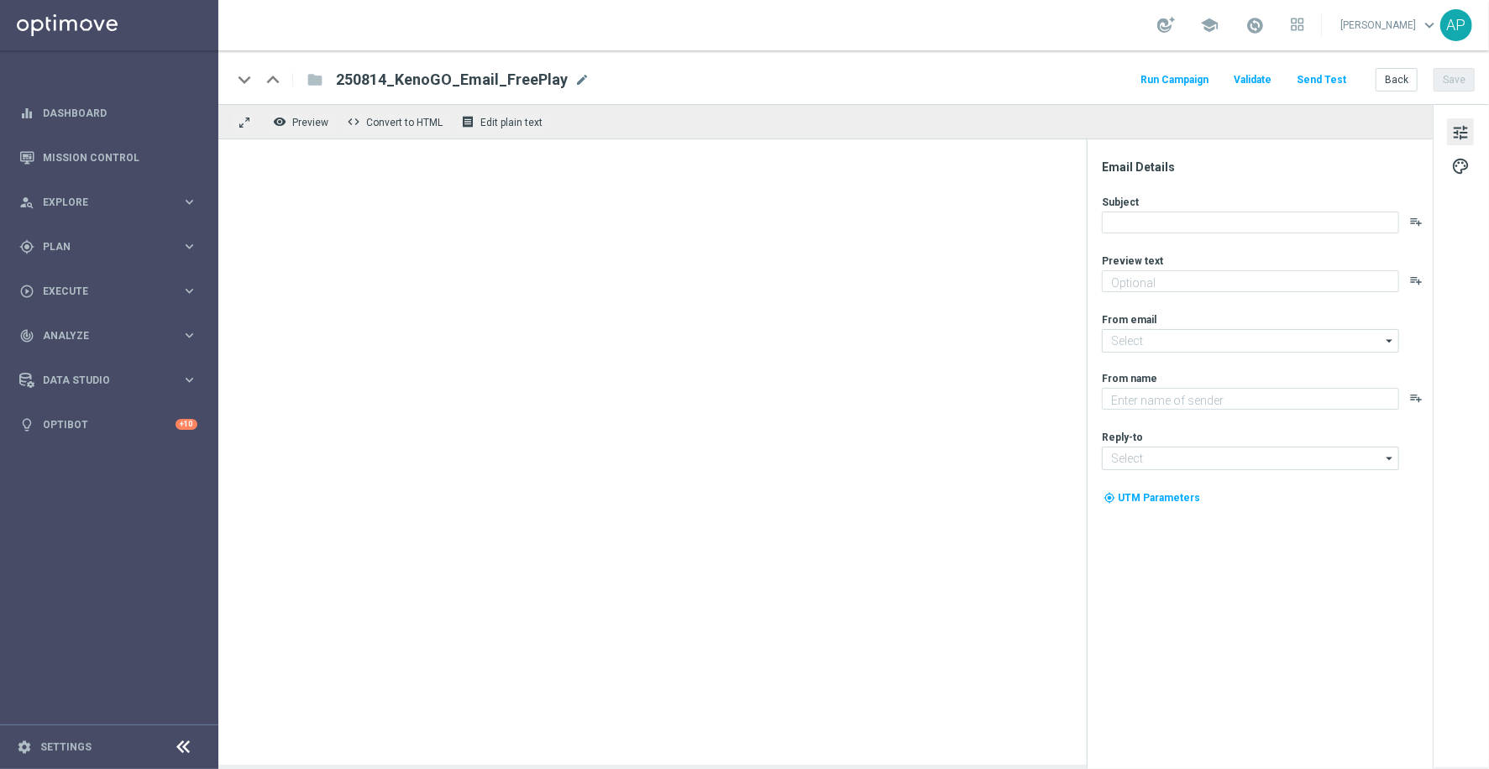
type textarea "We’ve got a little fun for you [DATE]!"
type input "[EMAIL_ADDRESS][DOMAIN_NAME]"
type textarea "KenoGO"
type input "[EMAIL_ADDRESS][DOMAIN_NAME]"
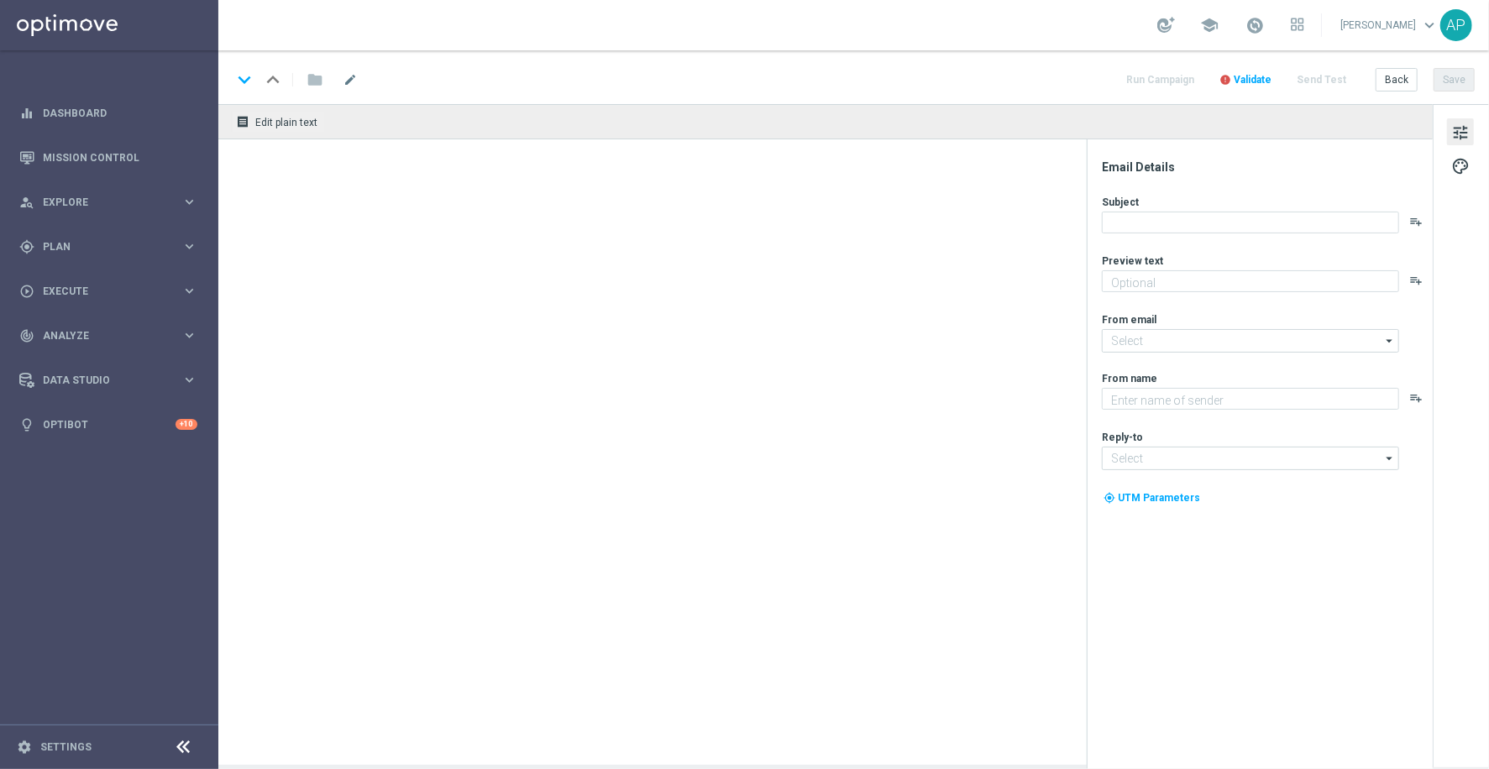
type textarea "We’ve got a little fun for you [DATE]!"
type textarea "KenoGO"
type input "[EMAIL_ADDRESS][DOMAIN_NAME]"
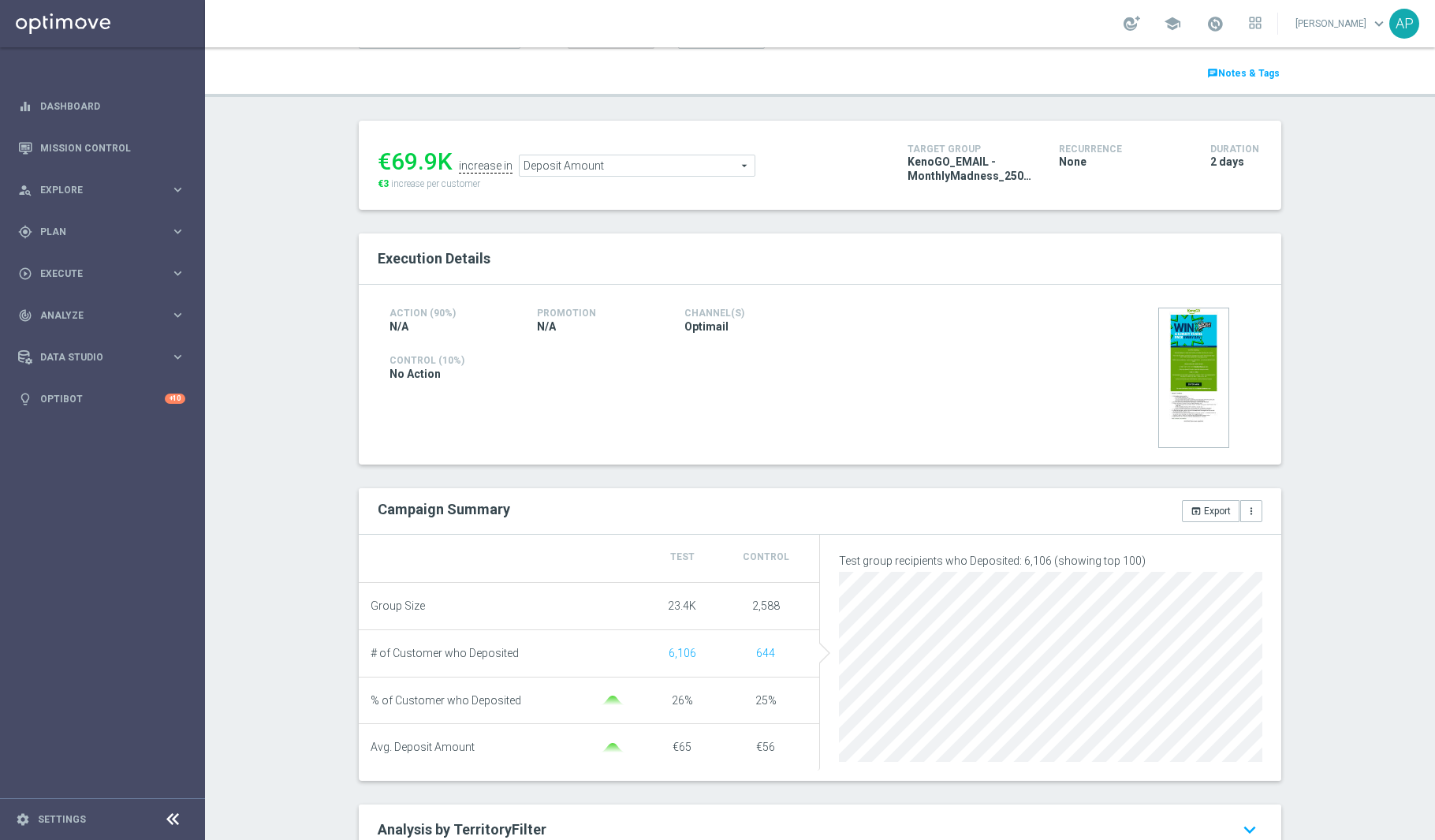
scroll to position [169, 0]
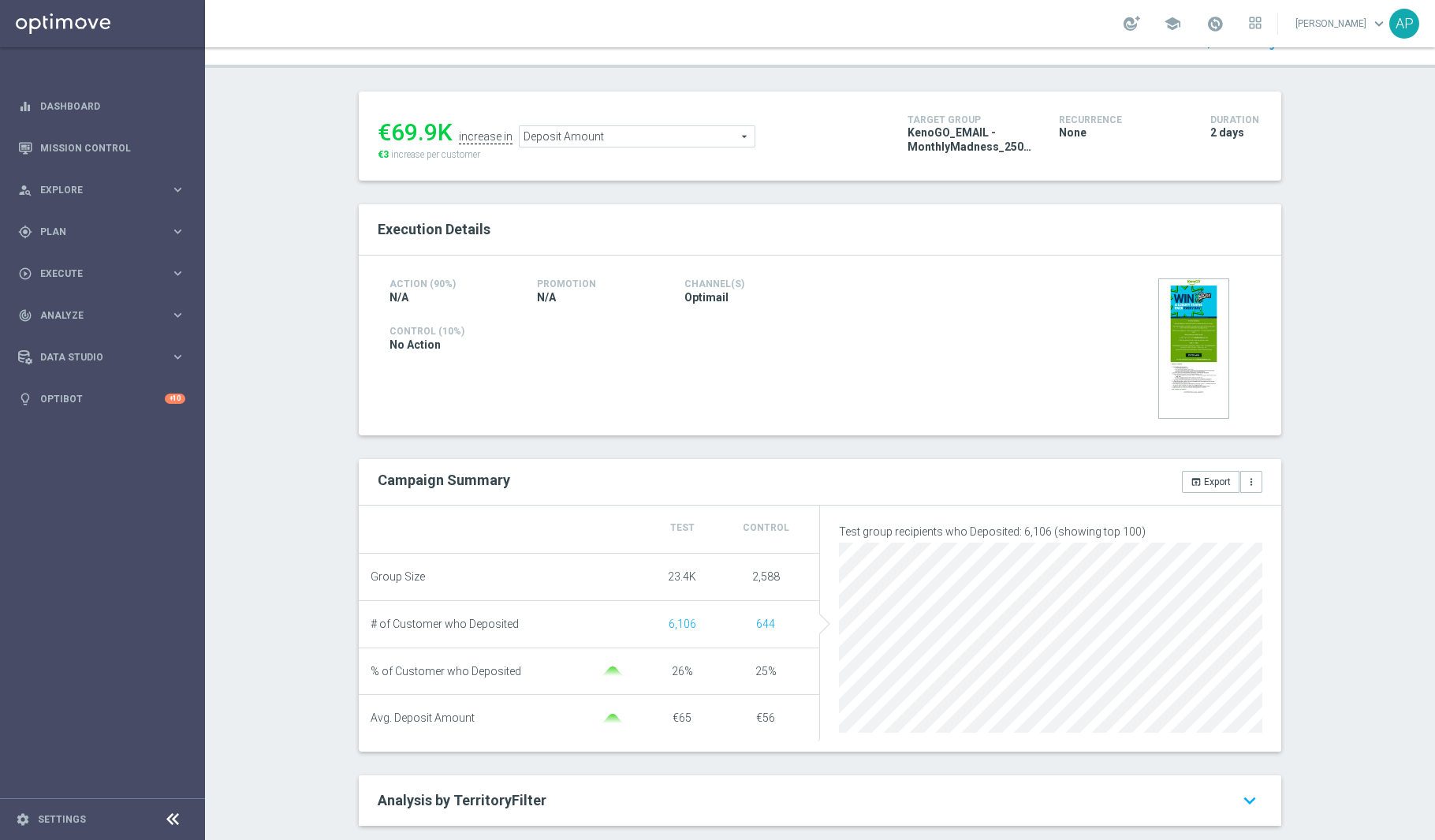
click at [624, 137] on span "Deposit Amount" at bounding box center [637, 136] width 235 height 21
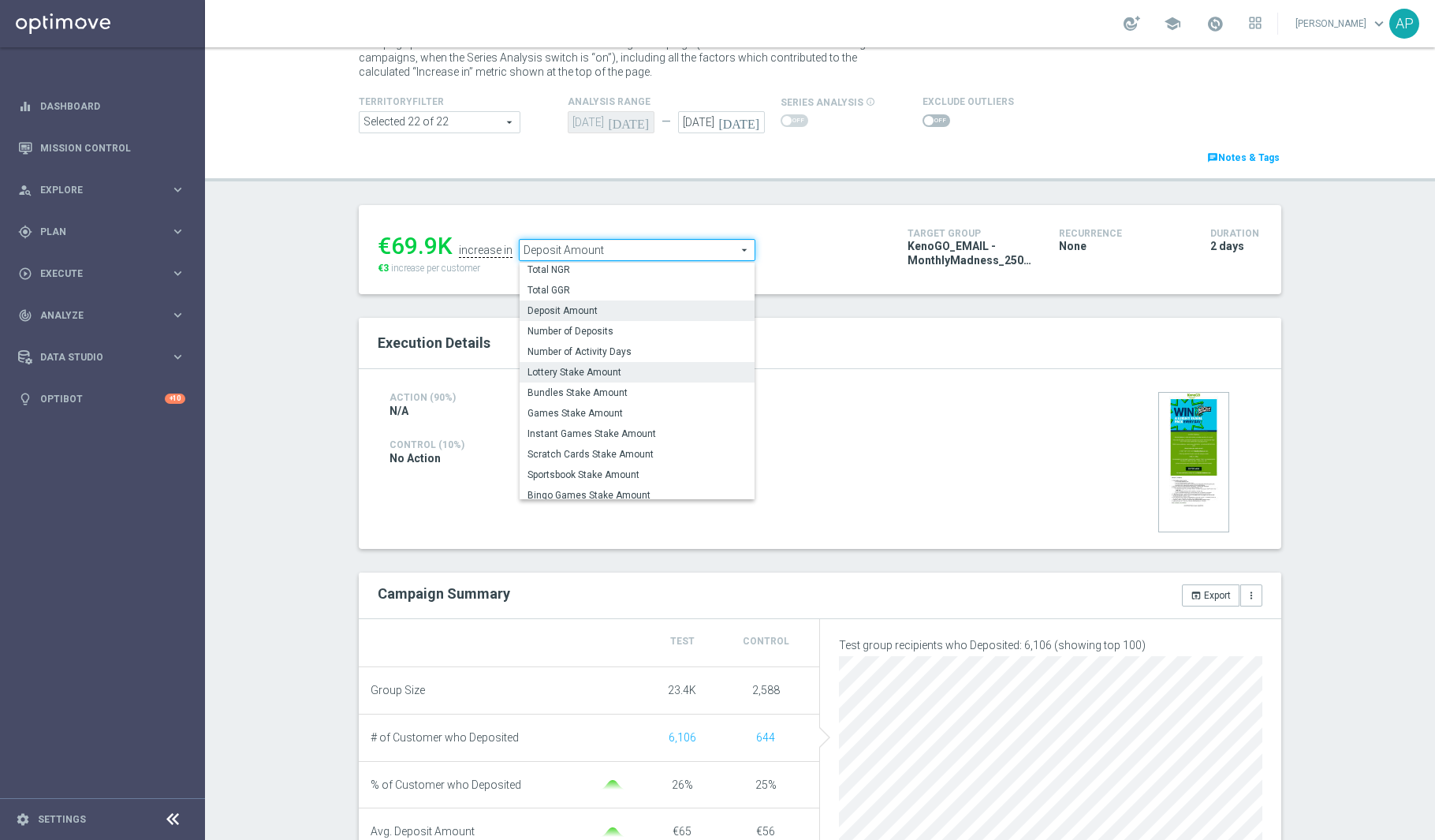
scroll to position [4, 0]
click at [596, 372] on span "Lottery Stake Amount" at bounding box center [637, 371] width 220 height 12
type input "Lottery Stake Amount"
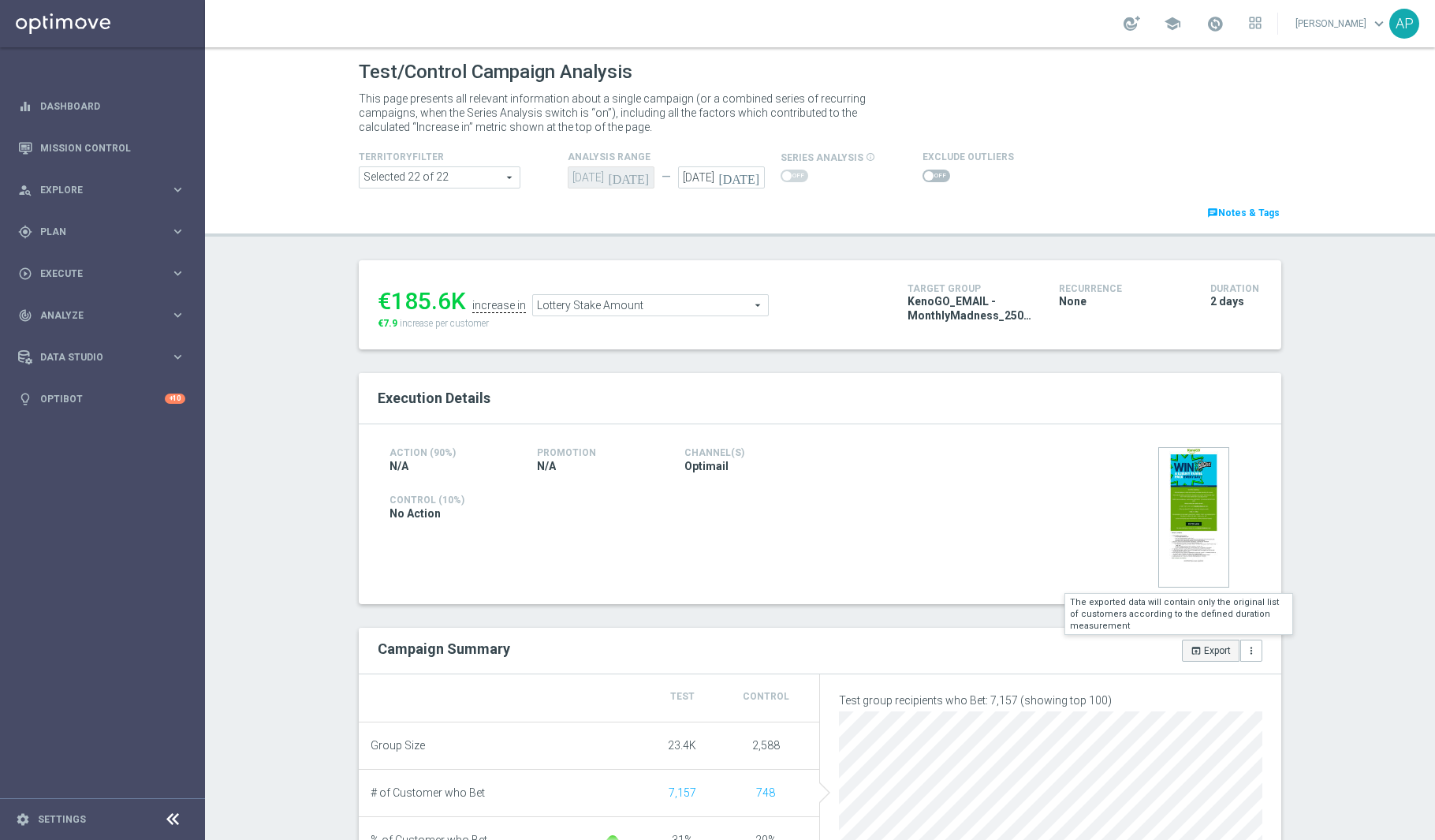
click at [1190, 650] on icon "open_in_browser" at bounding box center [1196, 650] width 11 height 11
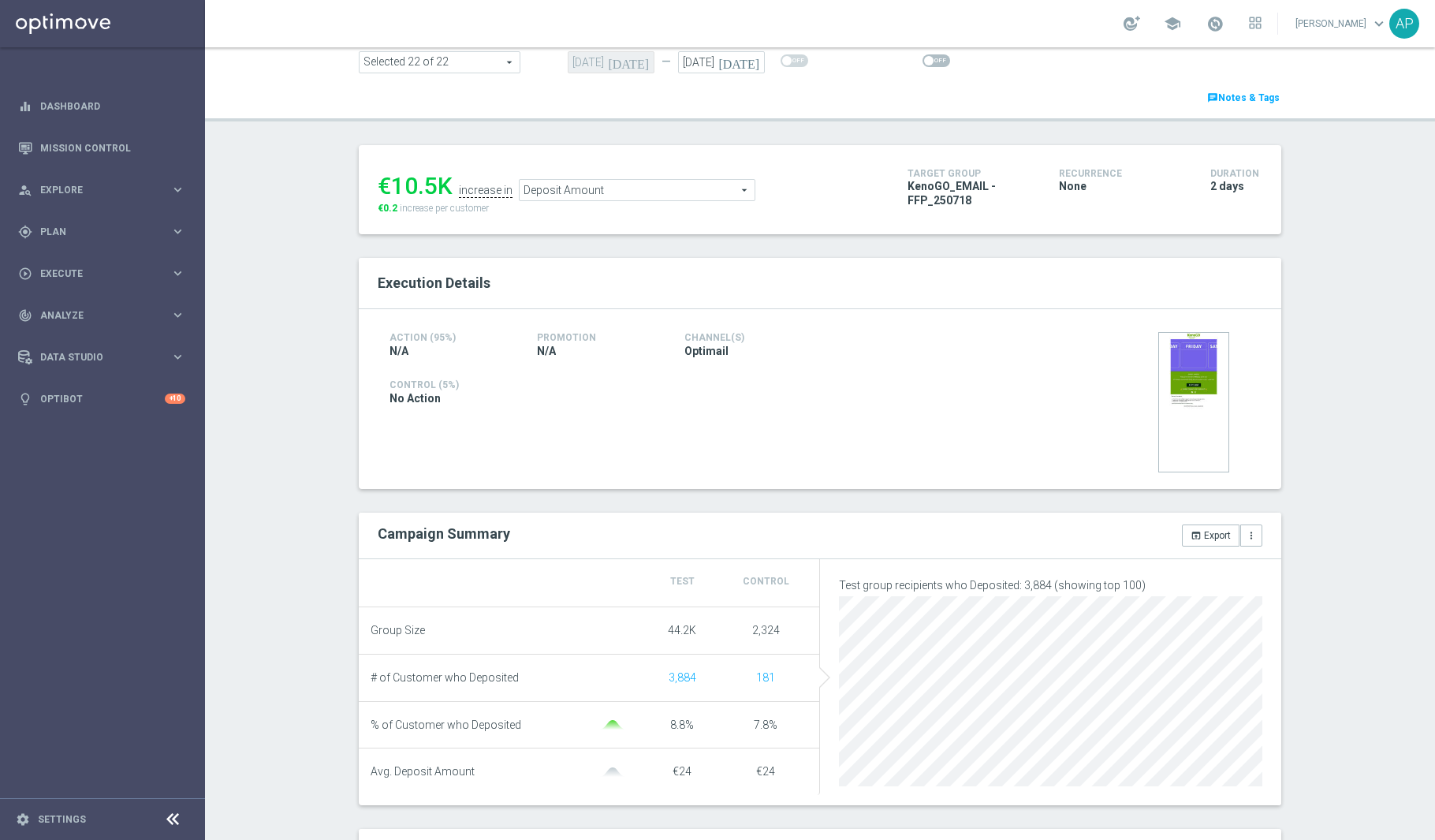
scroll to position [149, 0]
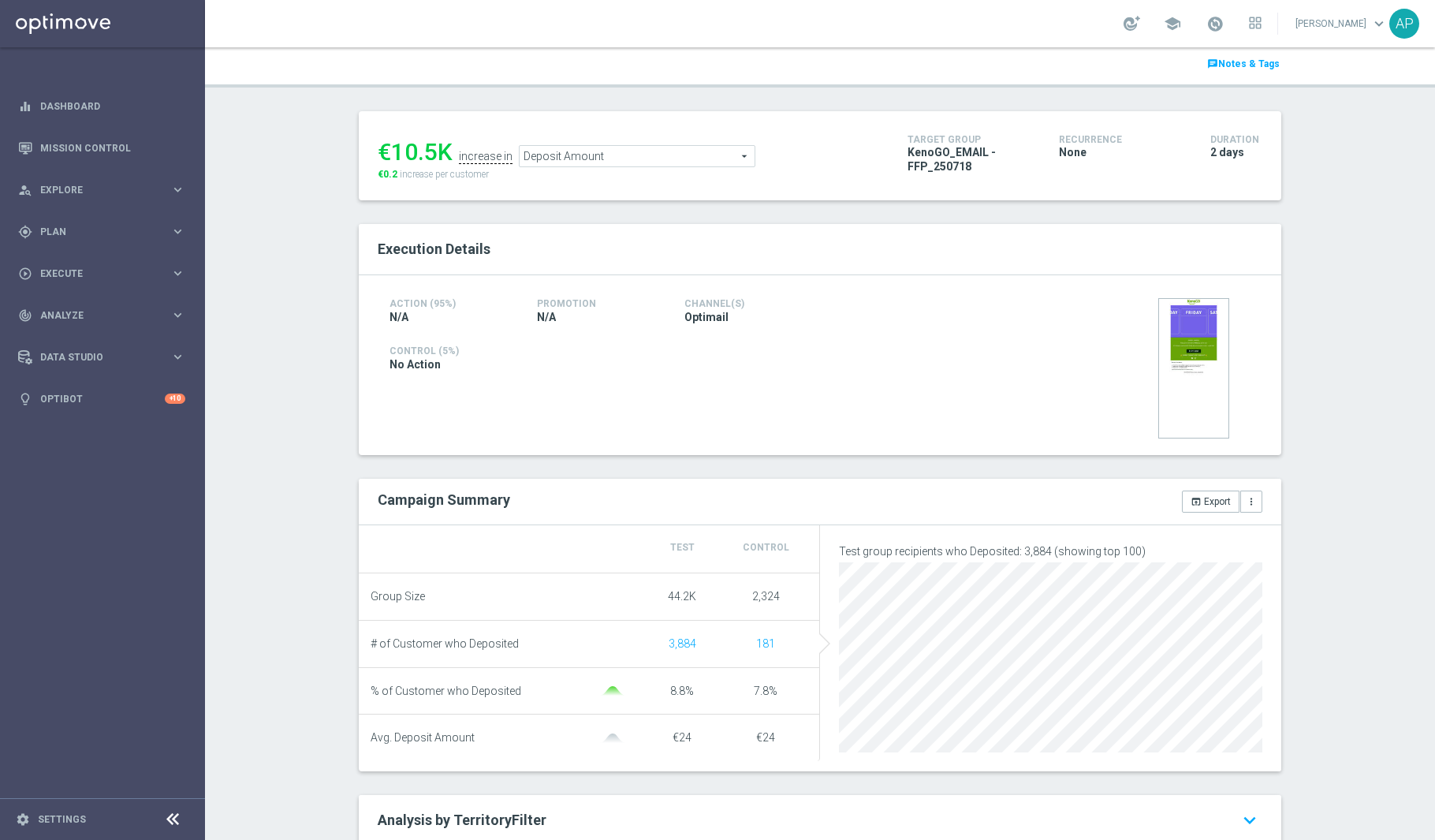
click at [623, 150] on span "Deposit Amount" at bounding box center [637, 156] width 235 height 21
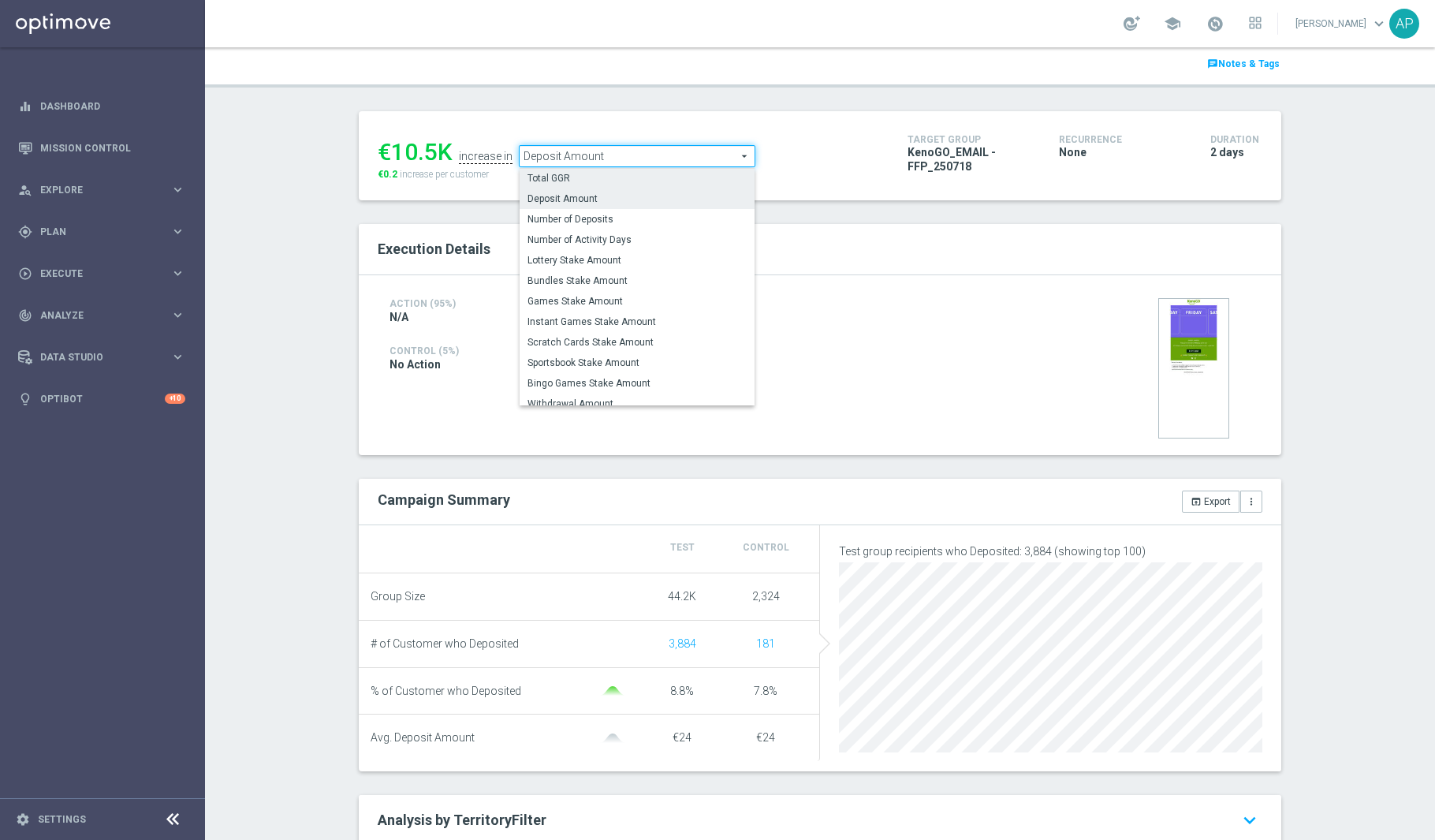
scroll to position [23, 0]
click at [569, 259] on span "Lottery Stake Amount" at bounding box center [637, 258] width 220 height 12
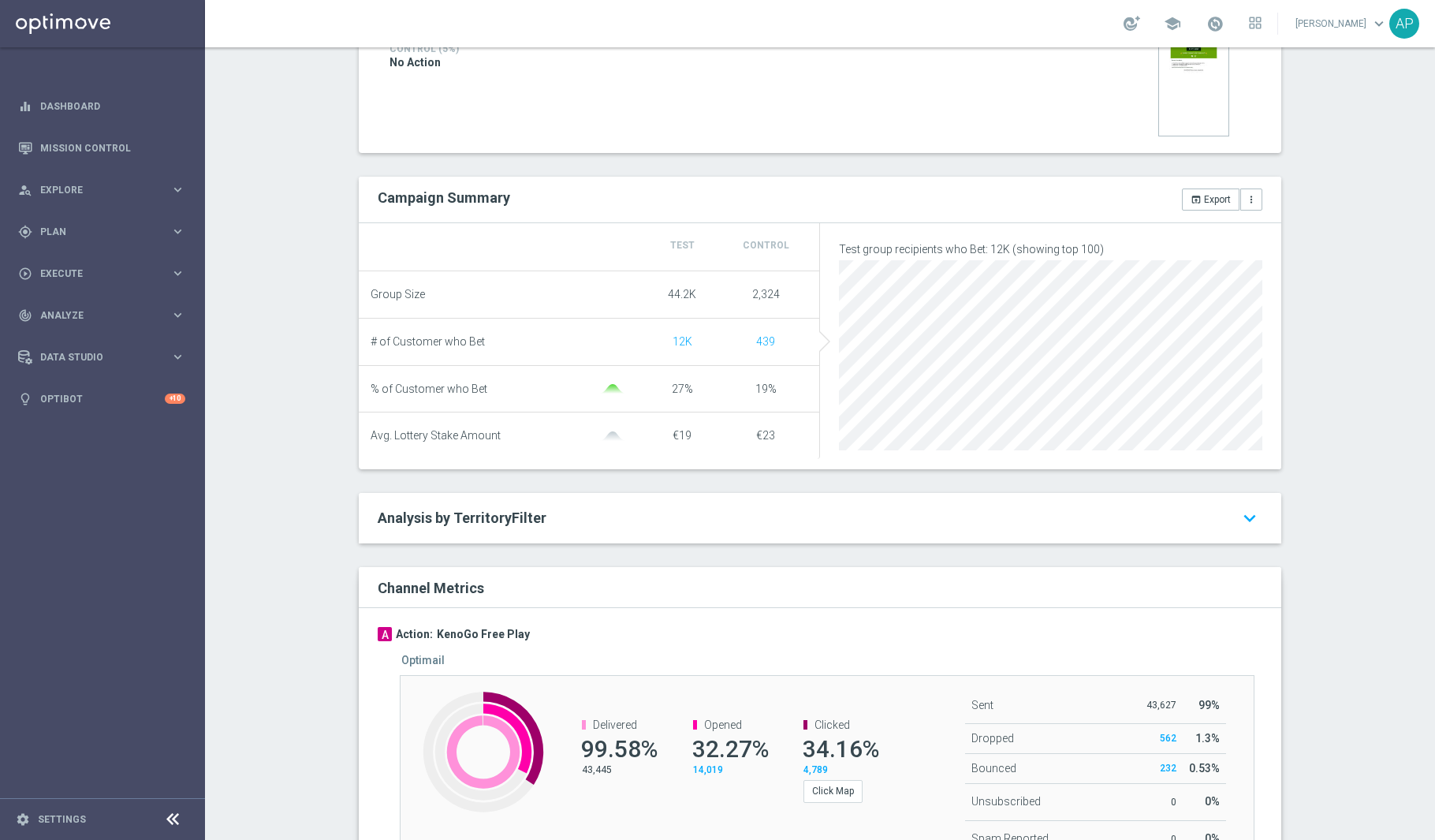
scroll to position [422, 0]
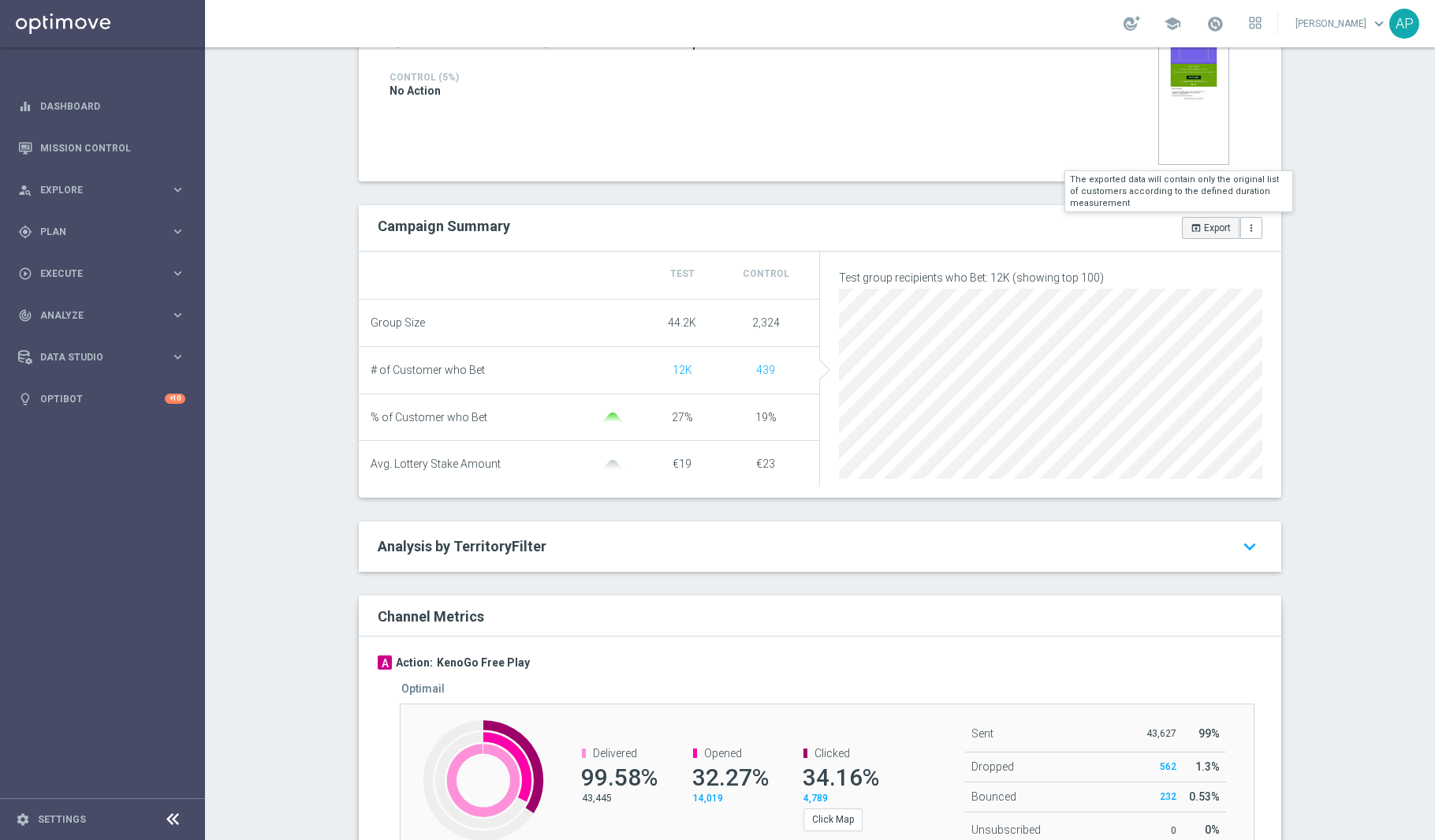
click at [1184, 234] on button "open_in_browser Export" at bounding box center [1210, 228] width 57 height 23
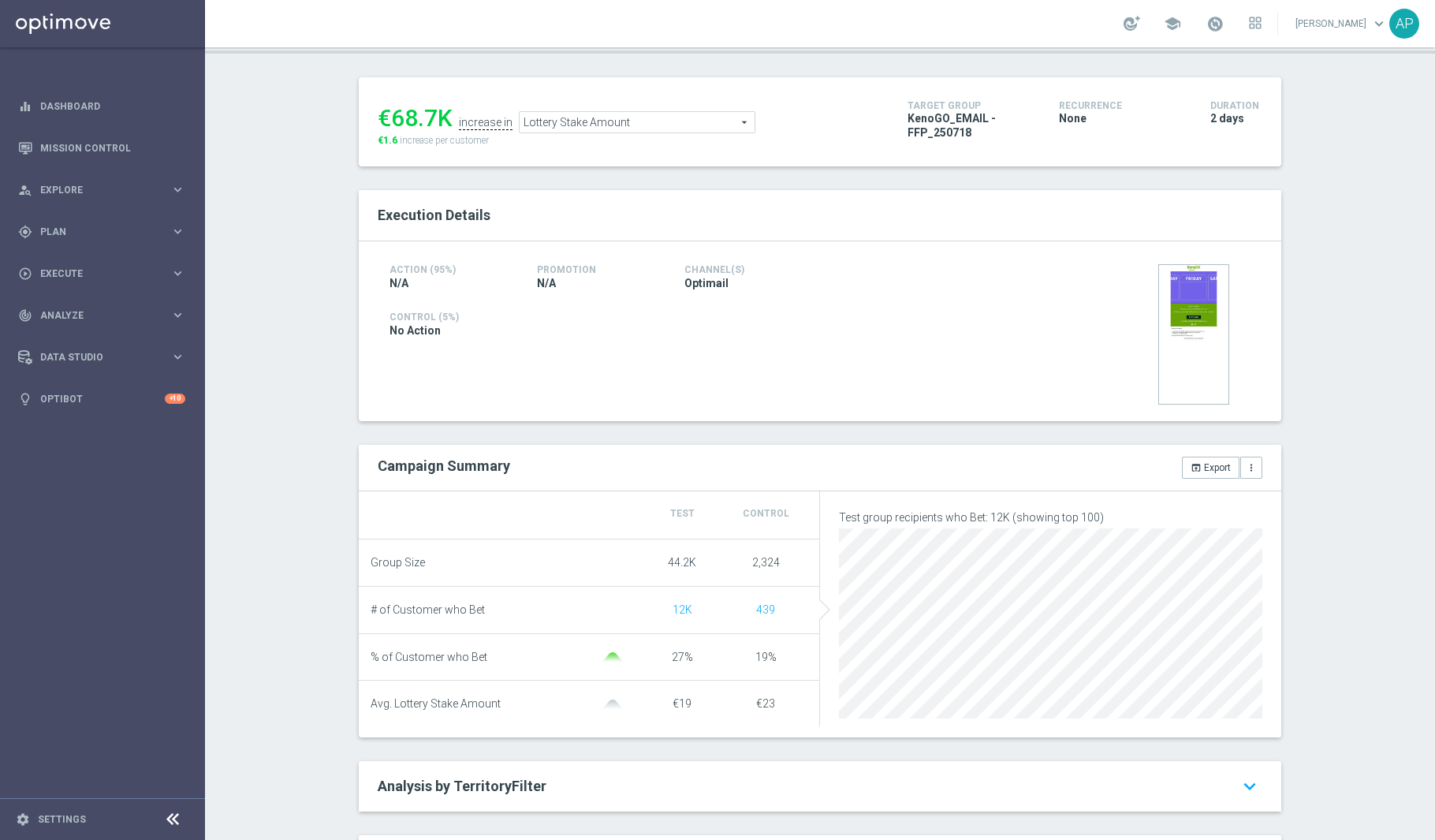
scroll to position [62, 0]
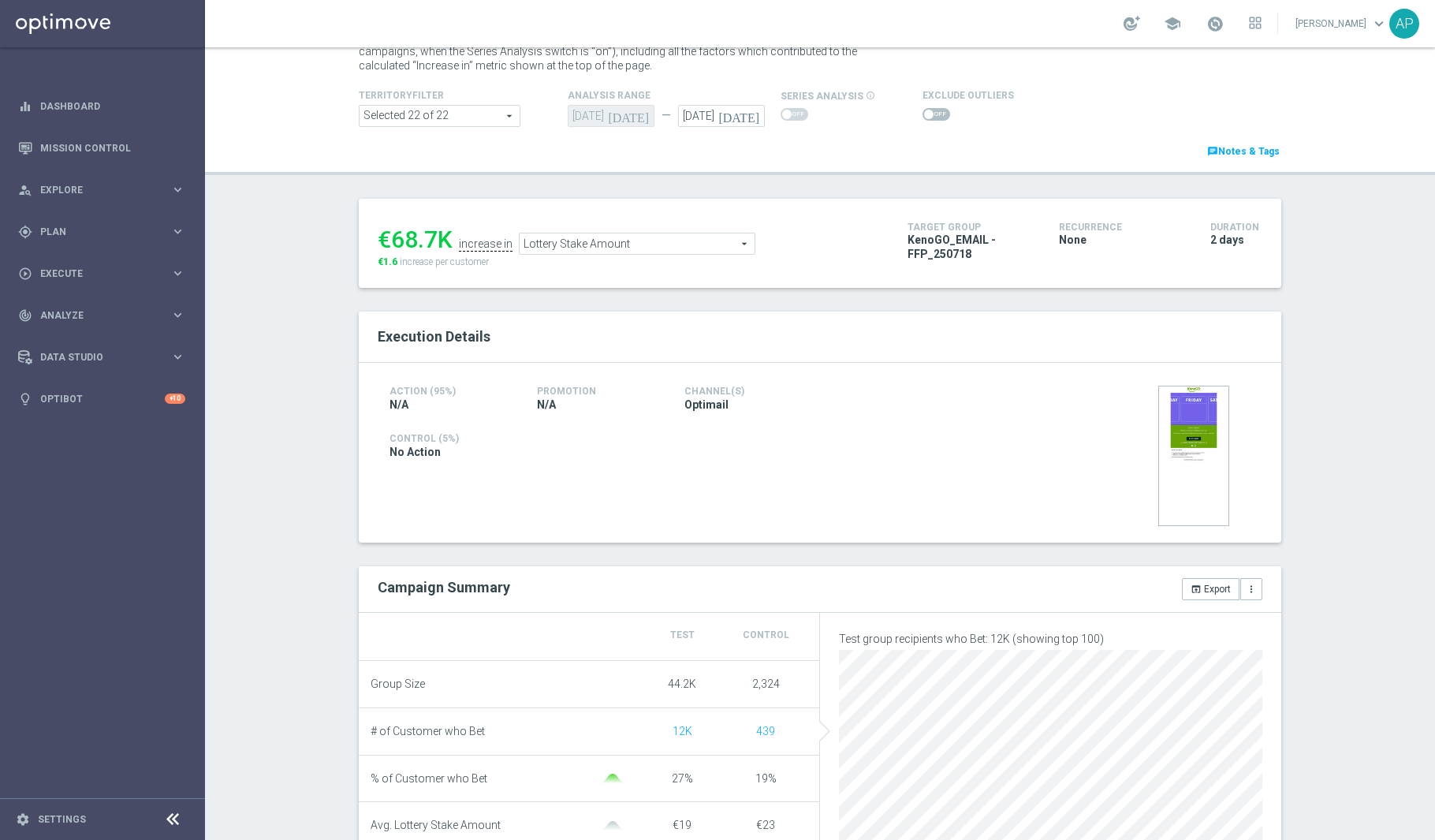
drag, startPoint x: 388, startPoint y: 242, endPoint x: 352, endPoint y: 235, distance: 36.7
click at [359, 235] on div "€68.7K increase in Lottery Stake Amount Lottery Stake Amount arrow_drop_down se…" at bounding box center [819, 243] width 923 height 89
copy div "€"
click at [336, 413] on div "Test/Control Campaign Analysis This page presents all relevant information abou…" at bounding box center [819, 443] width 1229 height 792
click at [608, 249] on span "Lottery Stake Amount" at bounding box center [637, 244] width 235 height 21
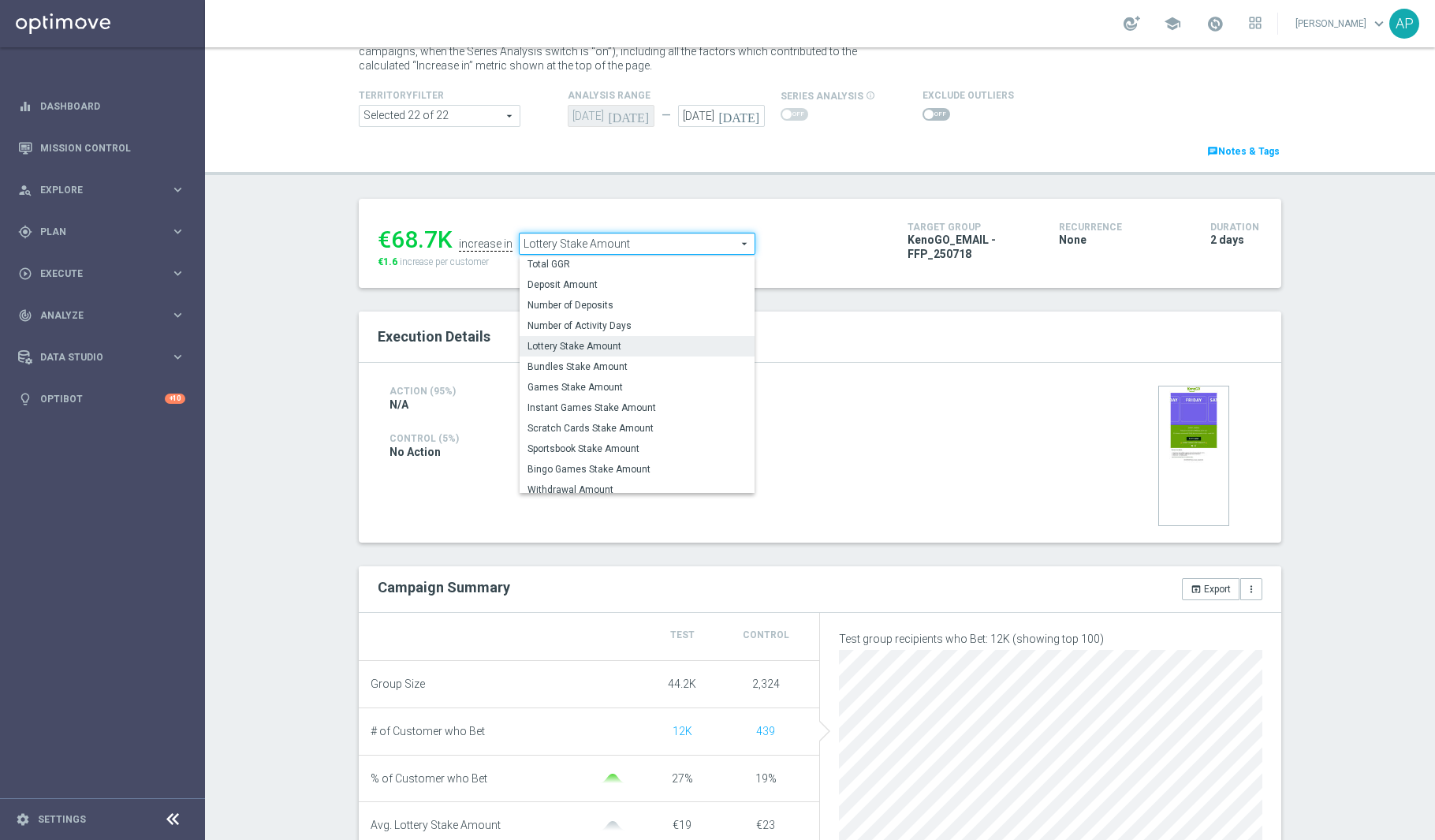
scroll to position [0, 0]
click at [554, 264] on span "Total NGR" at bounding box center [637, 266] width 220 height 12
type input "Total NGR"
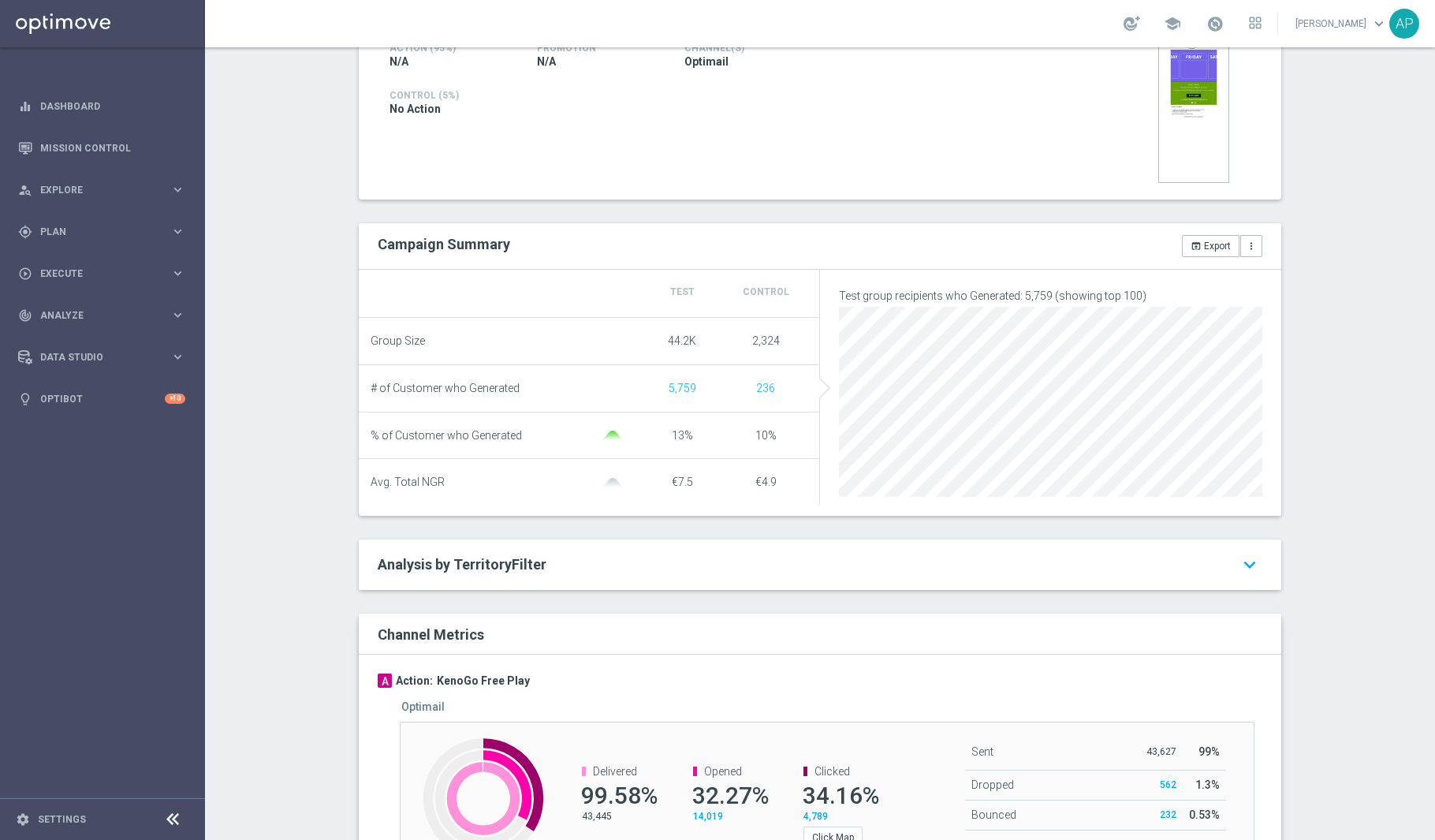
scroll to position [552, 0]
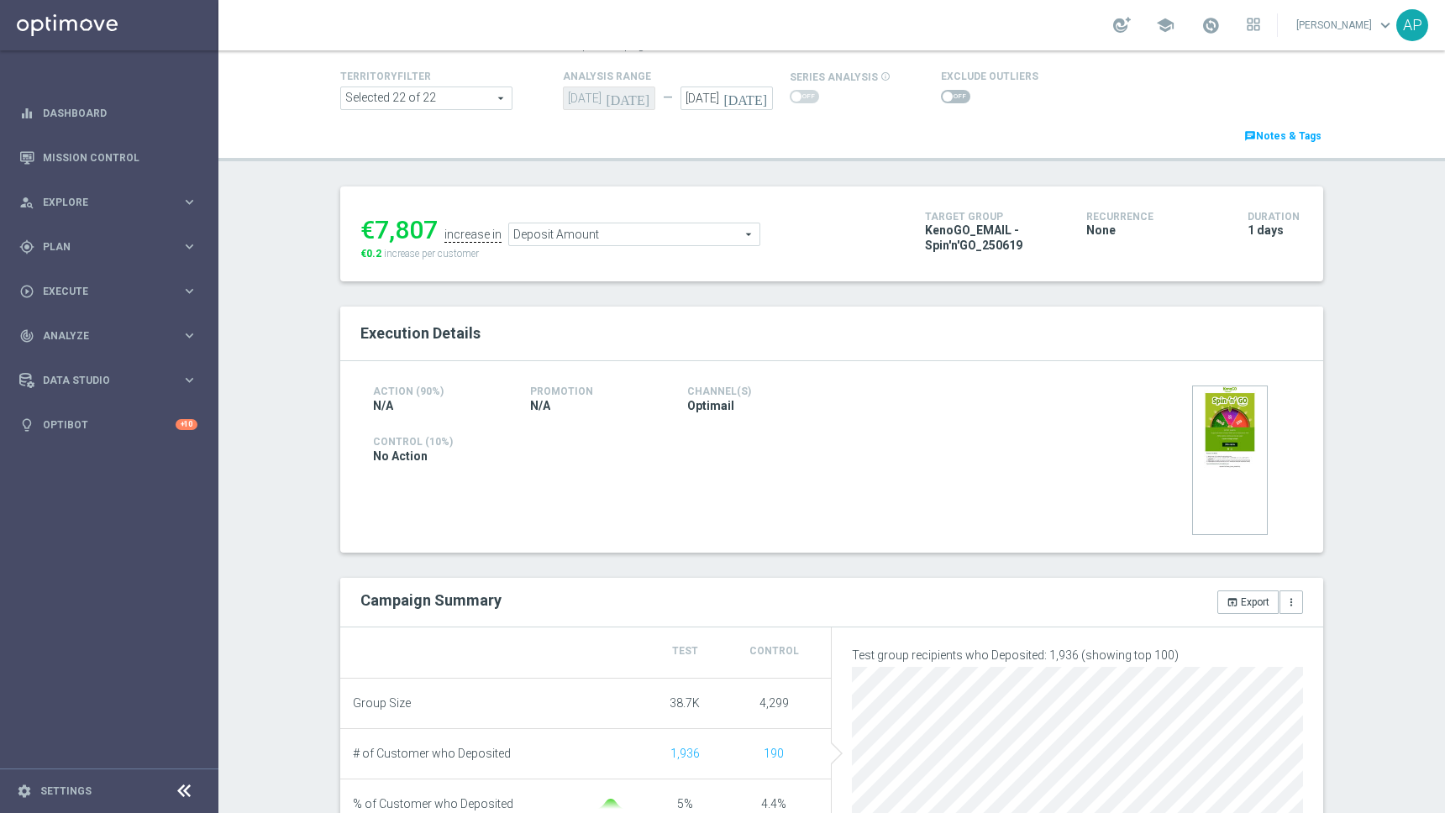
scroll to position [138, 0]
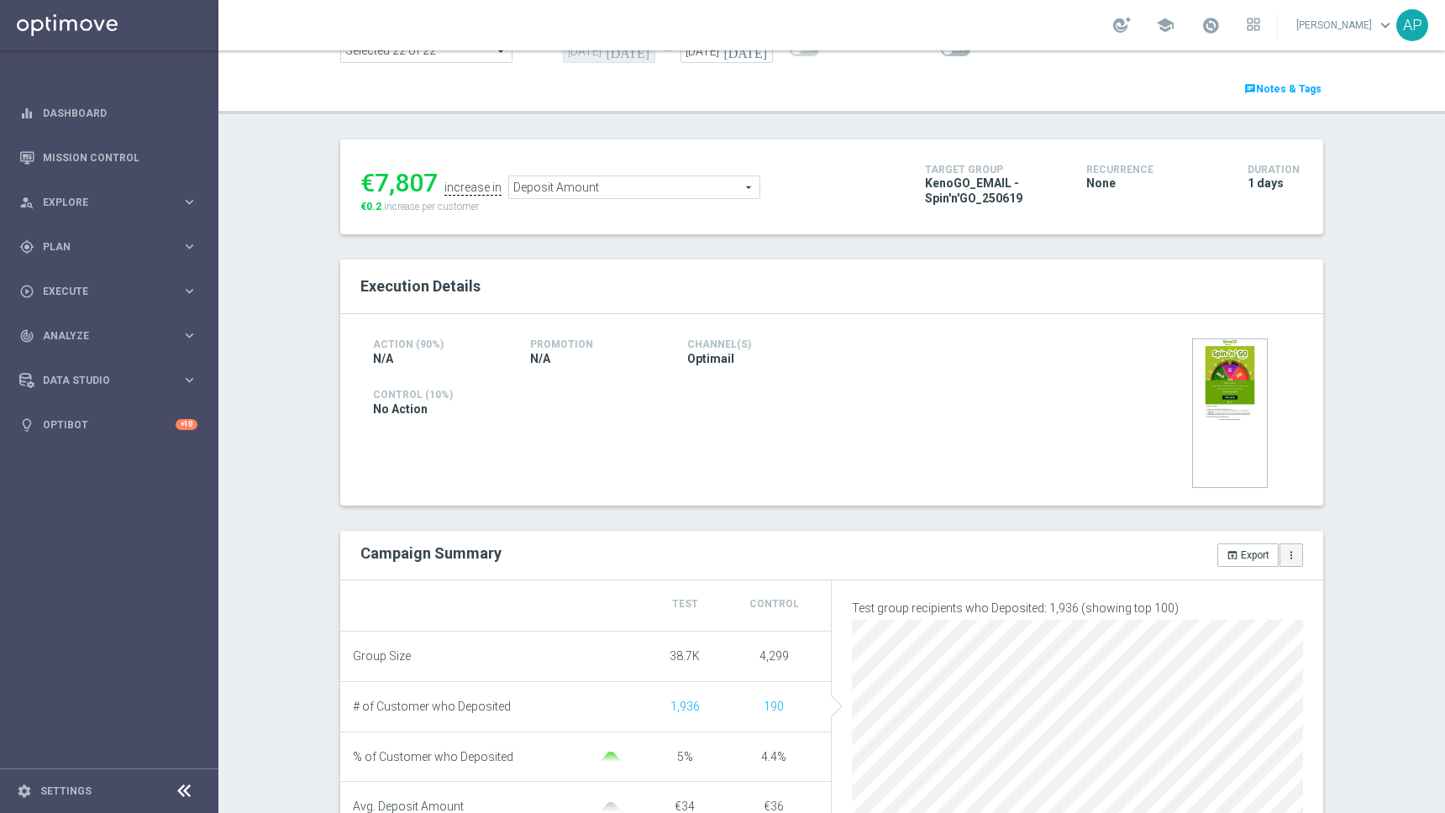
click at [1293, 559] on icon "more_vert" at bounding box center [1291, 555] width 12 height 12
click at [1246, 528] on span "Manage Attributes for Export" at bounding box center [1224, 525] width 132 height 12
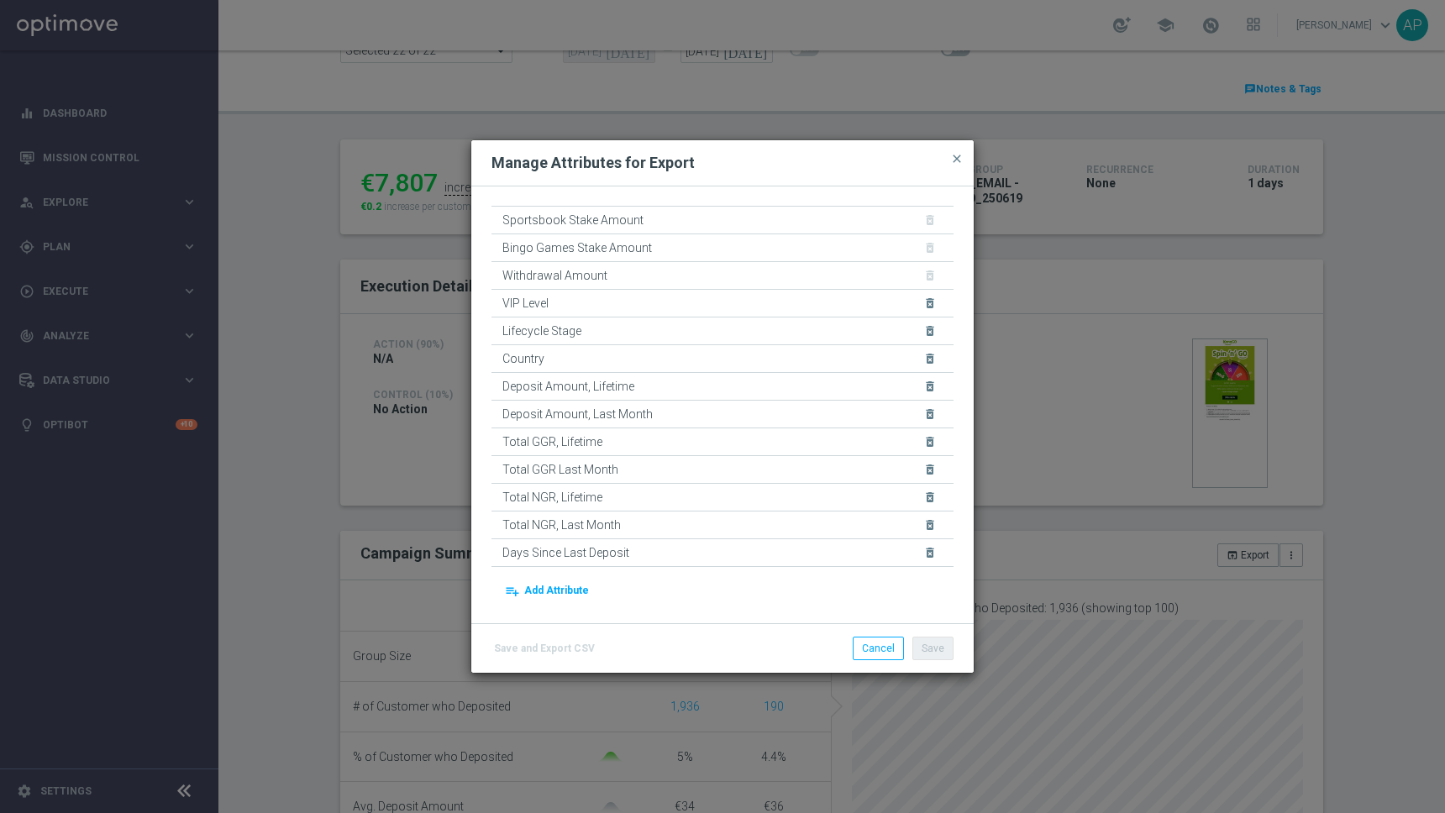
scroll to position [306, 0]
click at [543, 600] on button "playlist_add Add Attribute" at bounding box center [546, 592] width 89 height 24
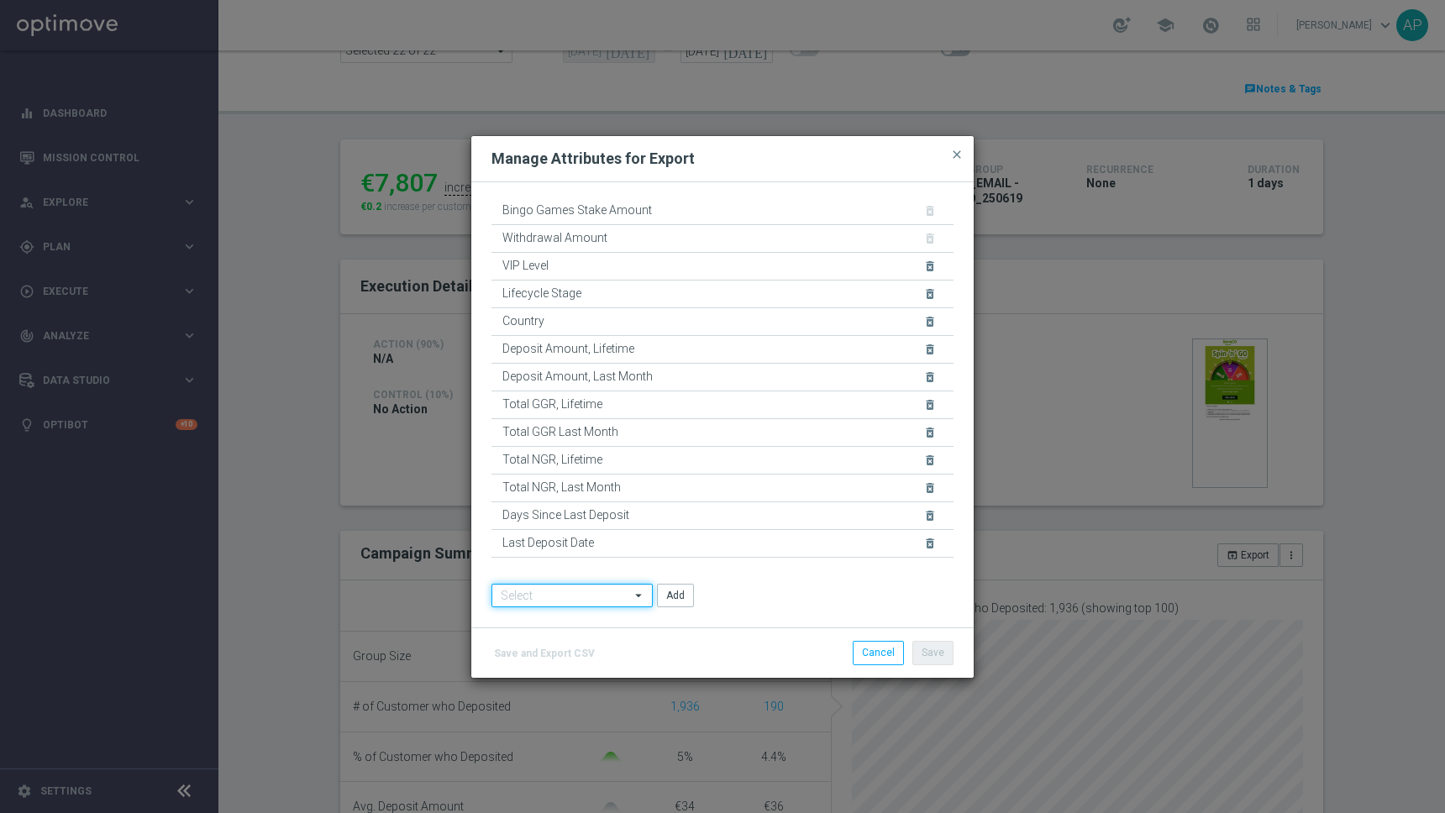
click at [547, 596] on input at bounding box center [571, 596] width 161 height 24
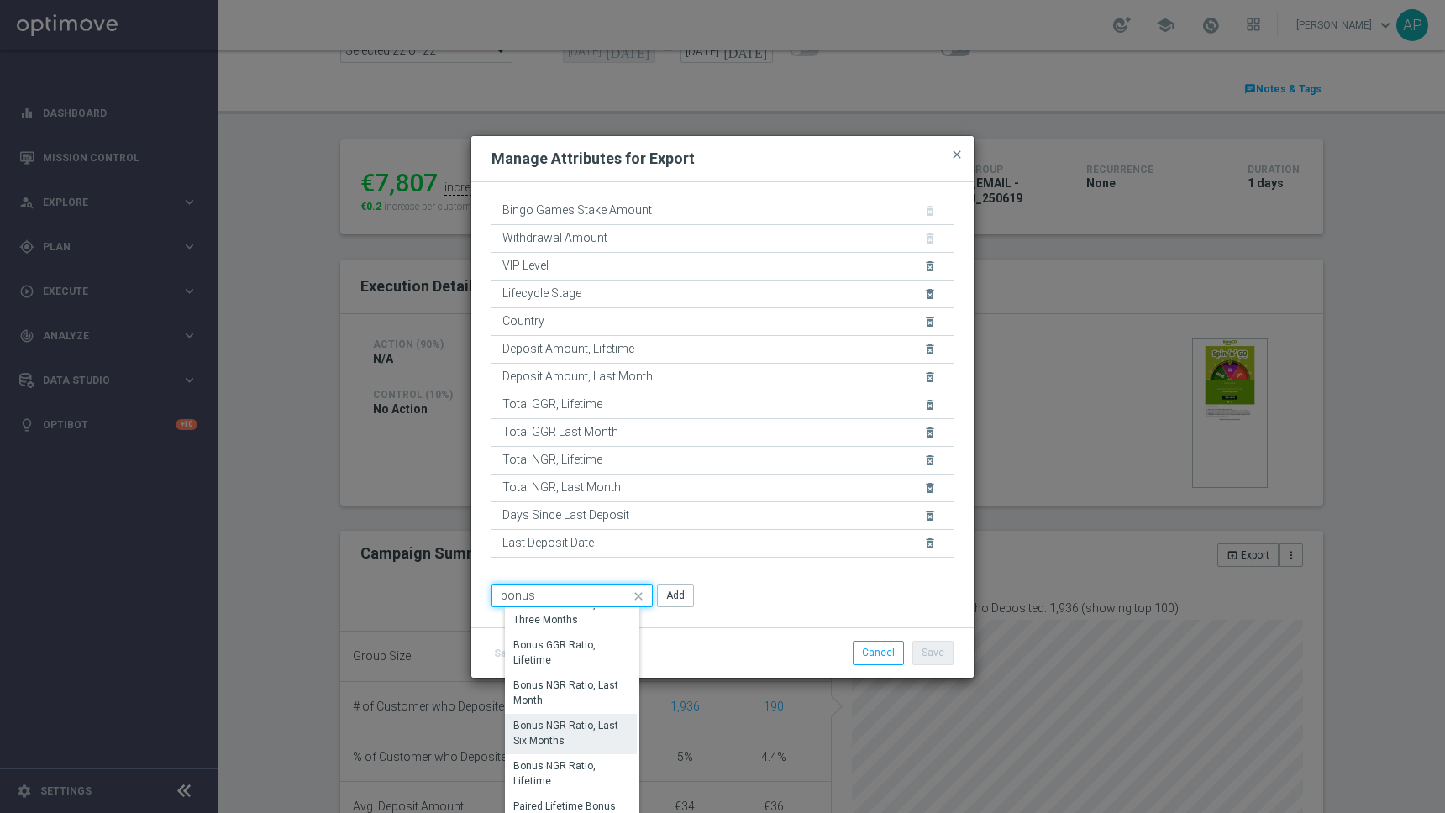
scroll to position [6, 0]
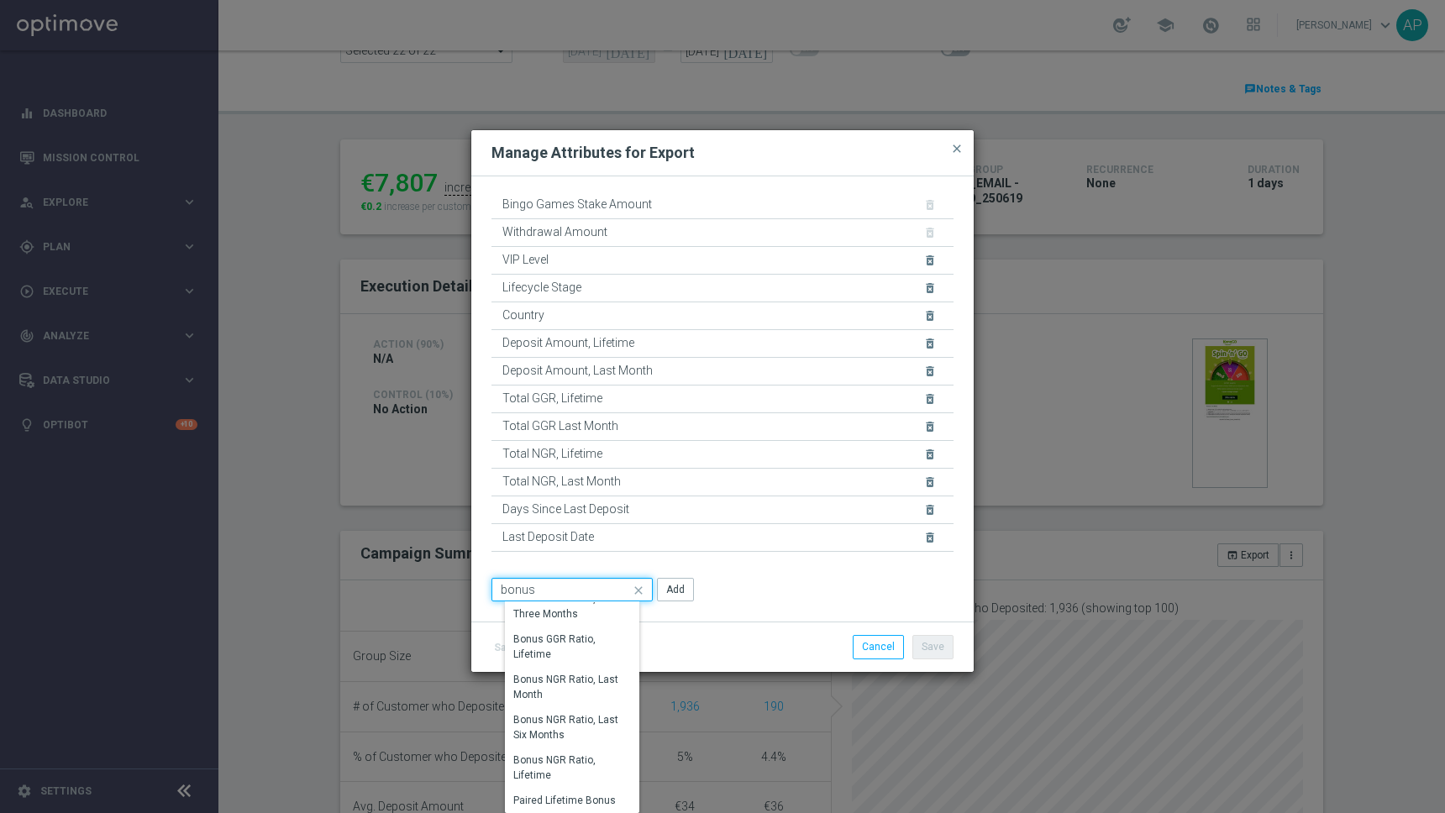
type input "bonus"
click at [755, 609] on div "Total NGR delete_forever Total GGR delete_forever Deposit Amount delete_forever…" at bounding box center [722, 399] width 502 height 446
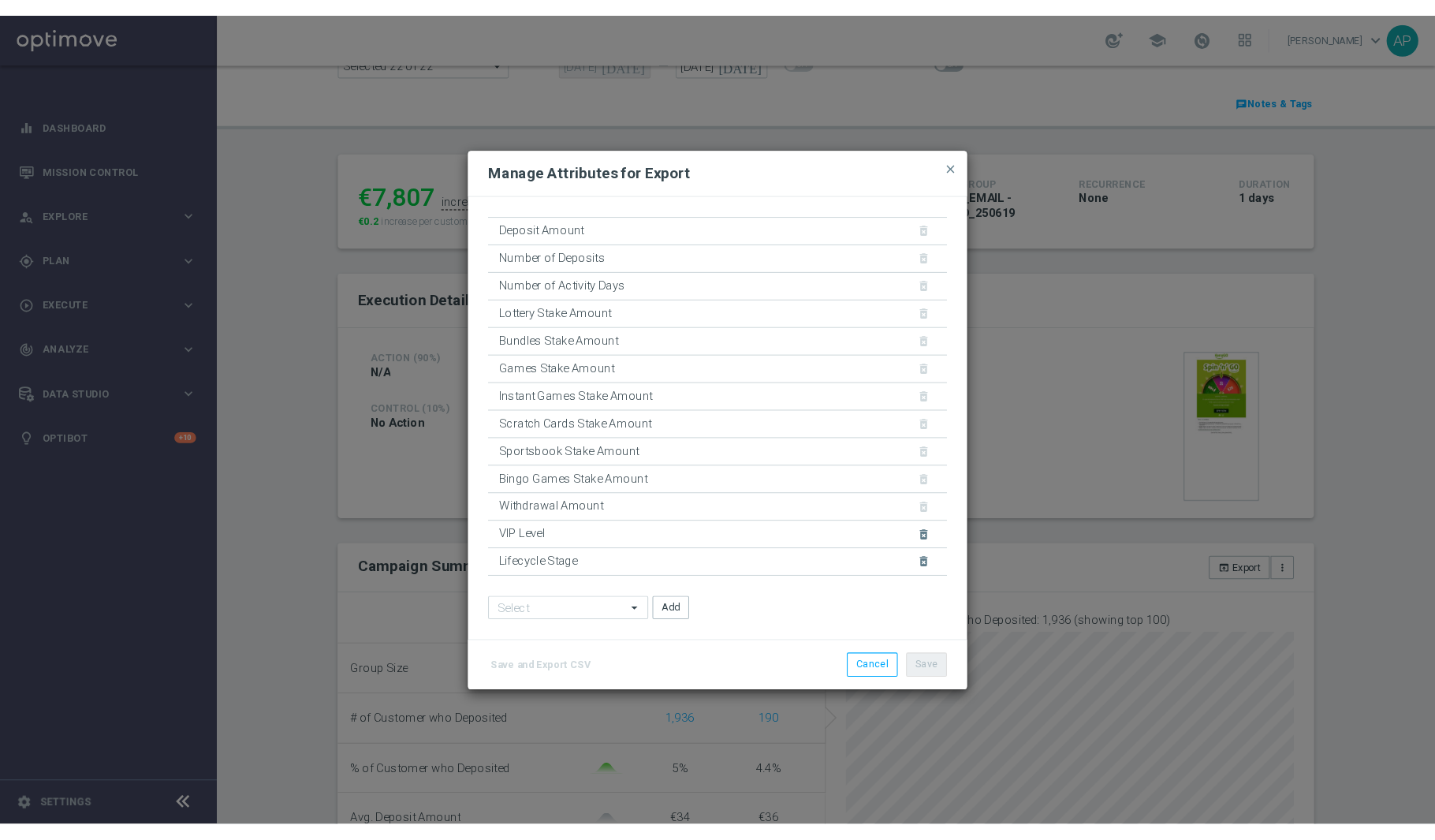
scroll to position [0, 0]
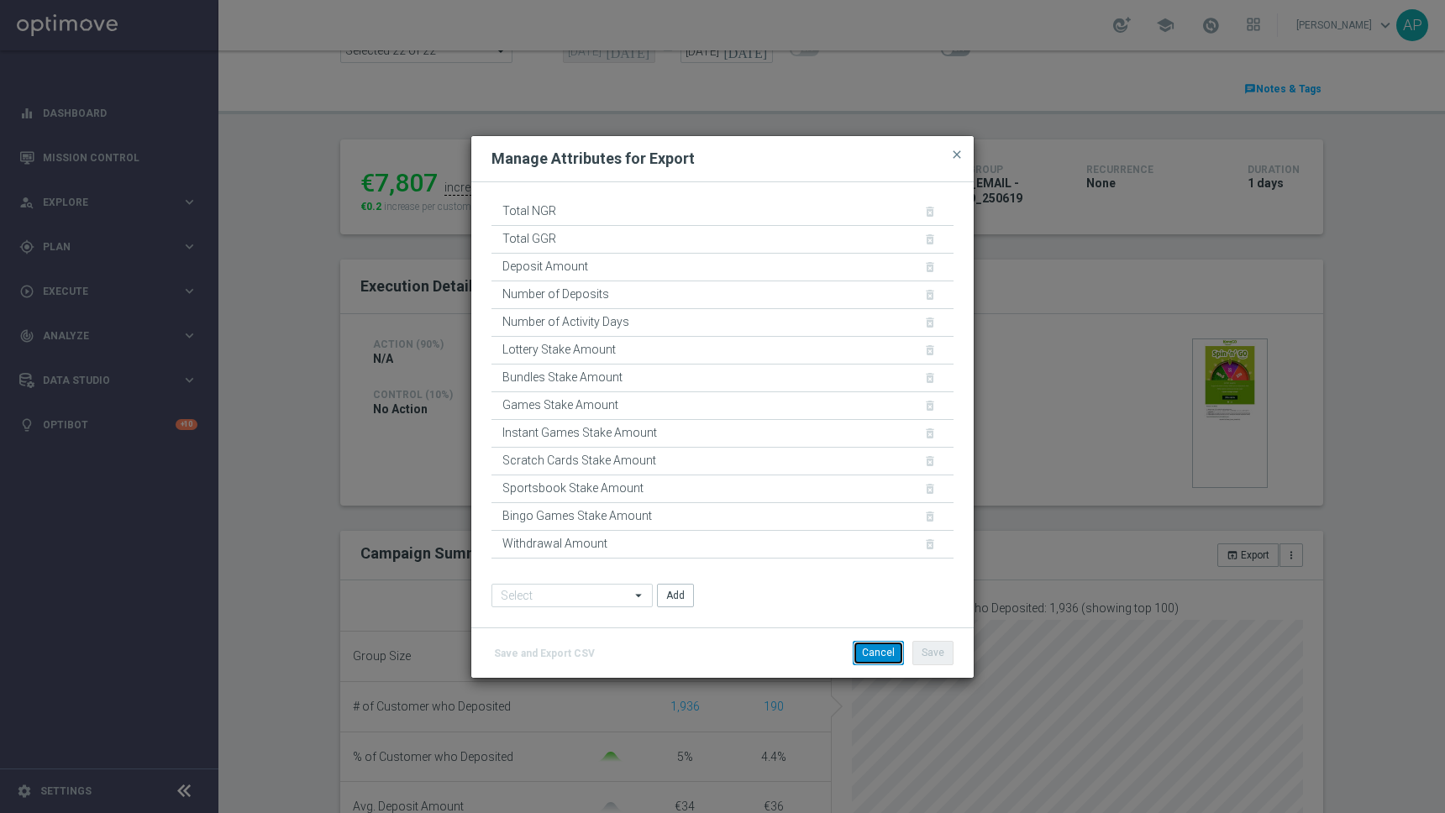
click at [888, 649] on button "Cancel" at bounding box center [878, 653] width 51 height 24
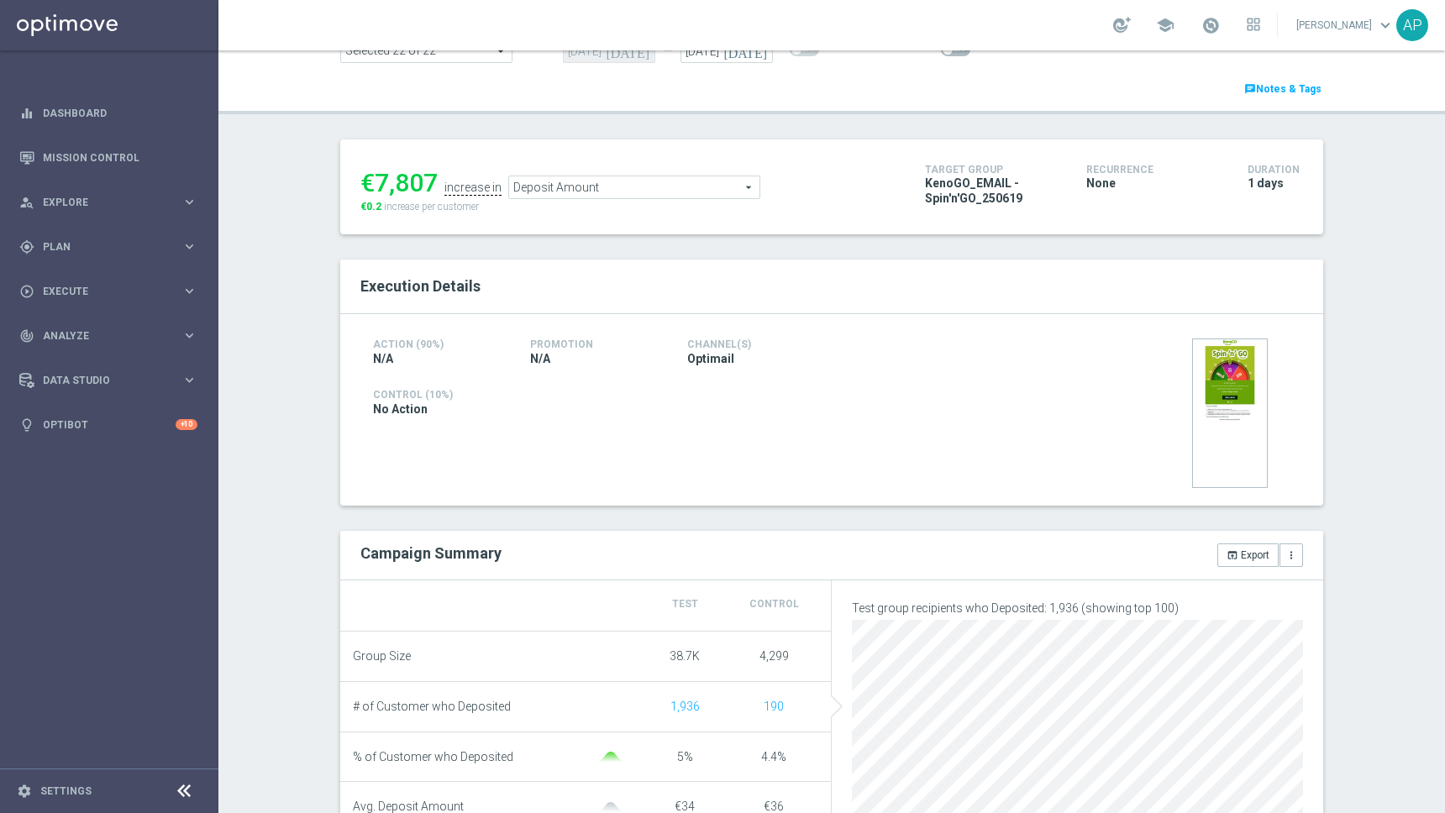
click at [736, 525] on div "Execution Details Action (90%) N/A Promotion N/A Channel(s) Optimail" at bounding box center [831, 774] width 983 height 1029
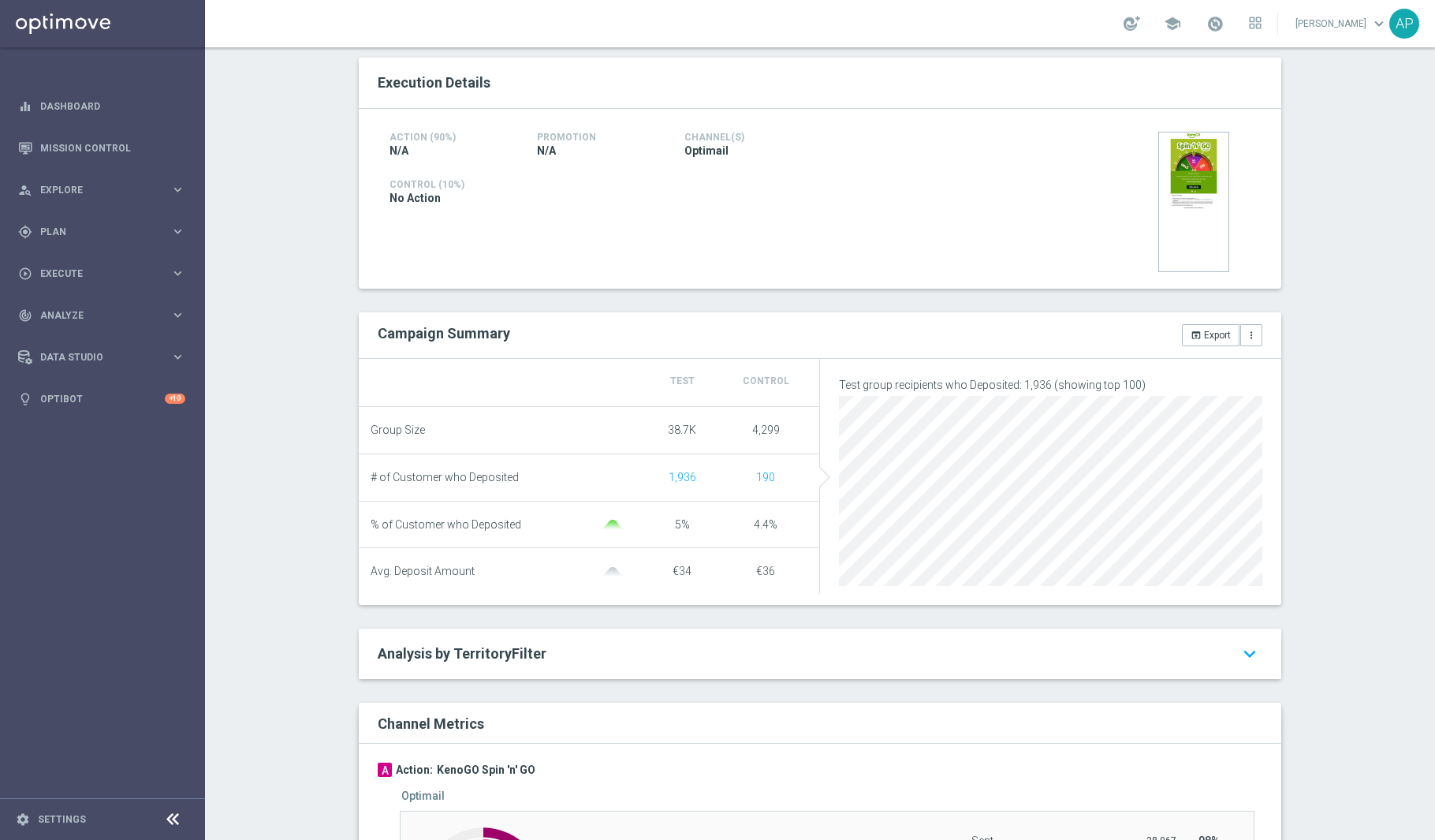
scroll to position [67, 0]
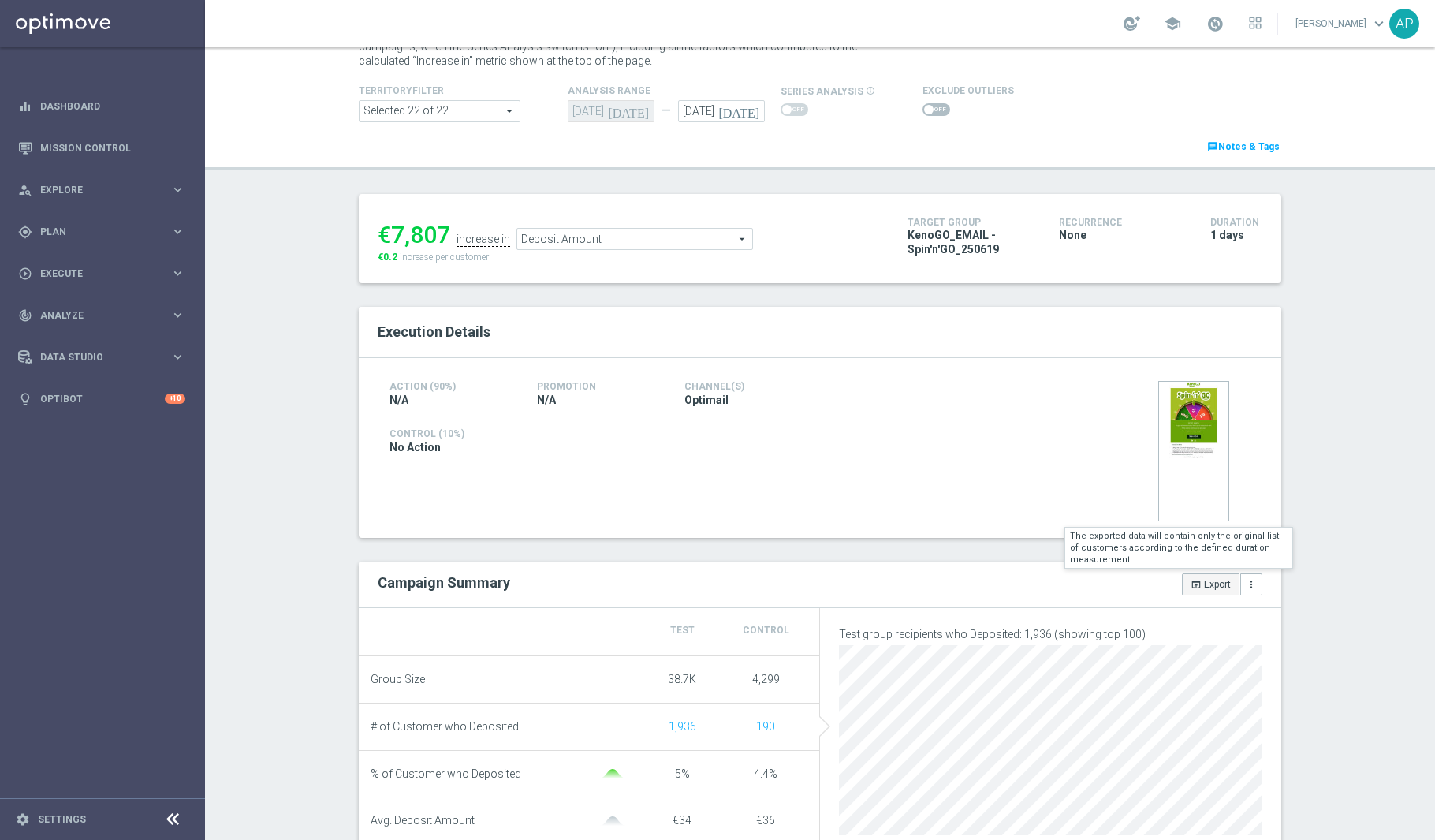
click at [1210, 573] on button "open_in_browser Export" at bounding box center [1210, 585] width 57 height 23
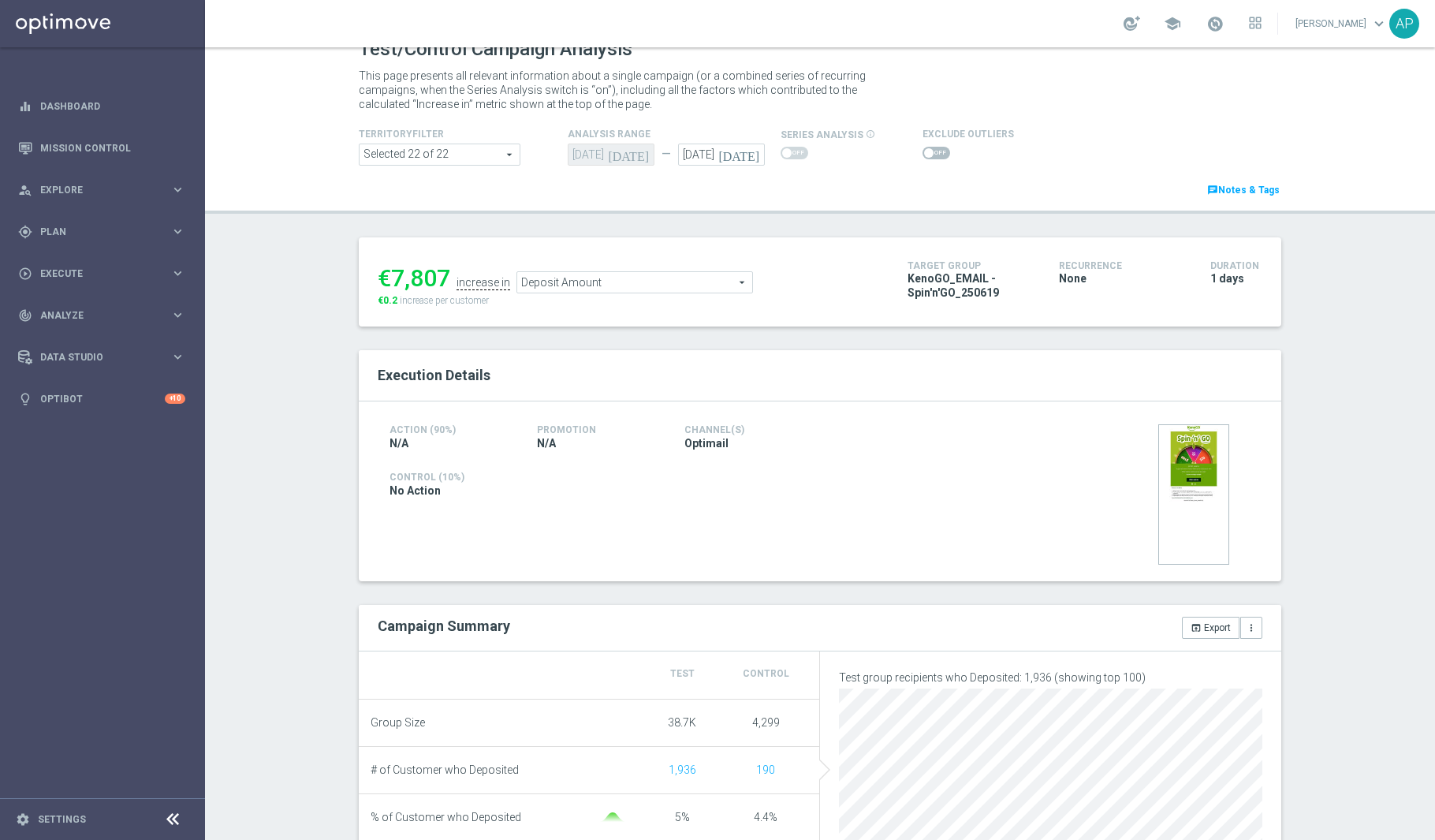
scroll to position [0, 0]
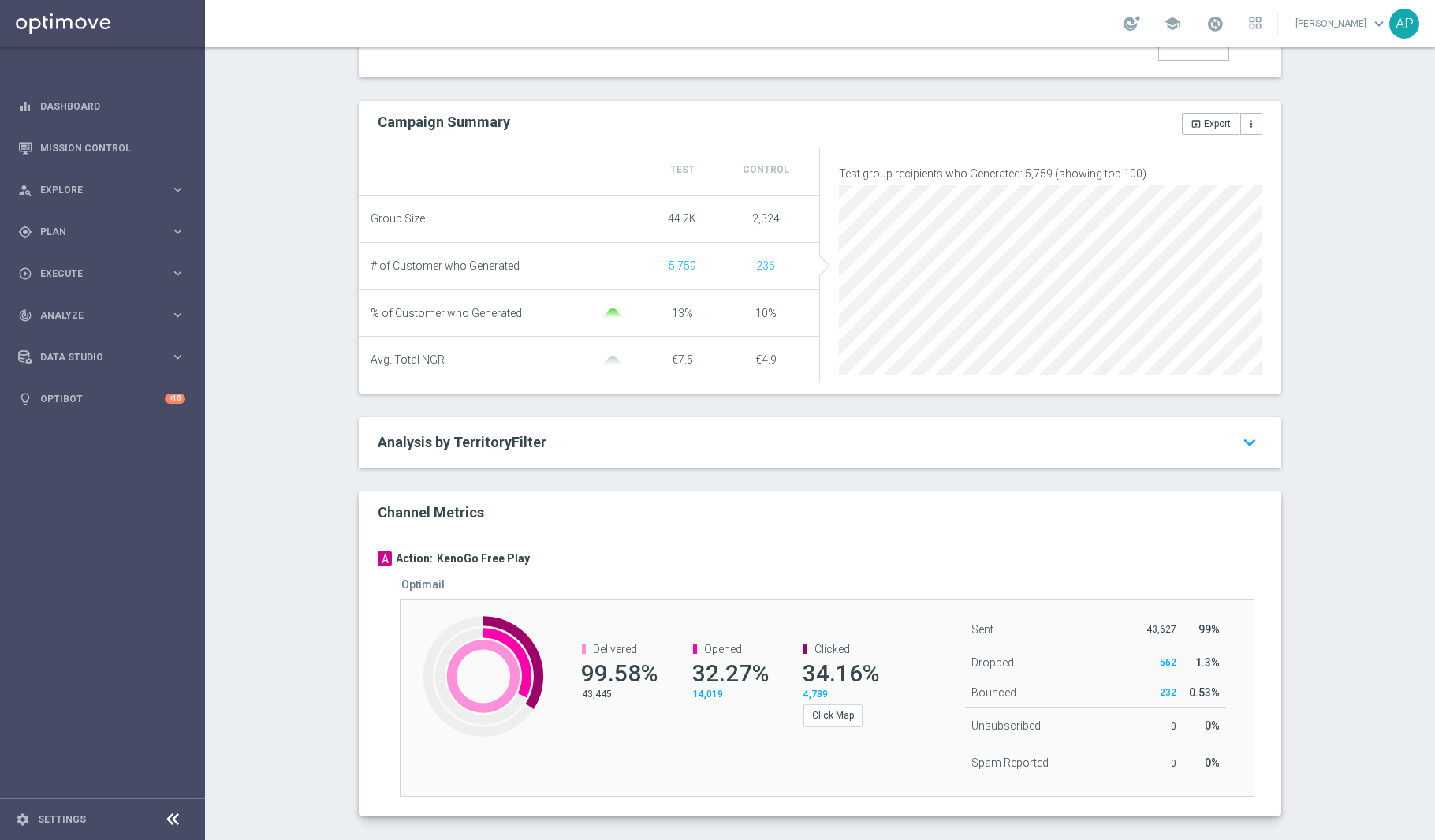
scroll to position [525, 0]
click at [1215, 131] on button "open_in_browser Export" at bounding box center [1210, 127] width 57 height 23
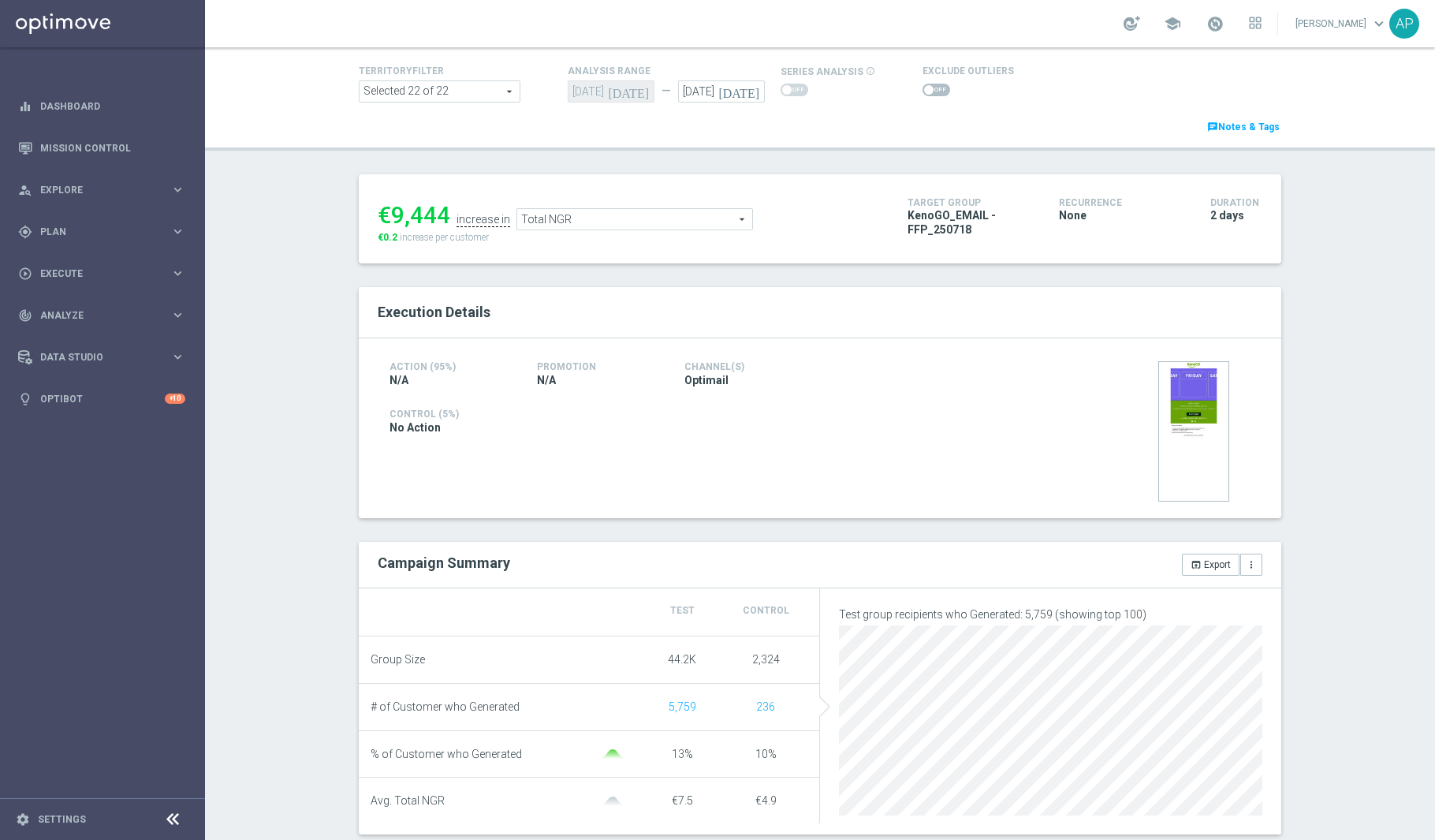
scroll to position [0, 0]
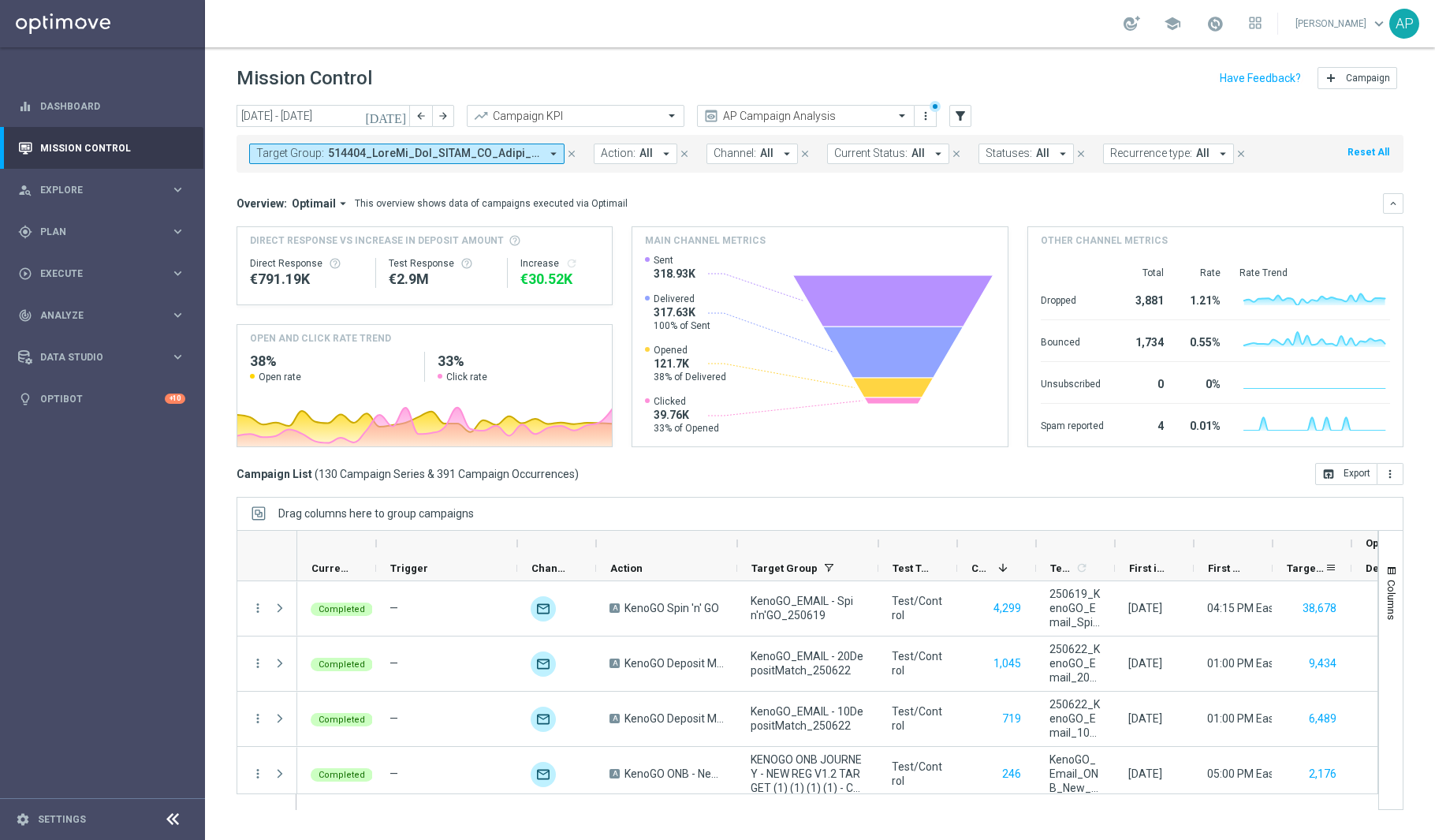
click at [1306, 574] on div "Targeted Customers" at bounding box center [1305, 568] width 38 height 24
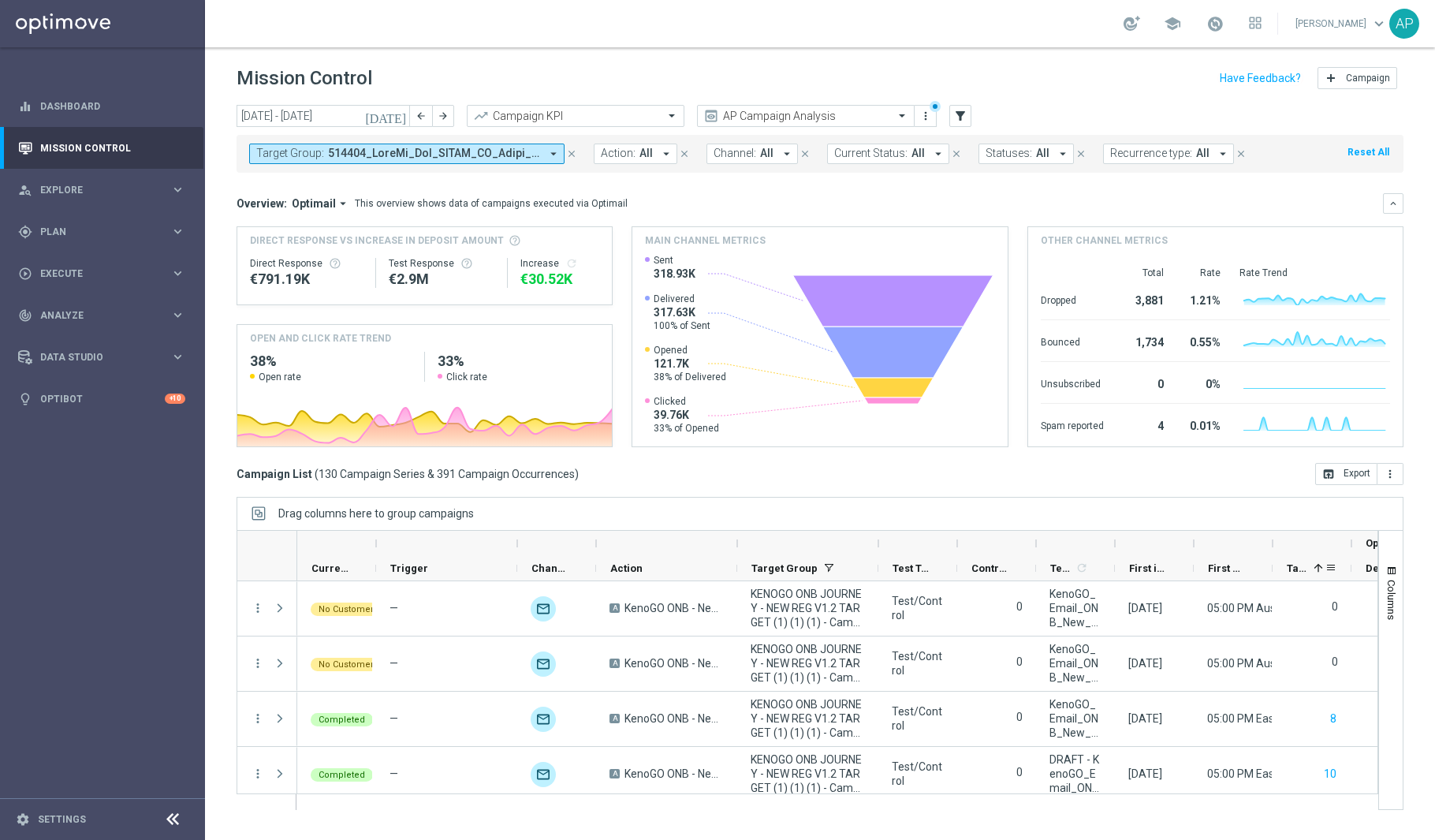
click at [1306, 574] on div "Targeted Customers 1" at bounding box center [1305, 568] width 38 height 24
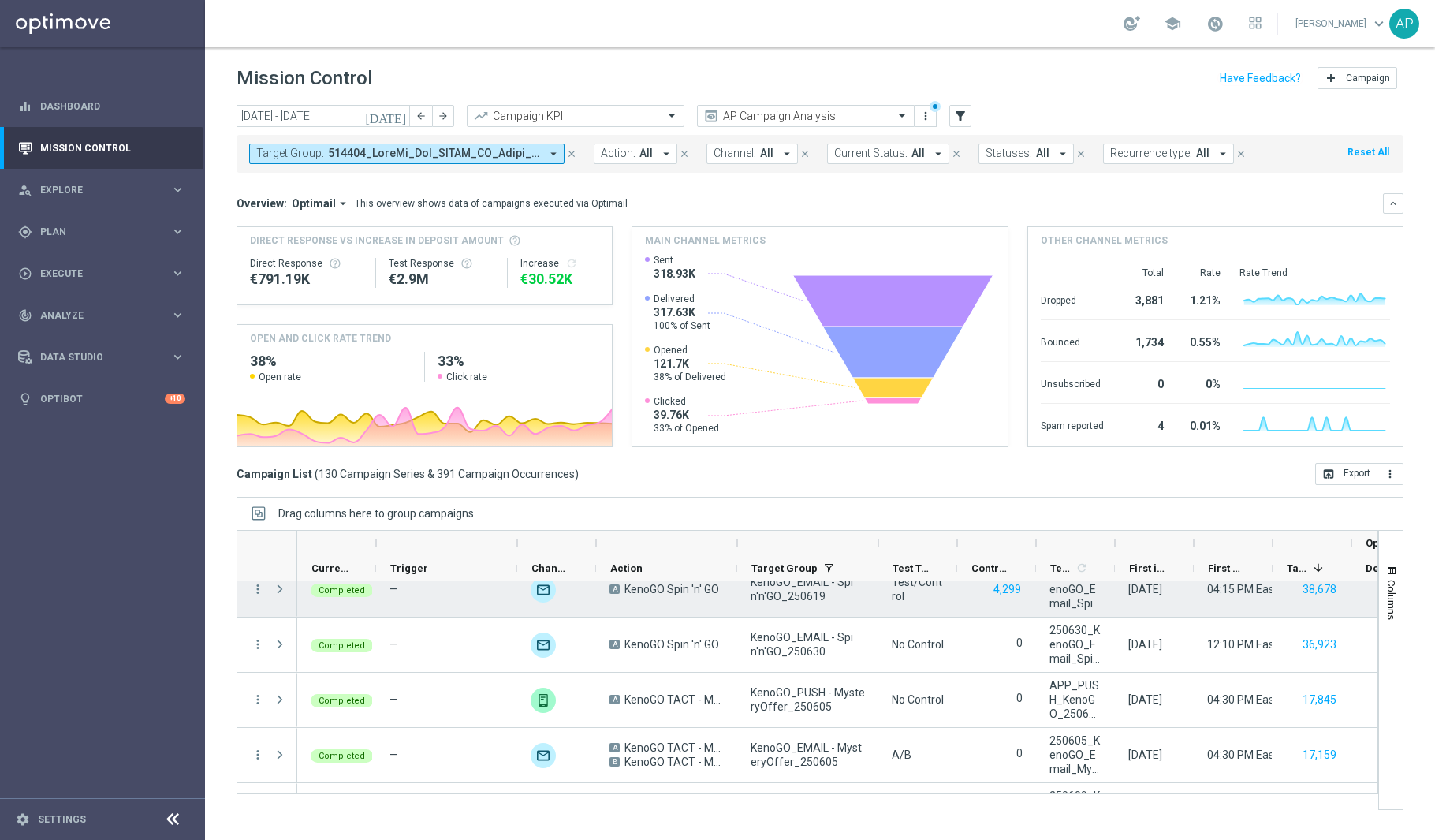
scroll to position [188, 0]
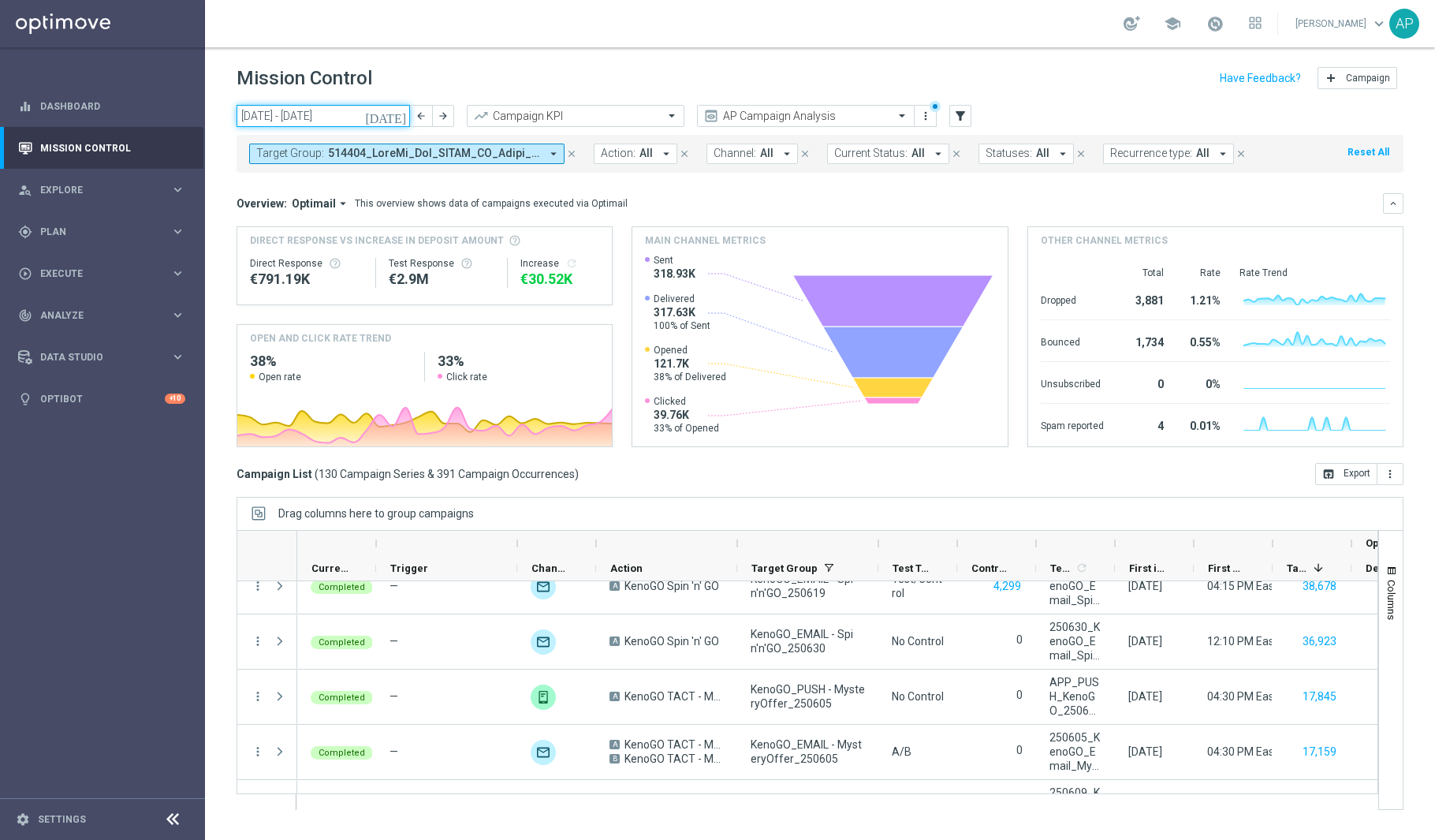
click at [336, 113] on input "[DATE] - [DATE]" at bounding box center [323, 116] width 174 height 23
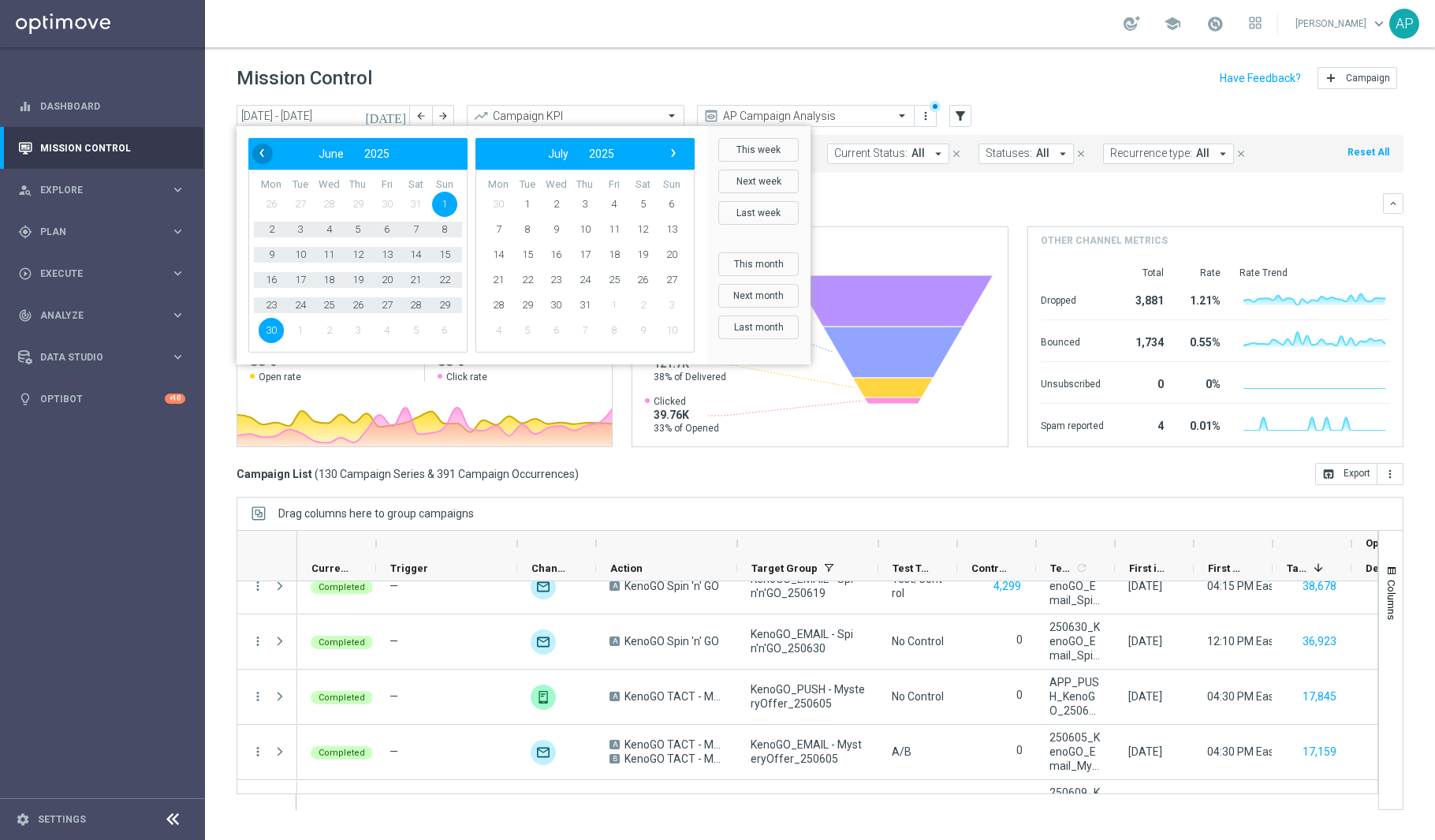
click at [264, 160] on span "‹" at bounding box center [262, 153] width 21 height 21
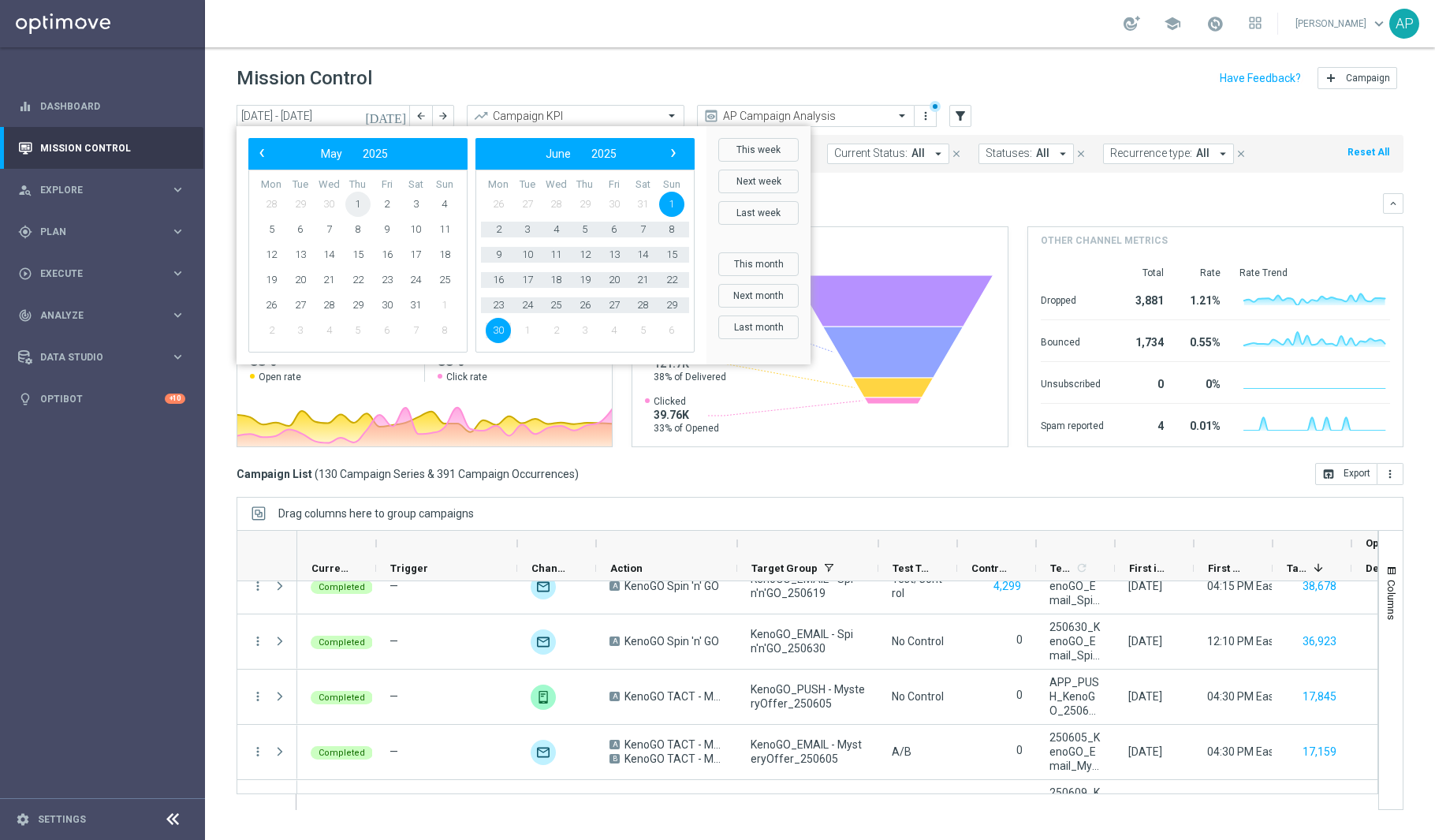
click at [359, 209] on span "1" at bounding box center [358, 204] width 25 height 25
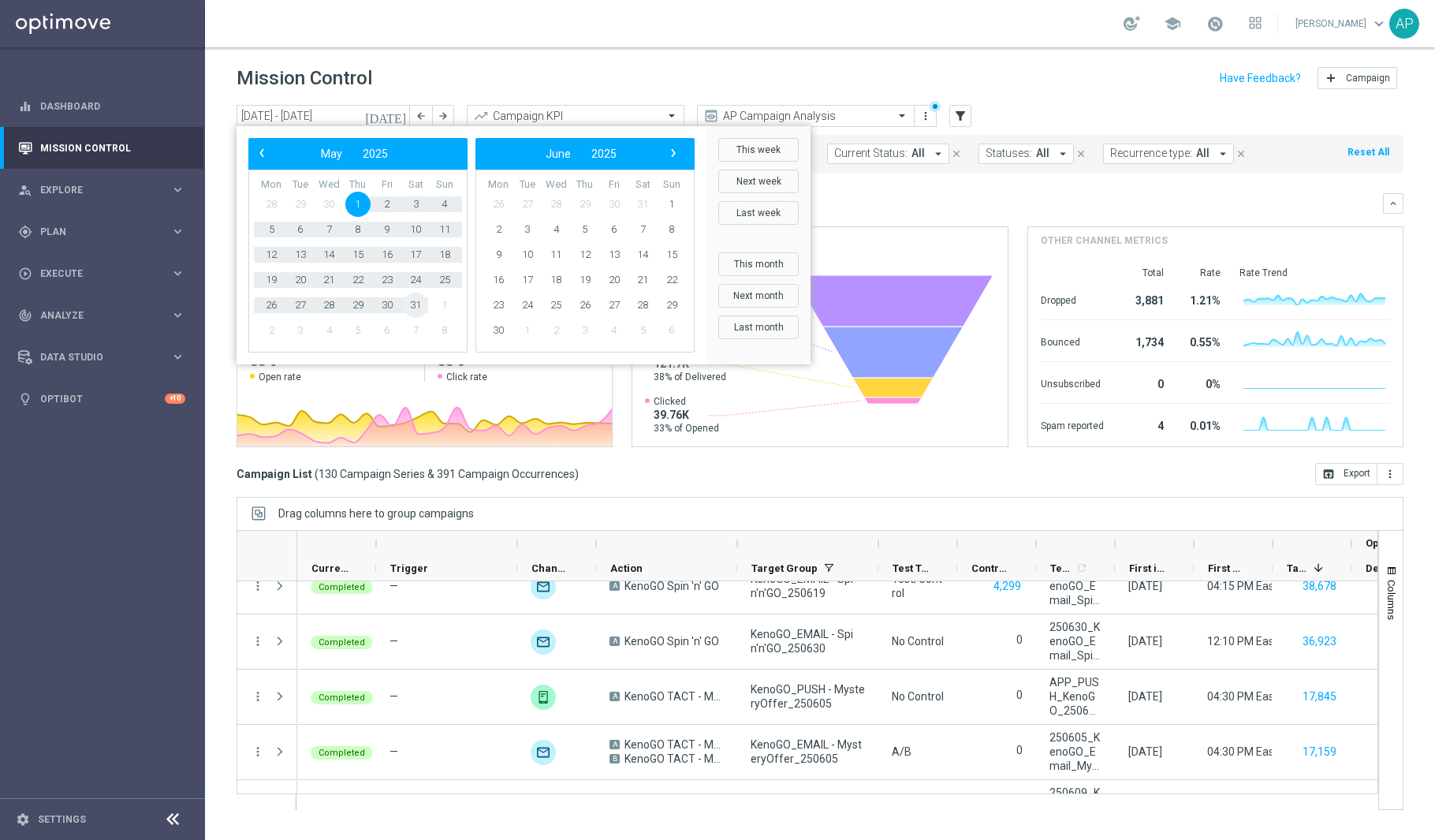
click at [411, 298] on span "31" at bounding box center [415, 305] width 25 height 25
type input "[DATE] - [DATE]"
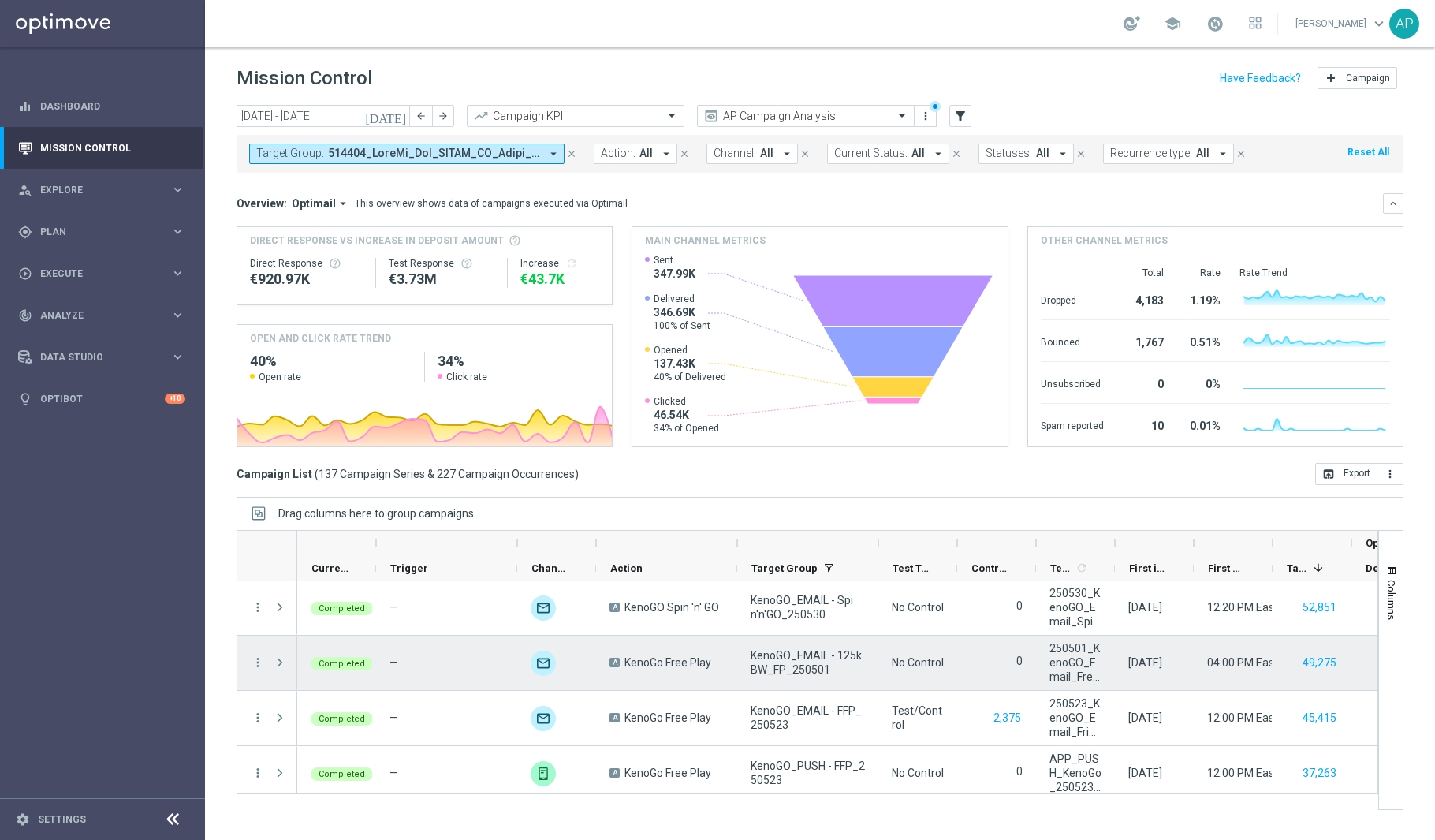
scroll to position [0, 0]
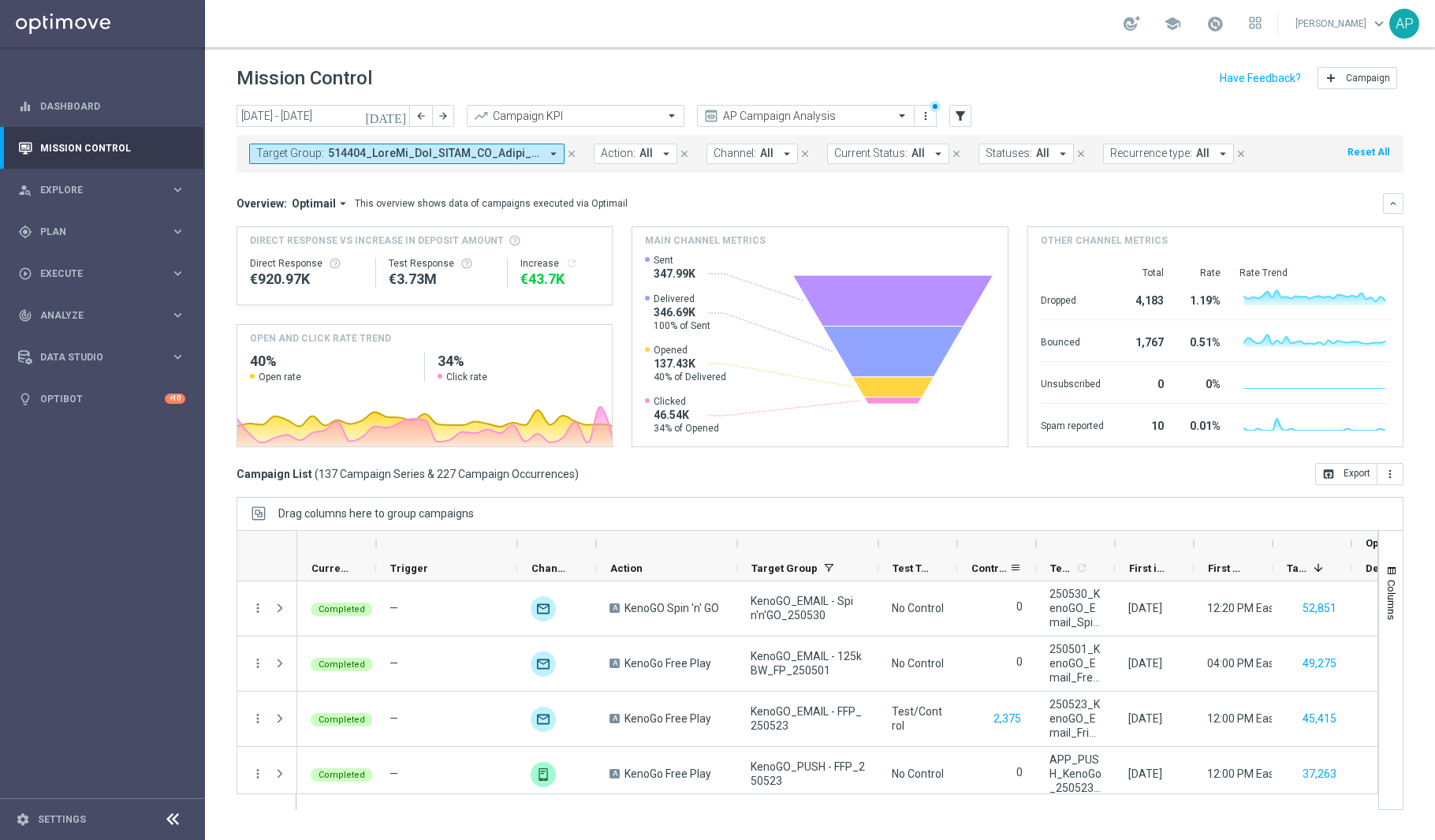
click at [987, 571] on span "Control Customers" at bounding box center [990, 568] width 38 height 12
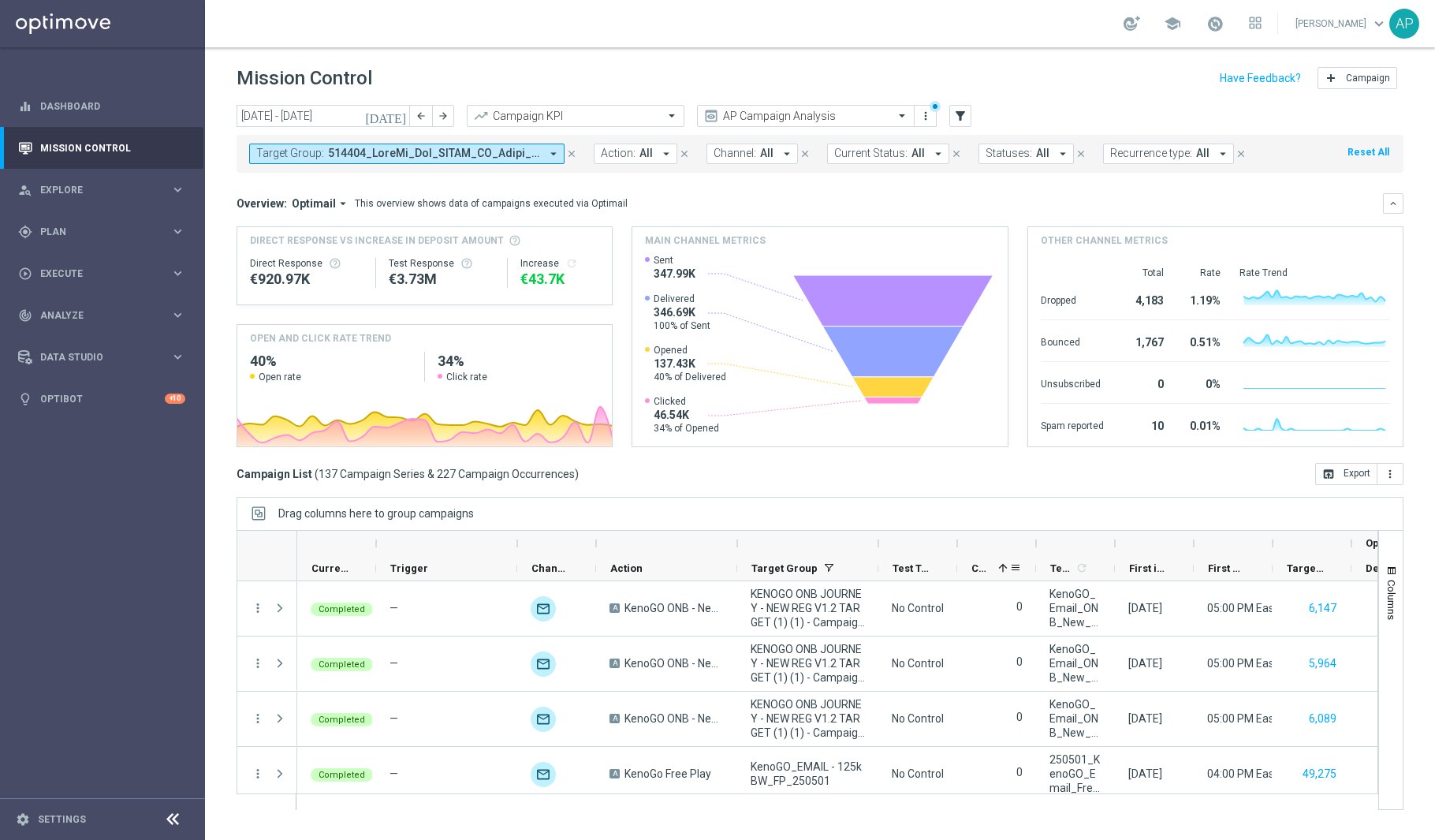
click at [987, 571] on span "Control Customers" at bounding box center [982, 568] width 21 height 12
